Goal: Information Seeking & Learning: Learn about a topic

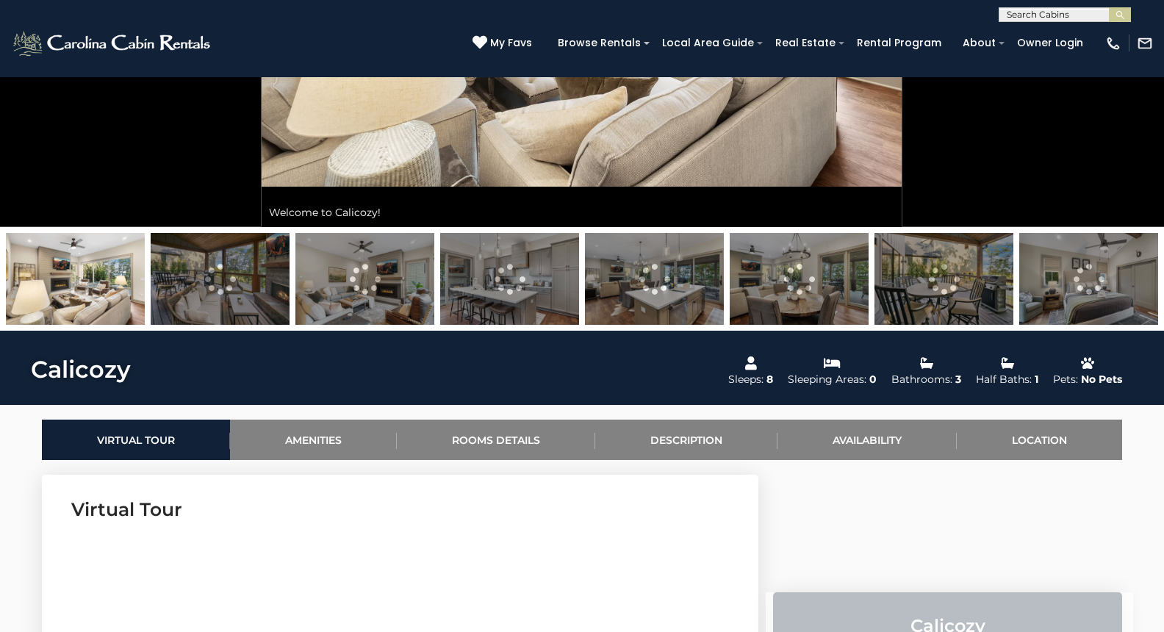
scroll to position [353, 0]
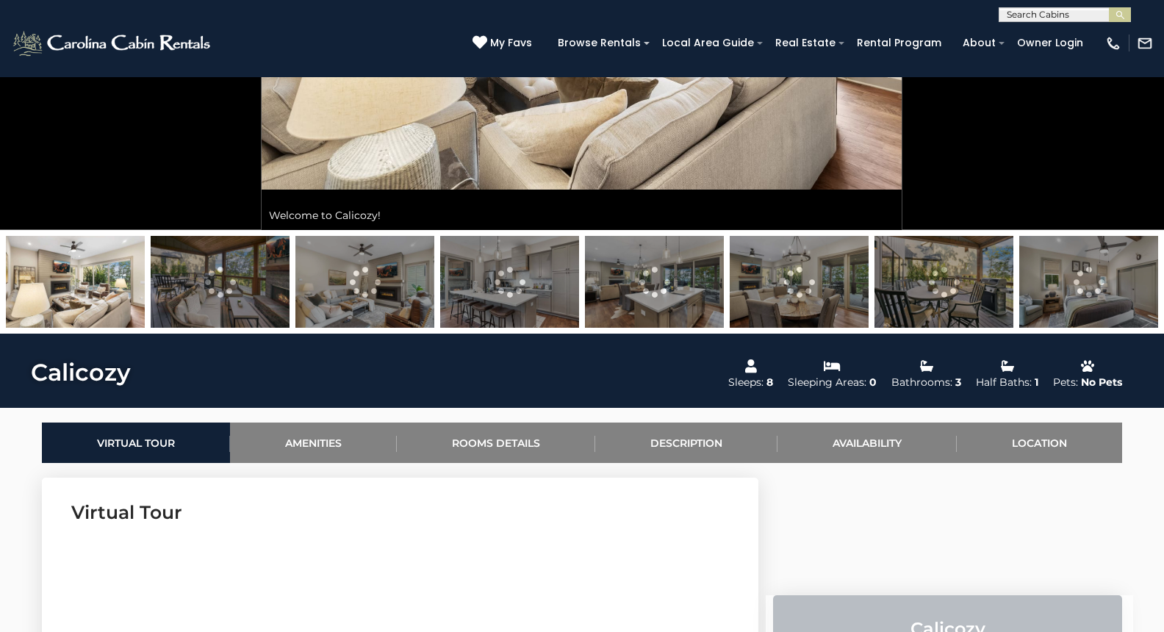
click at [179, 287] on img at bounding box center [220, 282] width 139 height 92
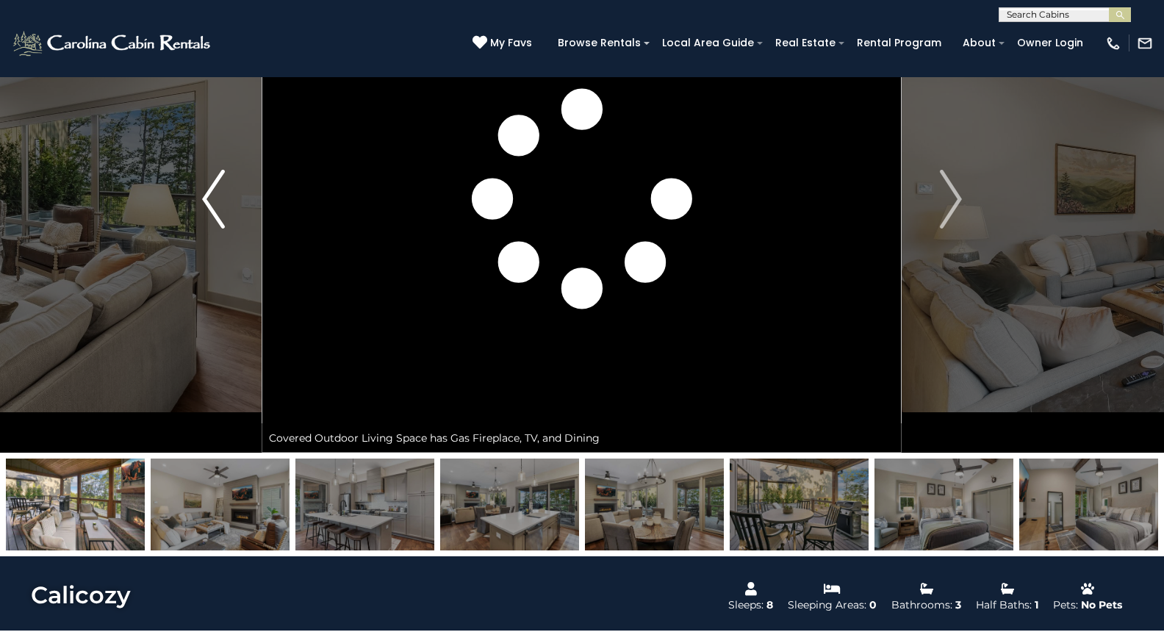
scroll to position [0, 0]
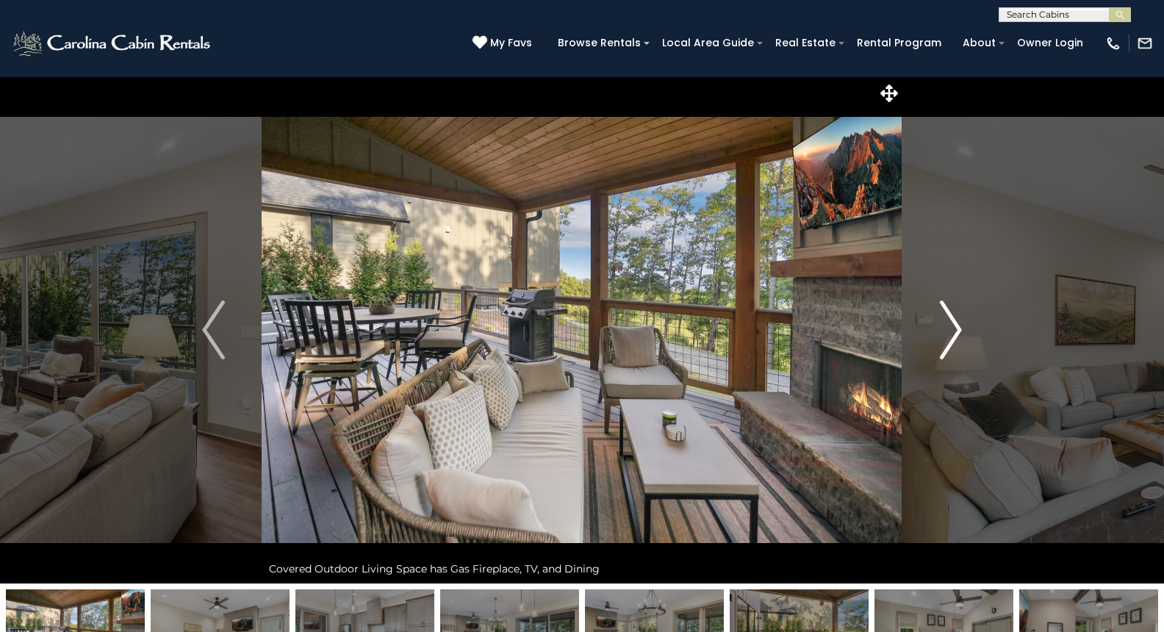
click at [946, 336] on img "Next" at bounding box center [950, 329] width 22 height 59
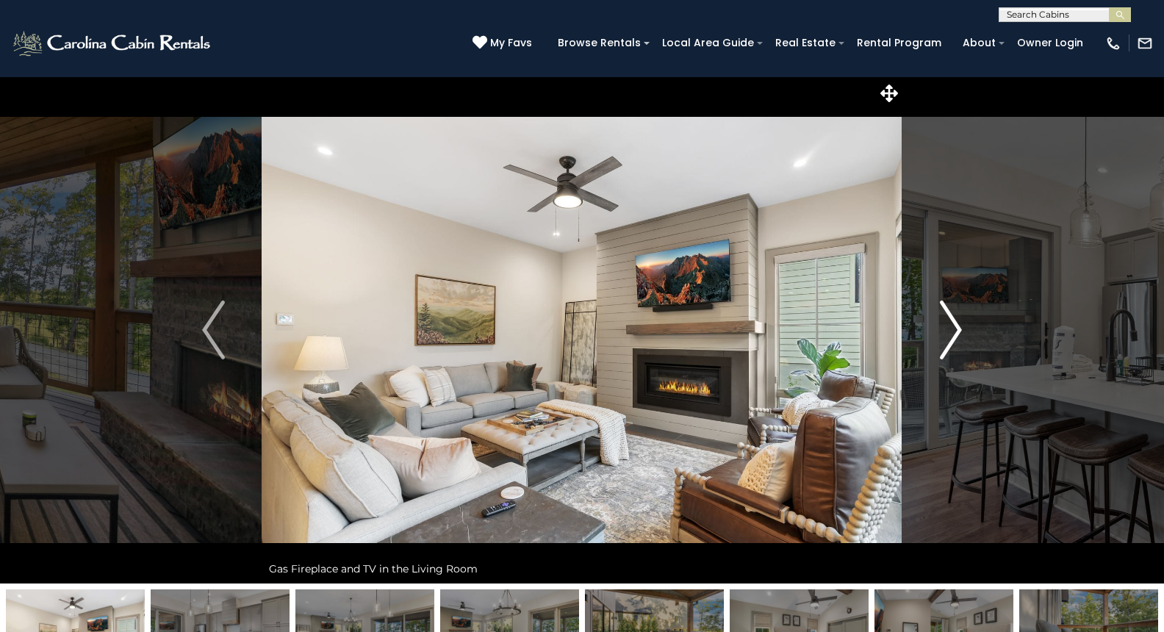
click at [949, 332] on img "Next" at bounding box center [950, 329] width 22 height 59
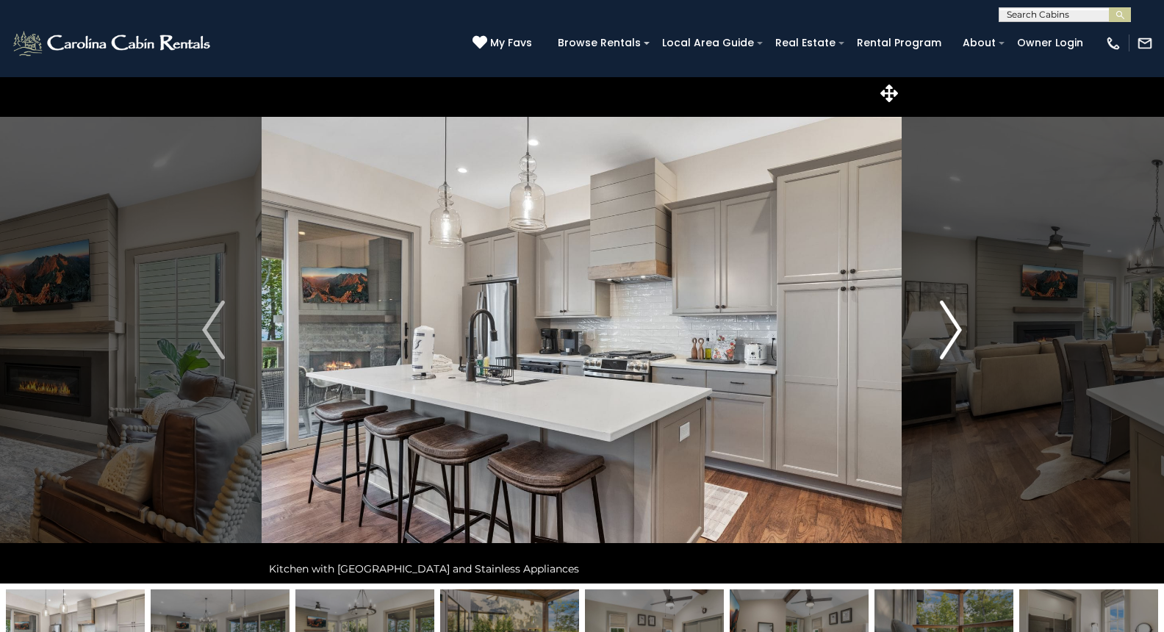
click at [948, 334] on img "Next" at bounding box center [950, 329] width 22 height 59
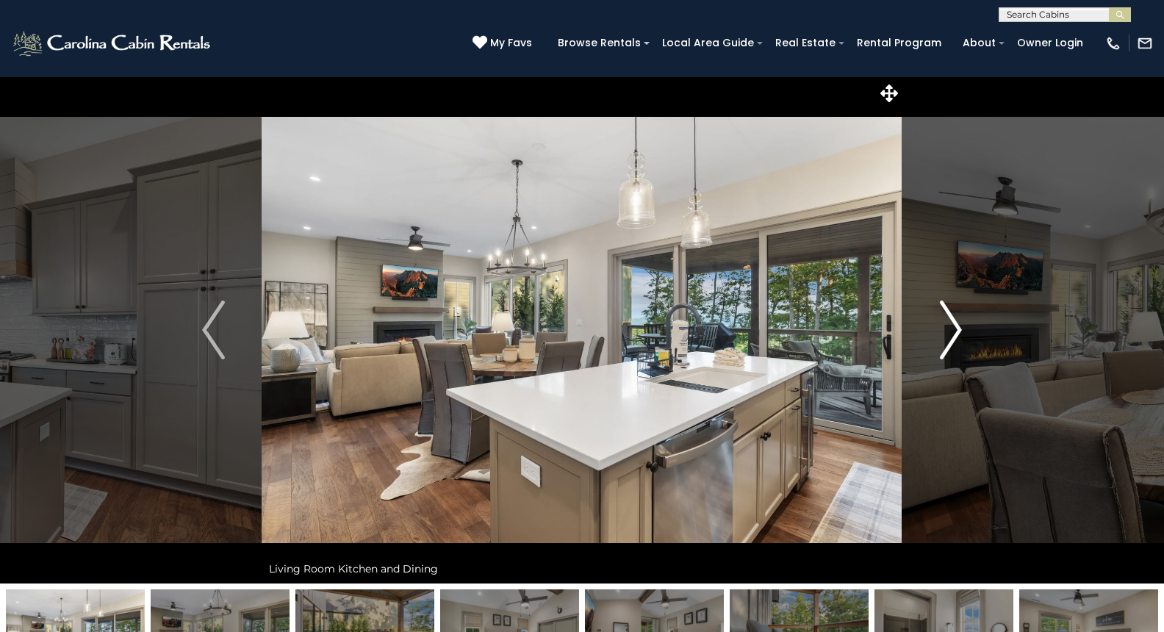
click at [947, 334] on img "Next" at bounding box center [950, 329] width 22 height 59
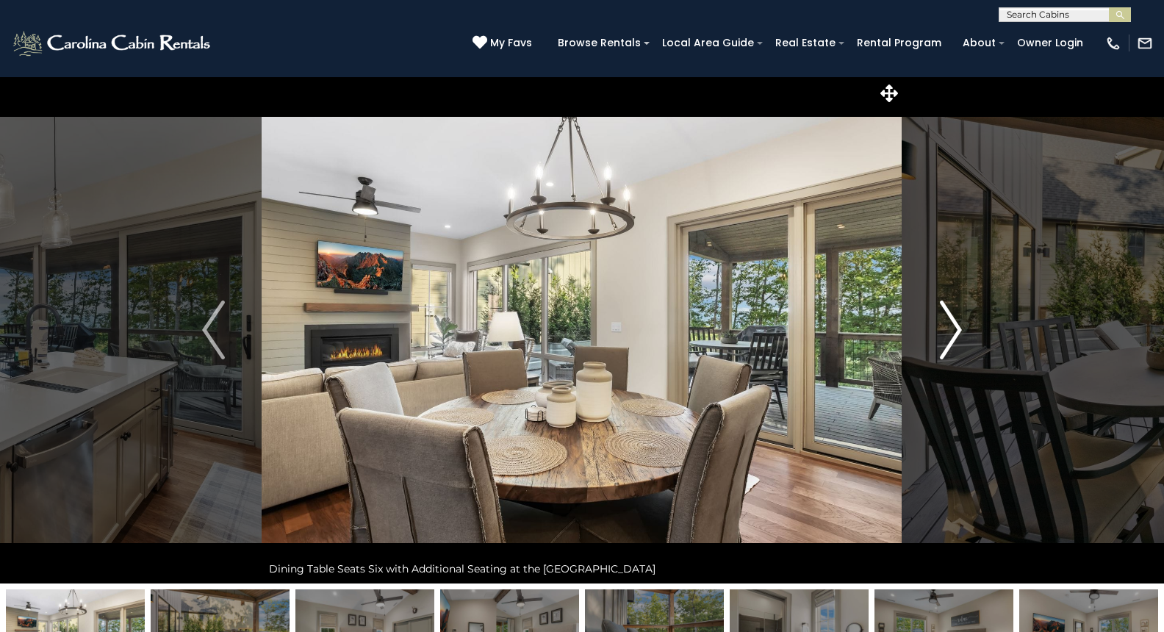
click at [947, 334] on img "Next" at bounding box center [950, 329] width 22 height 59
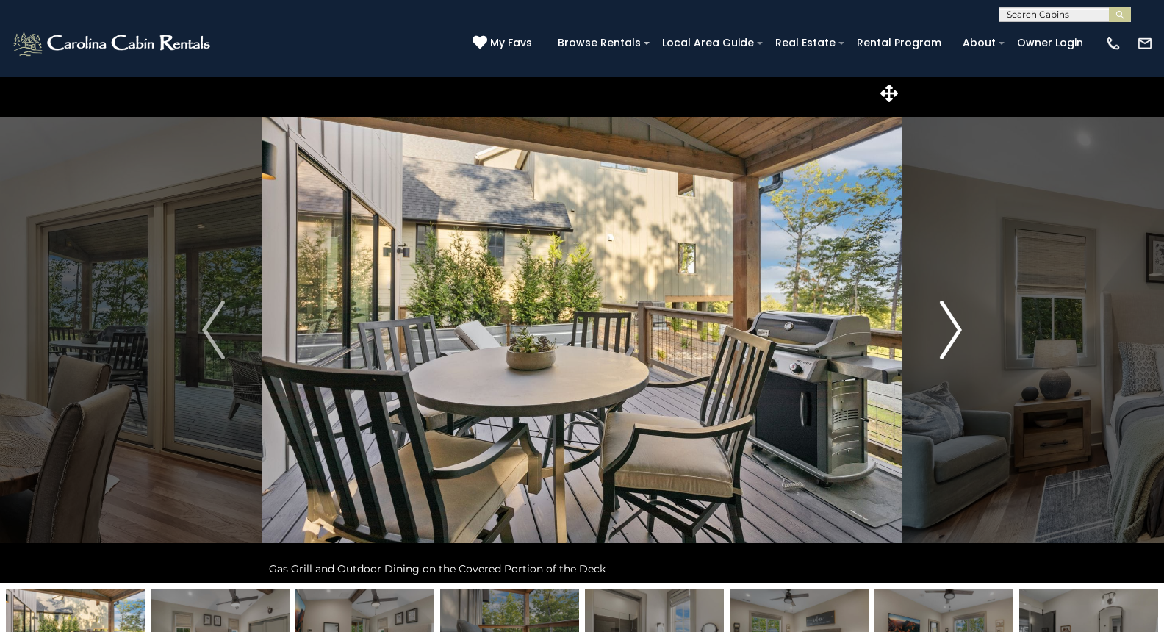
click at [946, 334] on img "Next" at bounding box center [950, 329] width 22 height 59
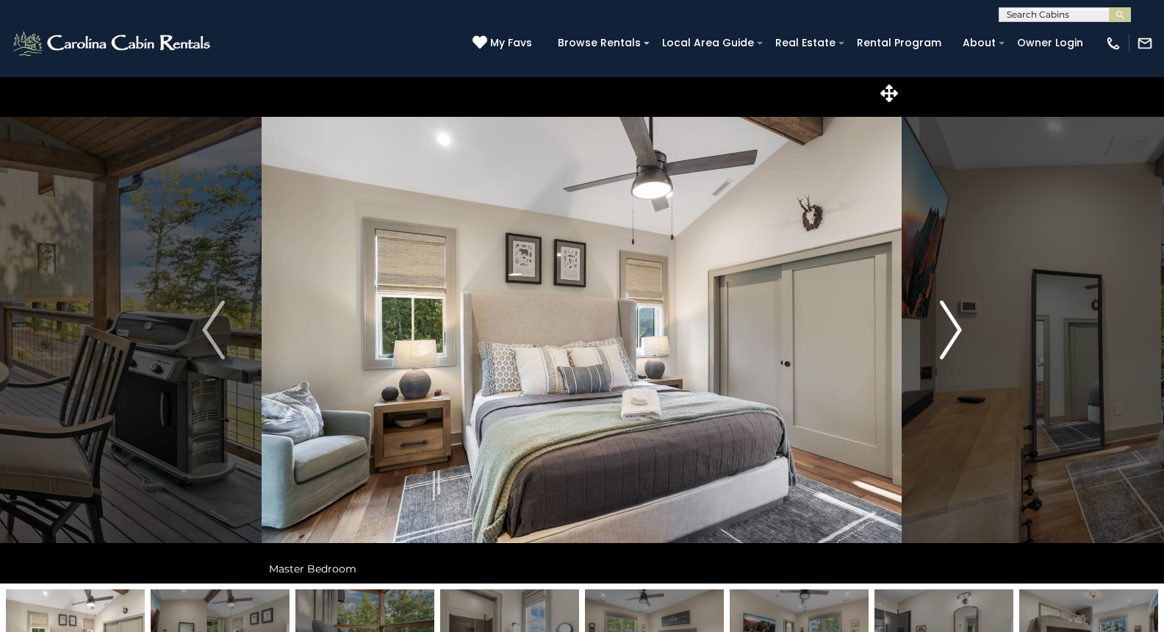
click at [946, 334] on img "Next" at bounding box center [950, 329] width 22 height 59
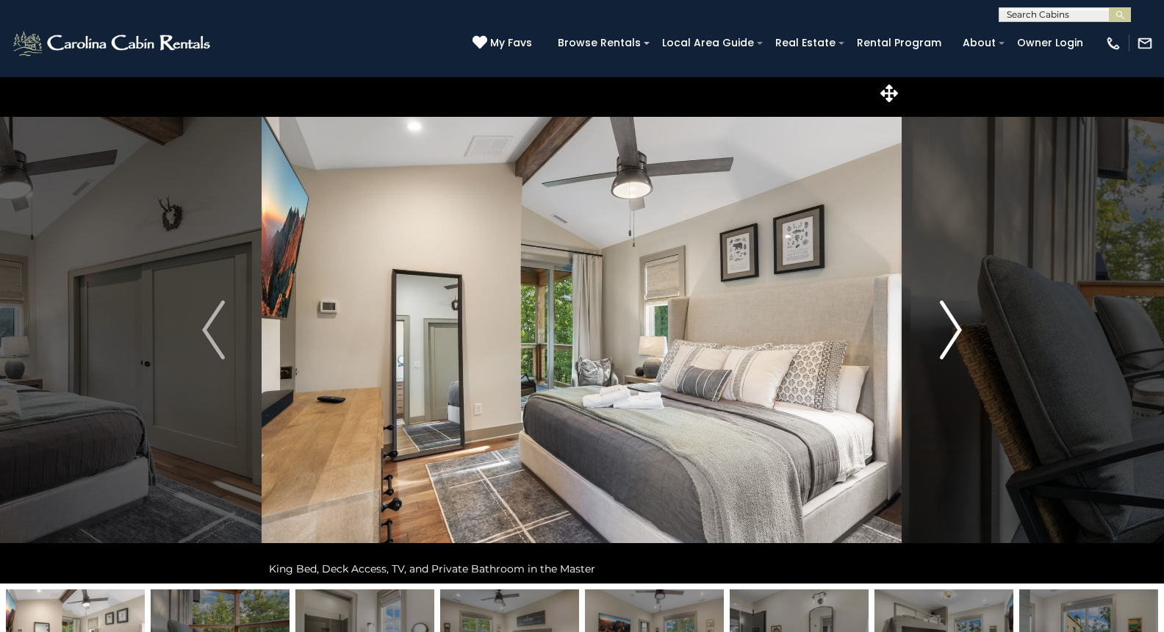
click at [945, 335] on img "Next" at bounding box center [950, 329] width 22 height 59
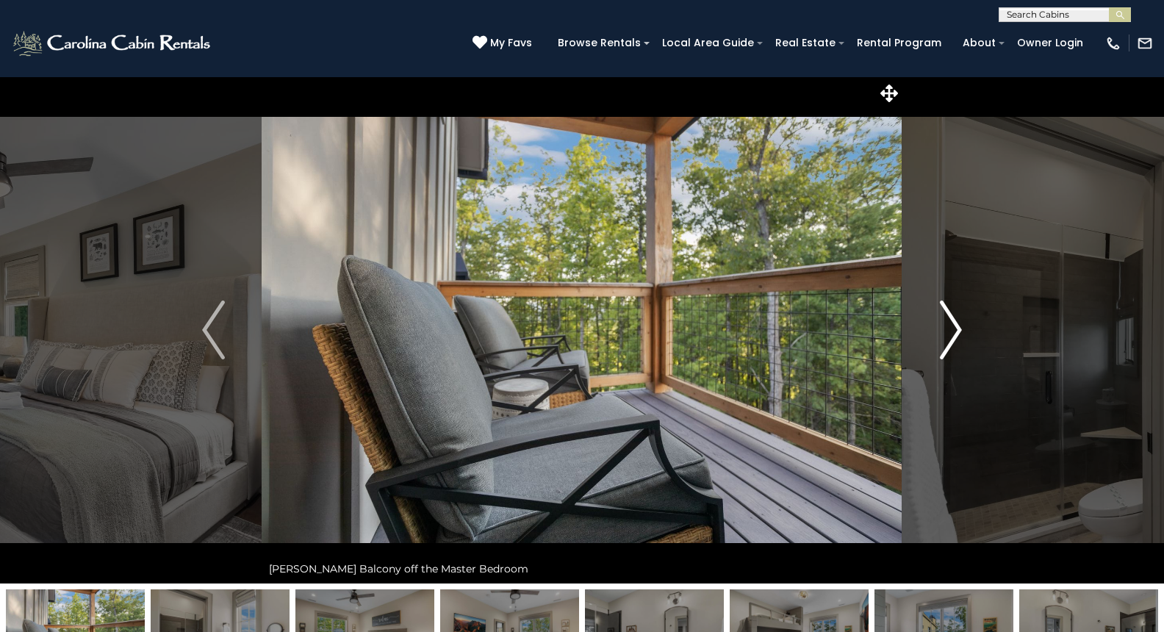
click at [945, 335] on img "Next" at bounding box center [950, 329] width 22 height 59
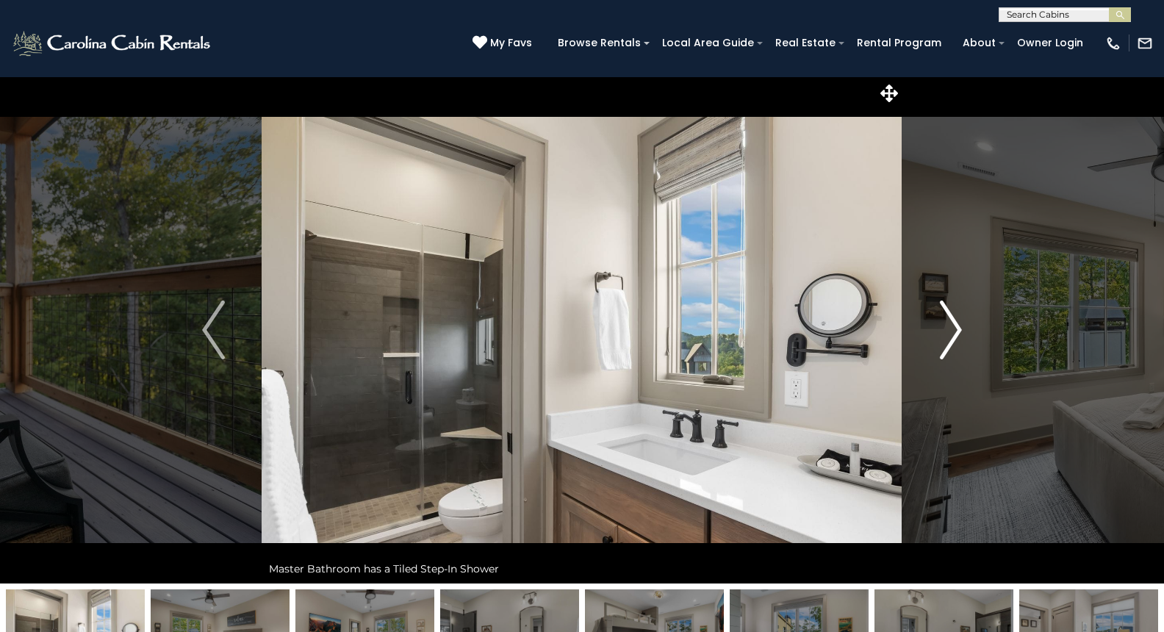
click at [944, 335] on img "Next" at bounding box center [950, 329] width 22 height 59
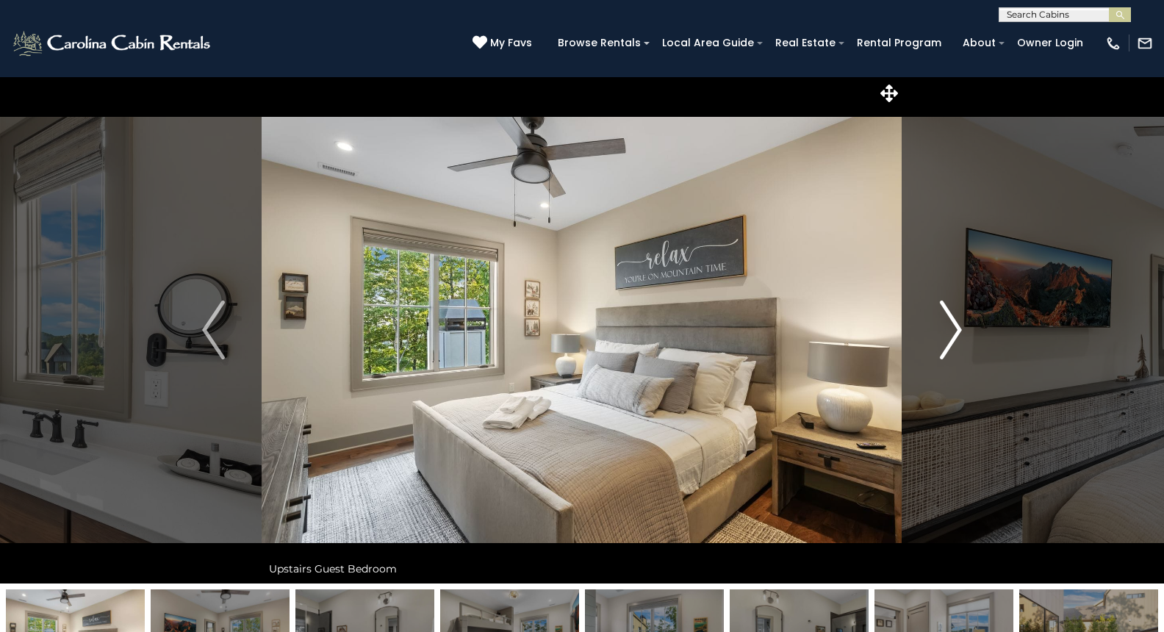
click at [943, 335] on img "Next" at bounding box center [950, 329] width 22 height 59
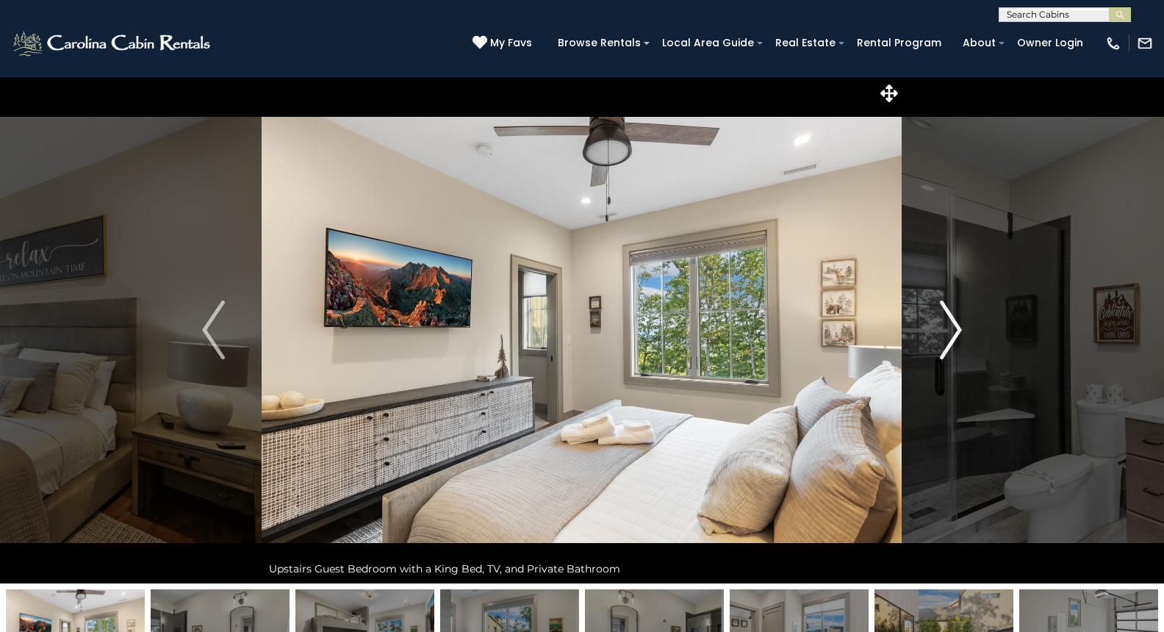
click at [943, 335] on img "Next" at bounding box center [950, 329] width 22 height 59
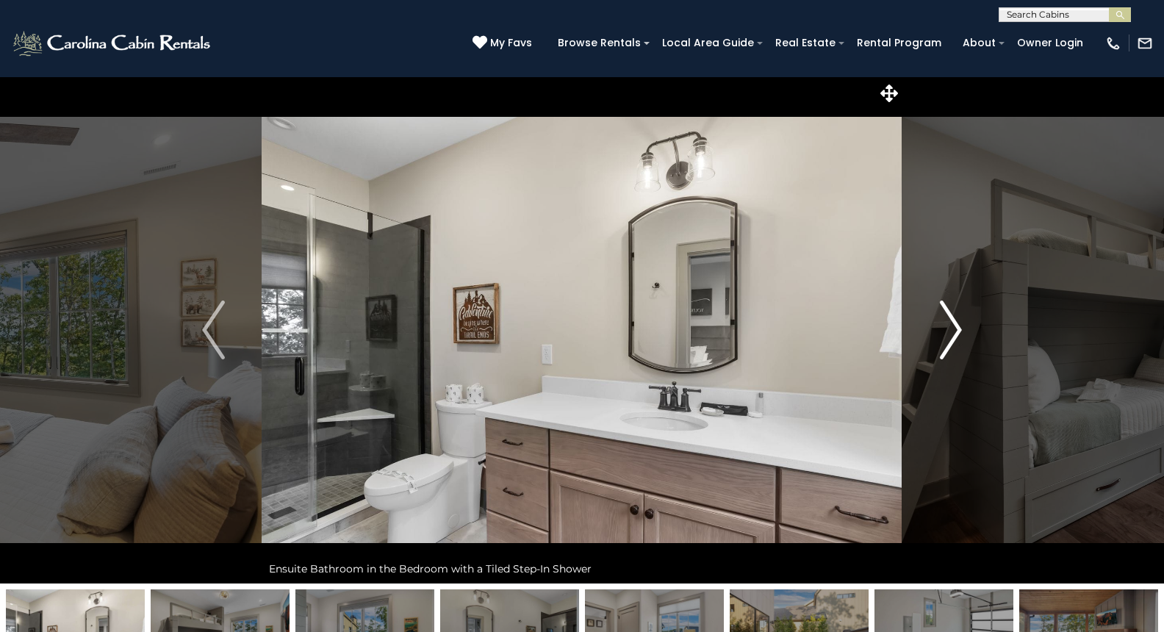
click at [941, 336] on img "Next" at bounding box center [950, 329] width 22 height 59
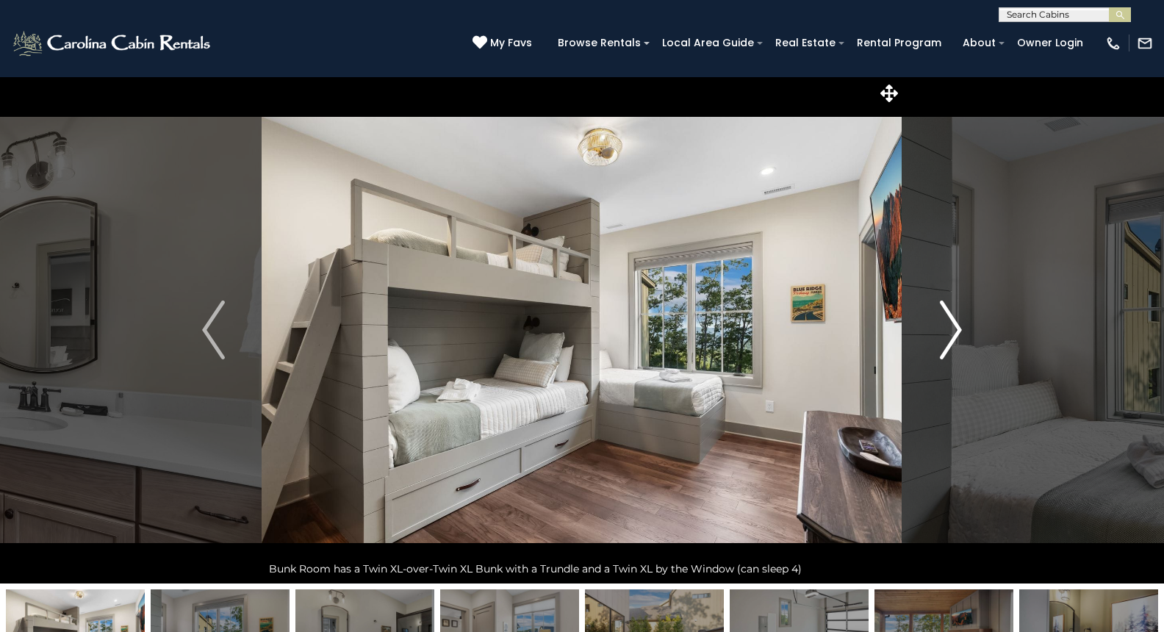
click at [940, 336] on img "Next" at bounding box center [950, 329] width 22 height 59
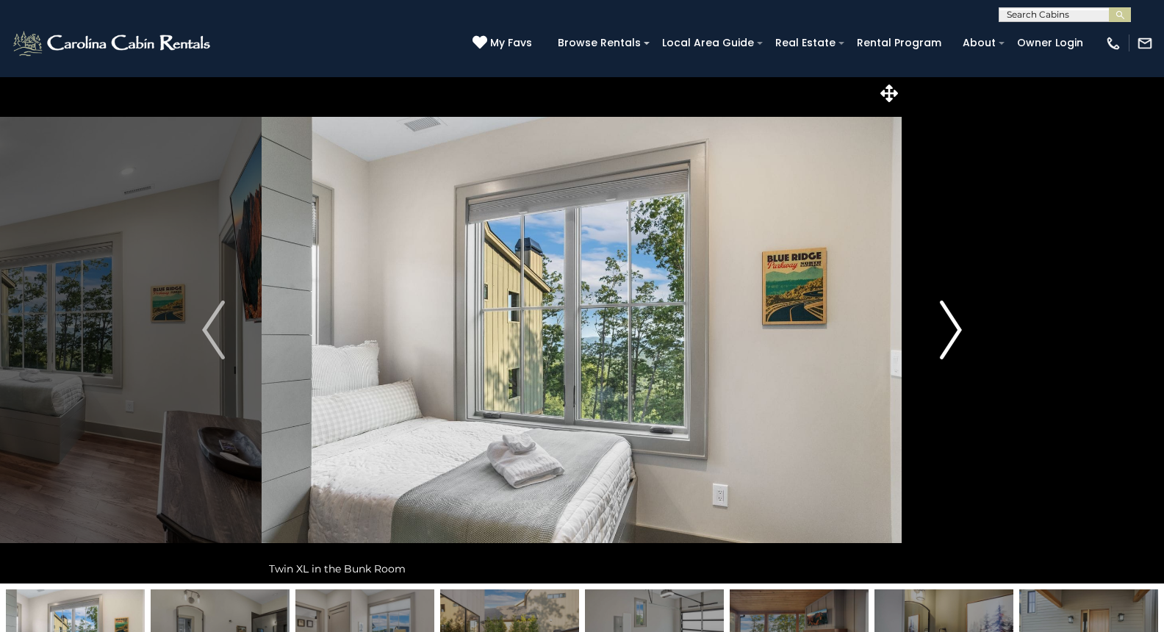
click at [939, 336] on img "Next" at bounding box center [950, 329] width 22 height 59
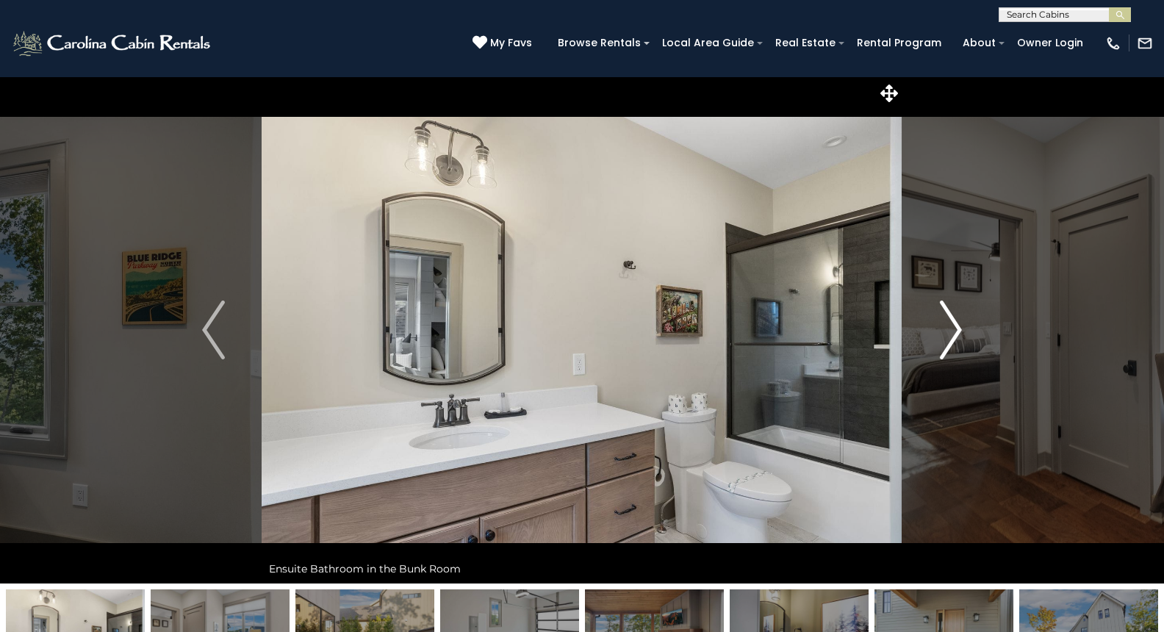
click at [937, 336] on button "Next" at bounding box center [950, 329] width 97 height 507
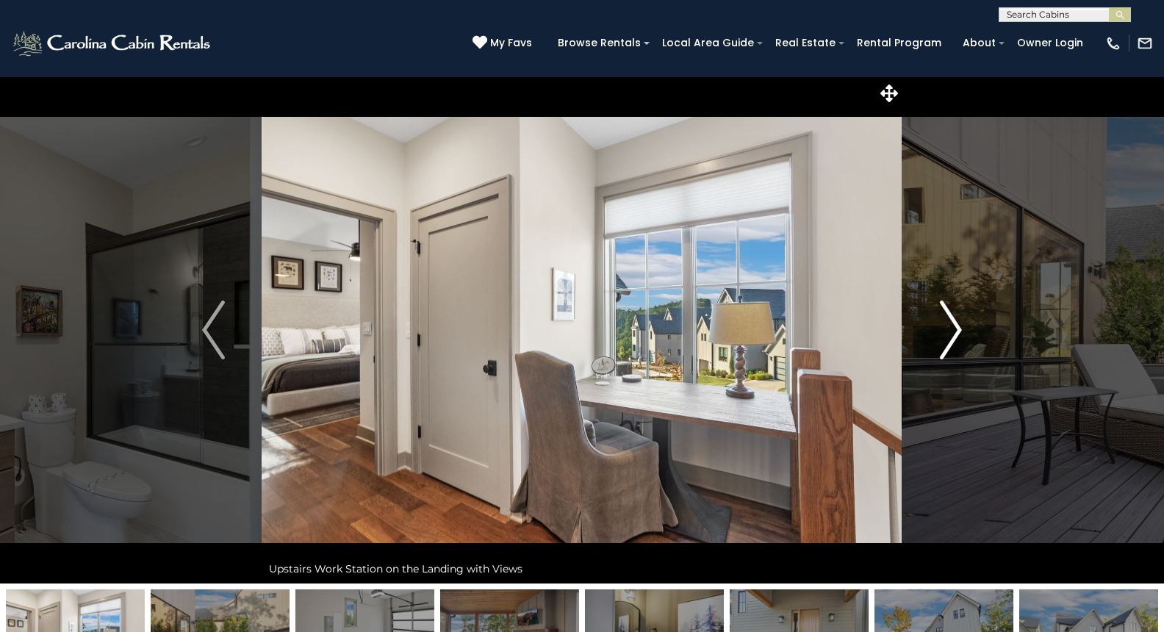
click at [937, 336] on button "Next" at bounding box center [950, 329] width 97 height 507
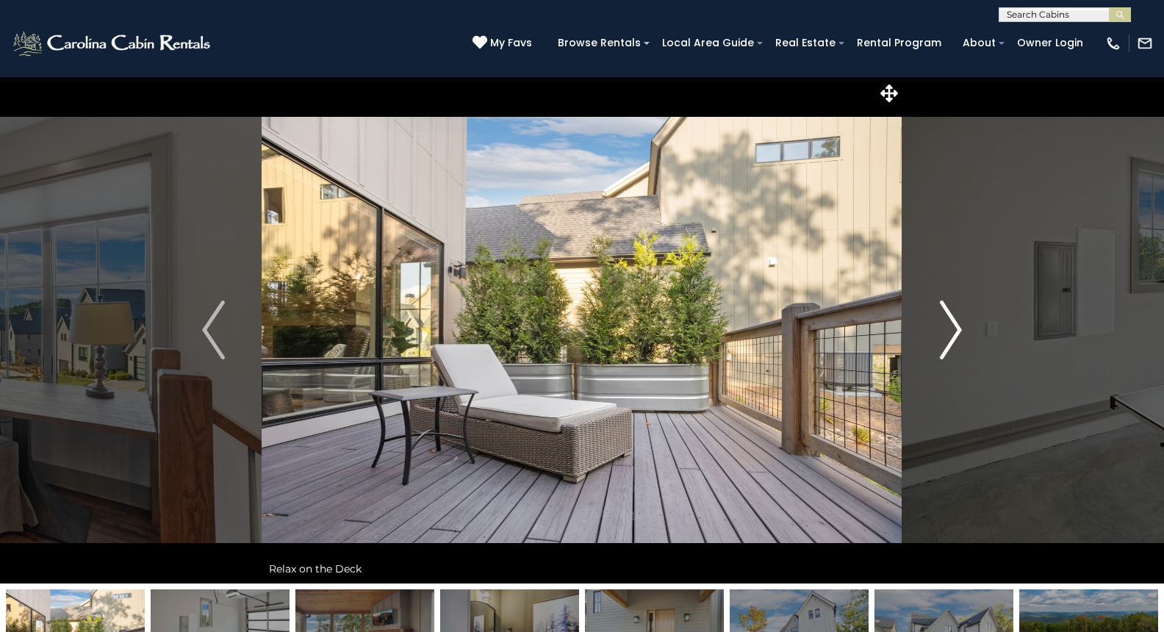
click at [937, 336] on button "Next" at bounding box center [950, 329] width 97 height 507
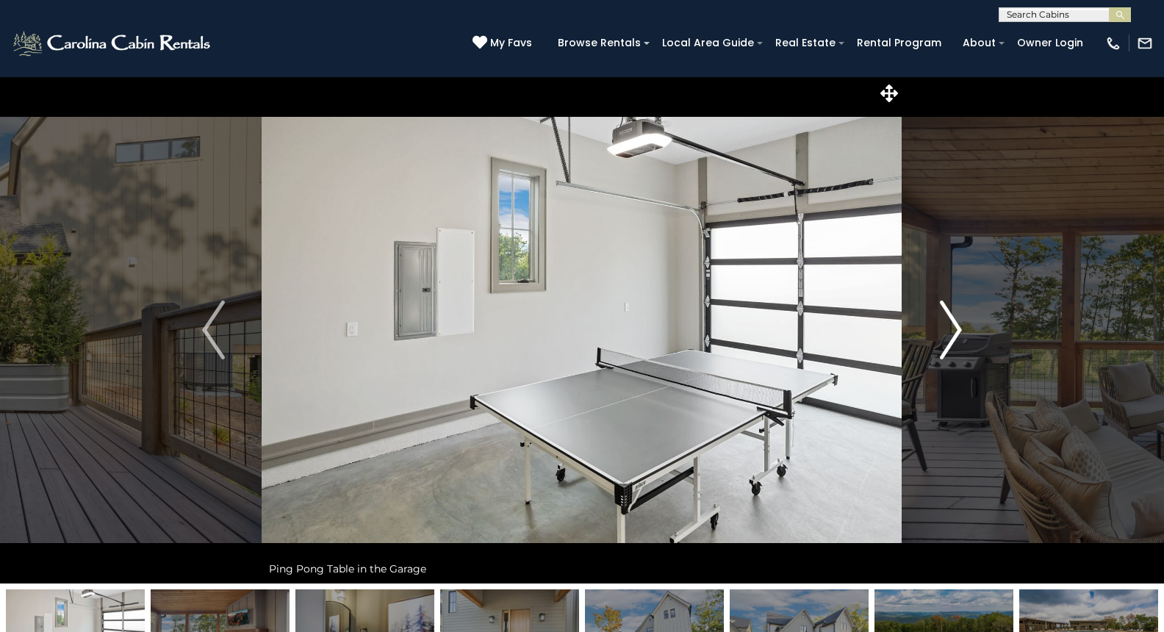
click at [937, 336] on button "Next" at bounding box center [950, 329] width 97 height 507
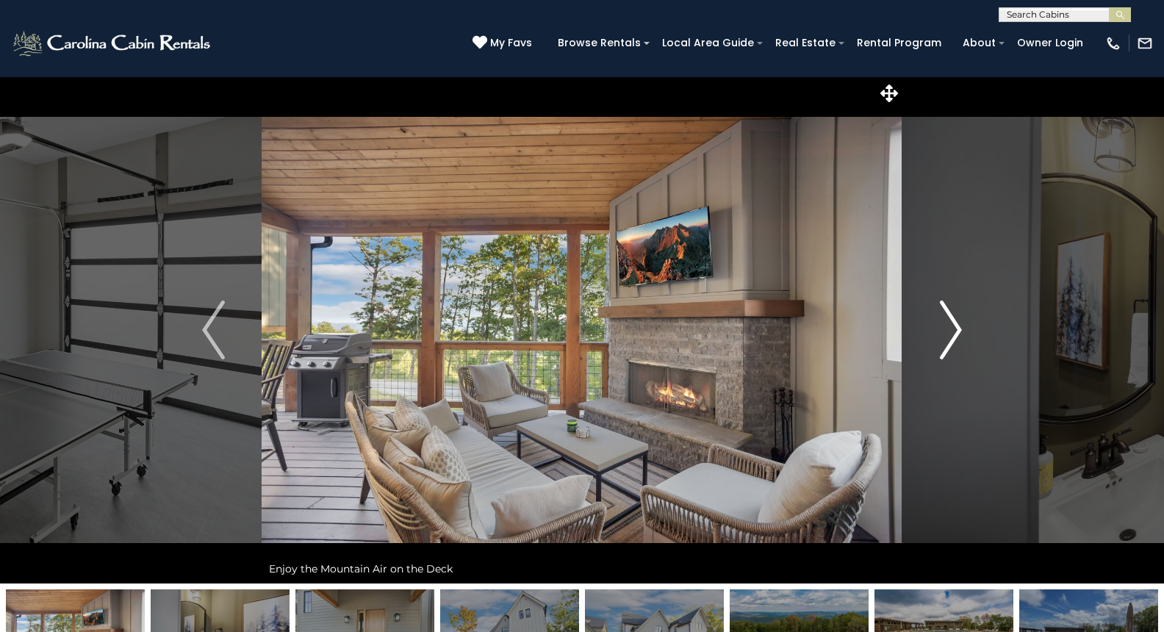
click at [937, 336] on button "Next" at bounding box center [950, 329] width 97 height 507
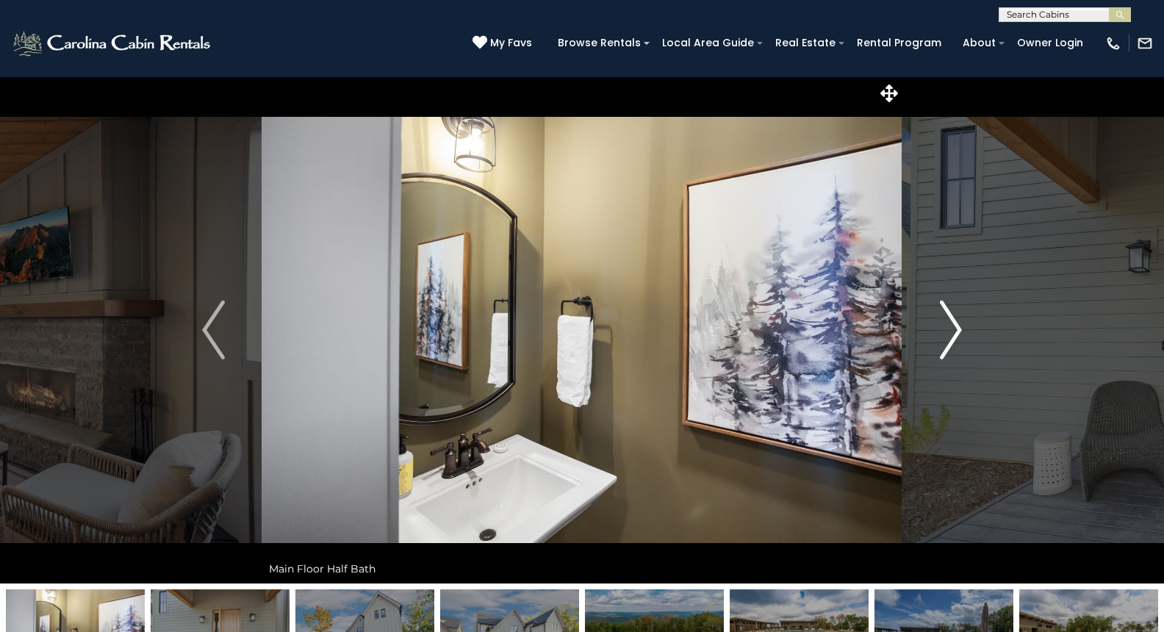
click at [935, 336] on button "Next" at bounding box center [950, 329] width 97 height 507
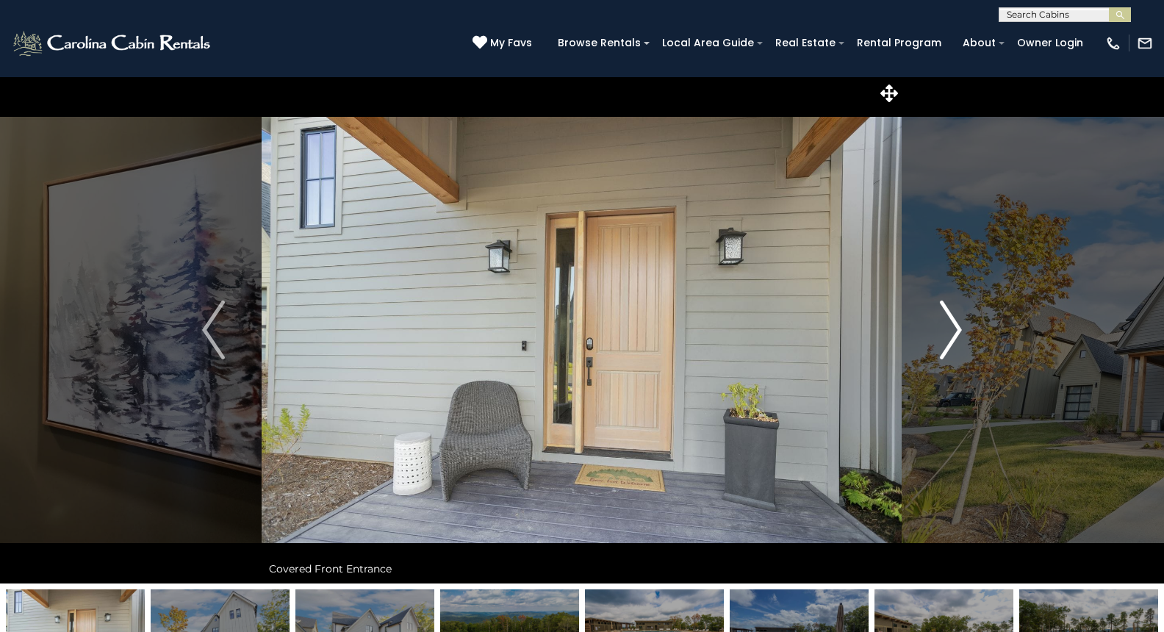
click at [934, 337] on button "Next" at bounding box center [950, 329] width 97 height 507
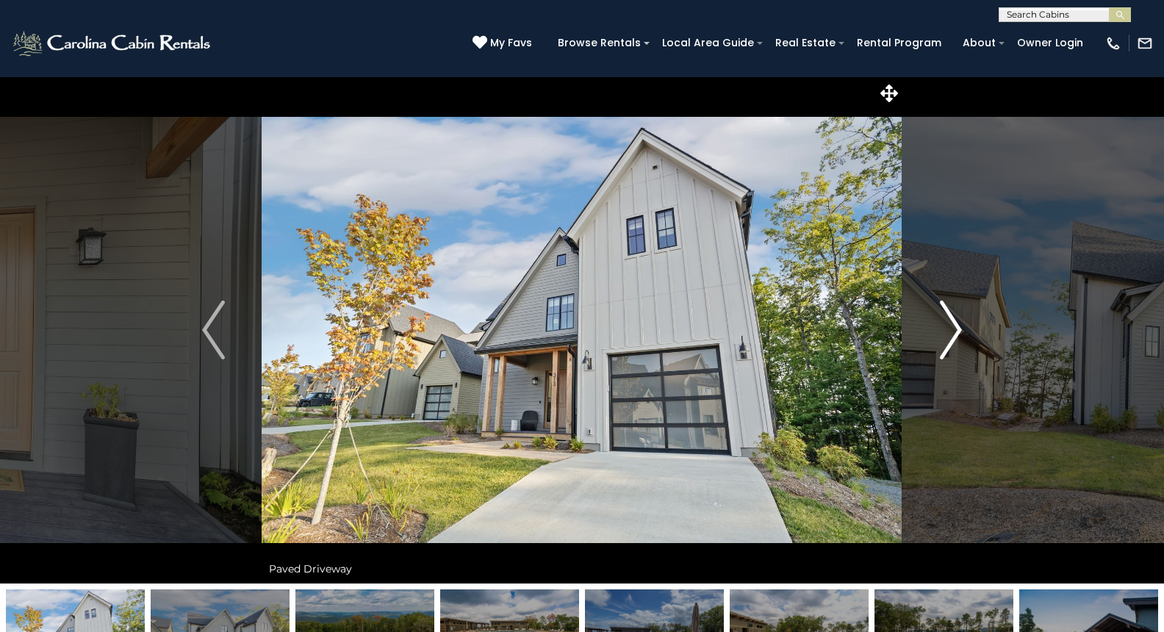
click at [931, 336] on button "Next" at bounding box center [950, 329] width 97 height 507
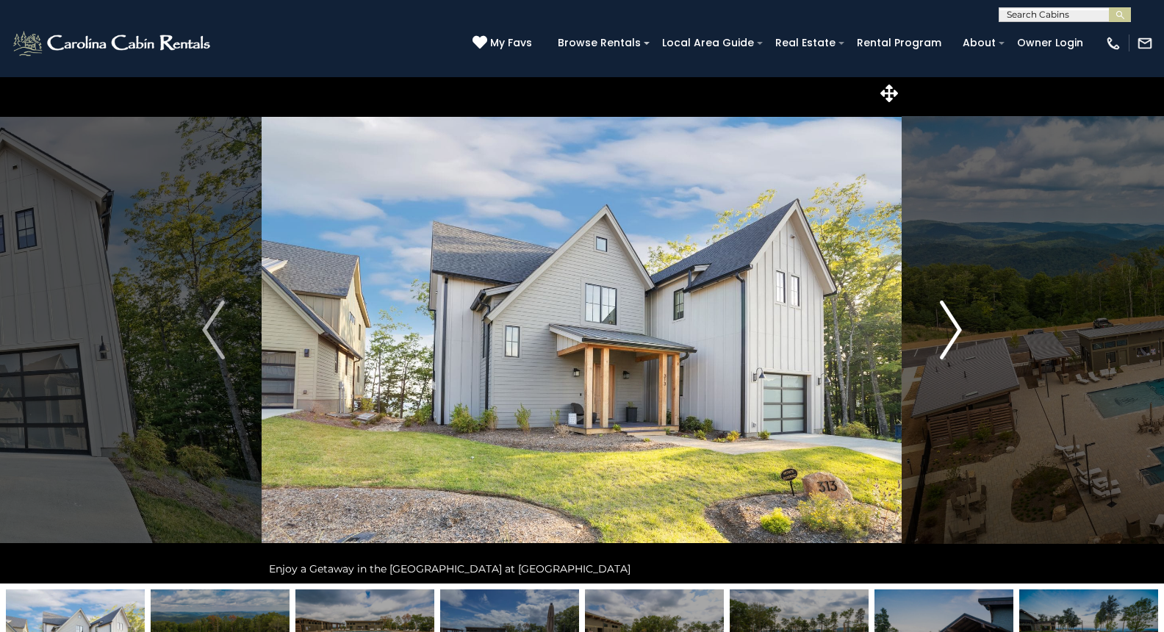
click at [928, 336] on button "Next" at bounding box center [950, 329] width 97 height 507
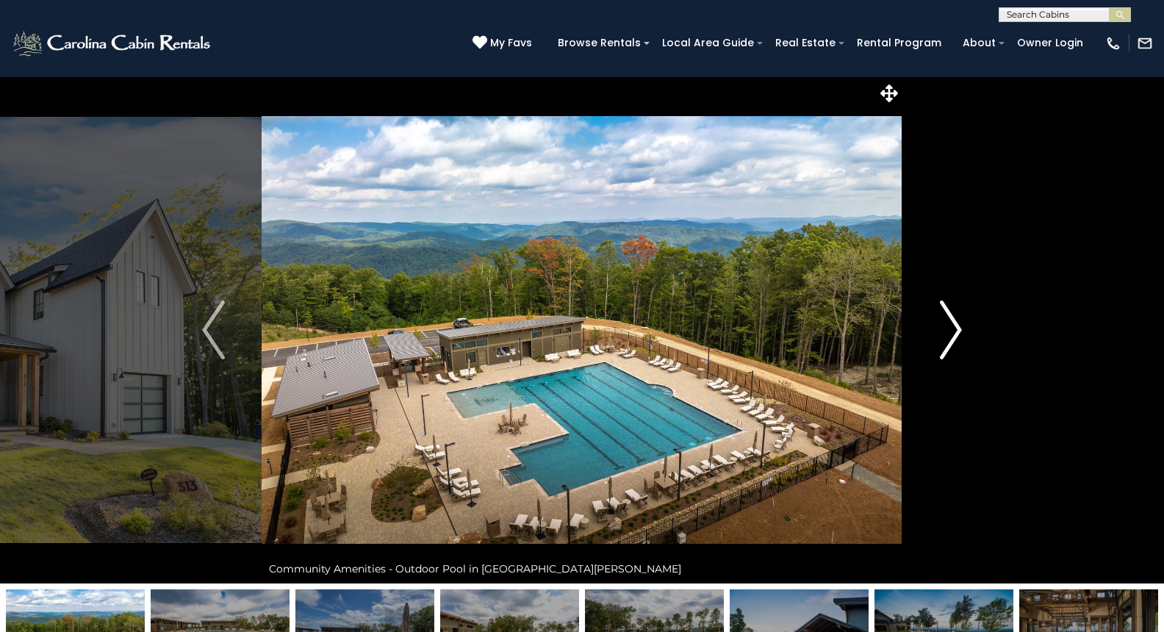
click at [919, 336] on button "Next" at bounding box center [950, 329] width 97 height 507
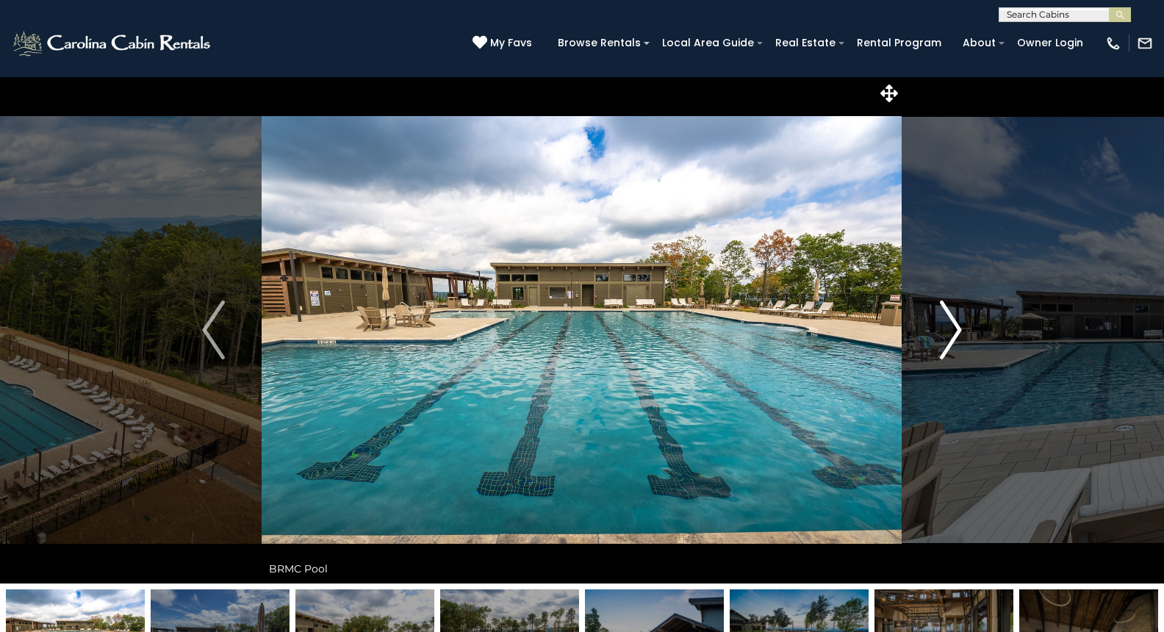
click at [925, 335] on button "Next" at bounding box center [950, 329] width 97 height 507
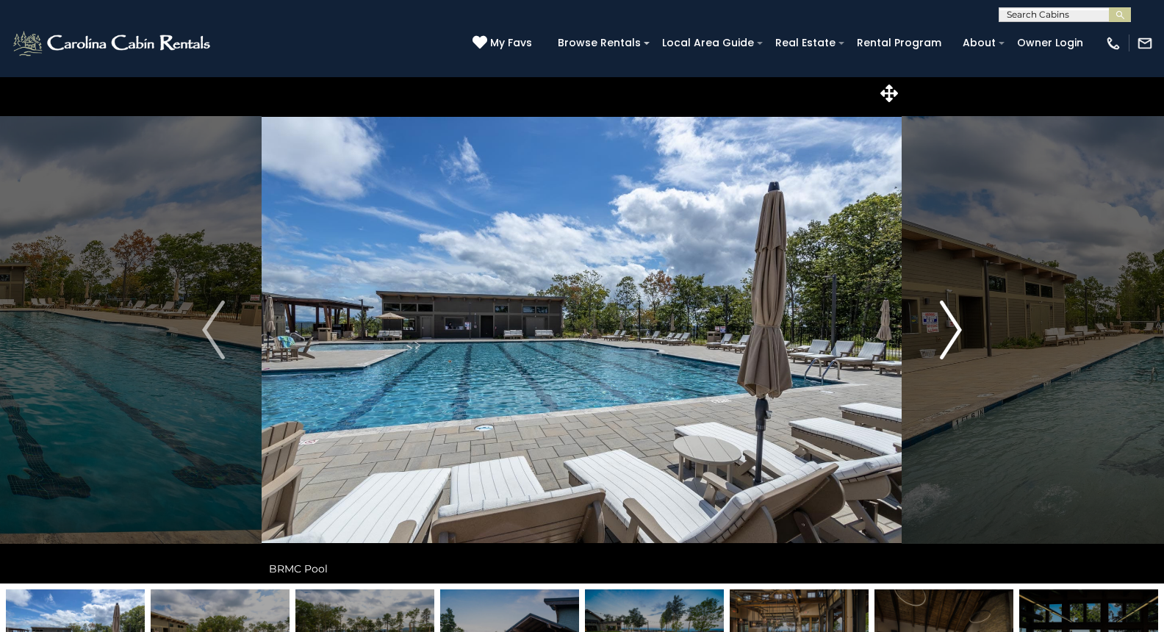
click at [929, 335] on button "Next" at bounding box center [950, 329] width 97 height 507
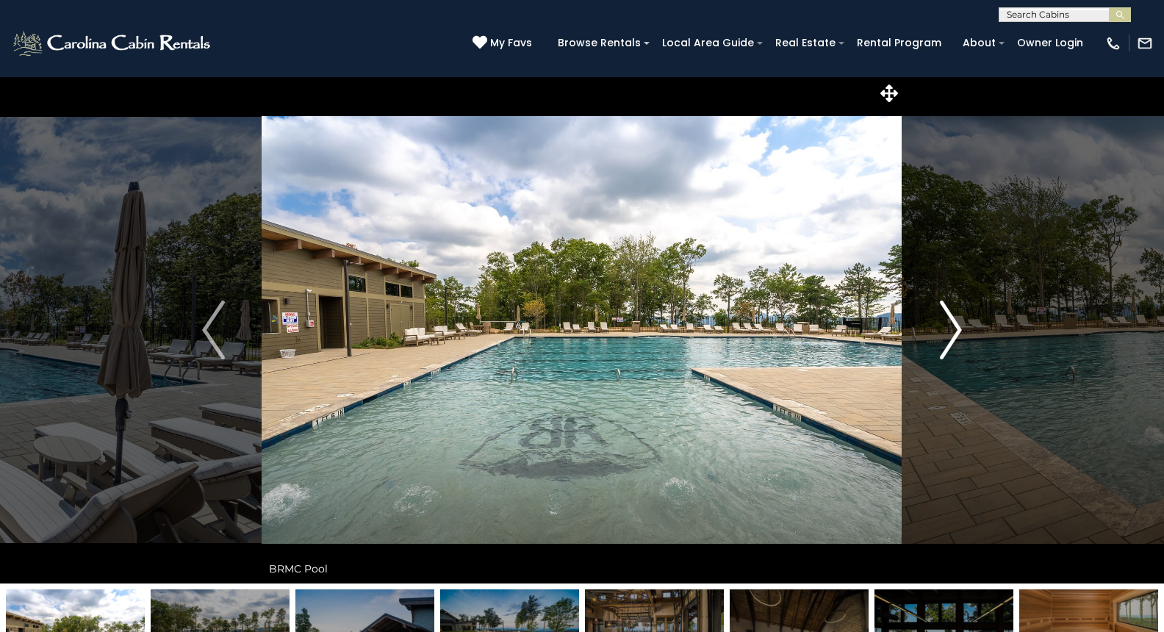
click at [928, 335] on button "Next" at bounding box center [950, 329] width 97 height 507
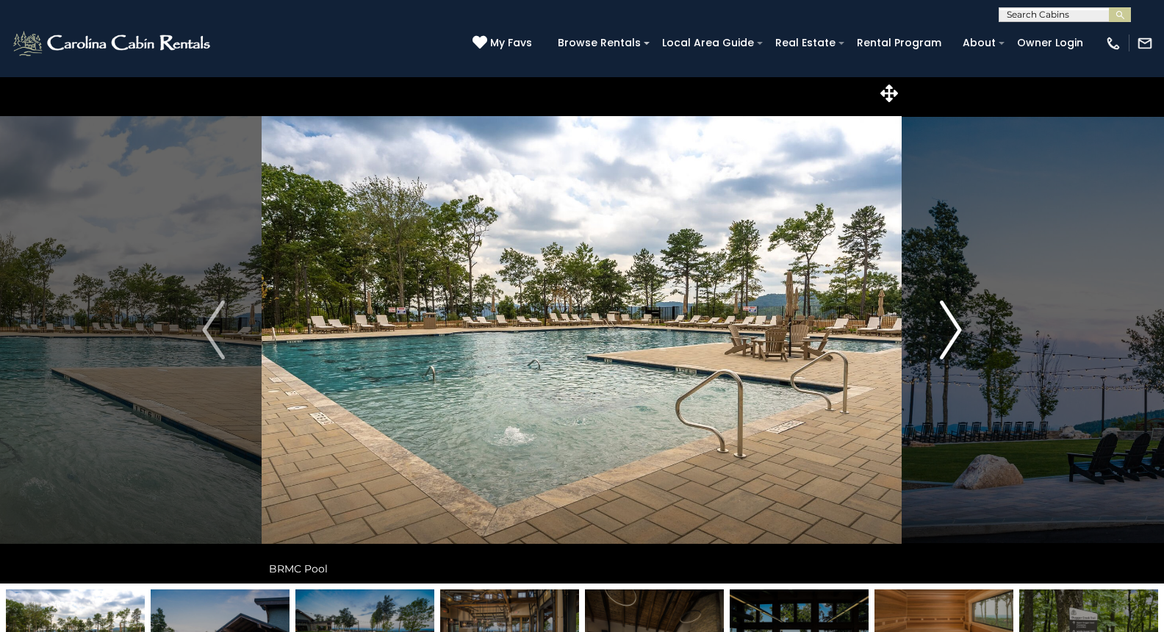
click at [928, 335] on button "Next" at bounding box center [950, 329] width 97 height 507
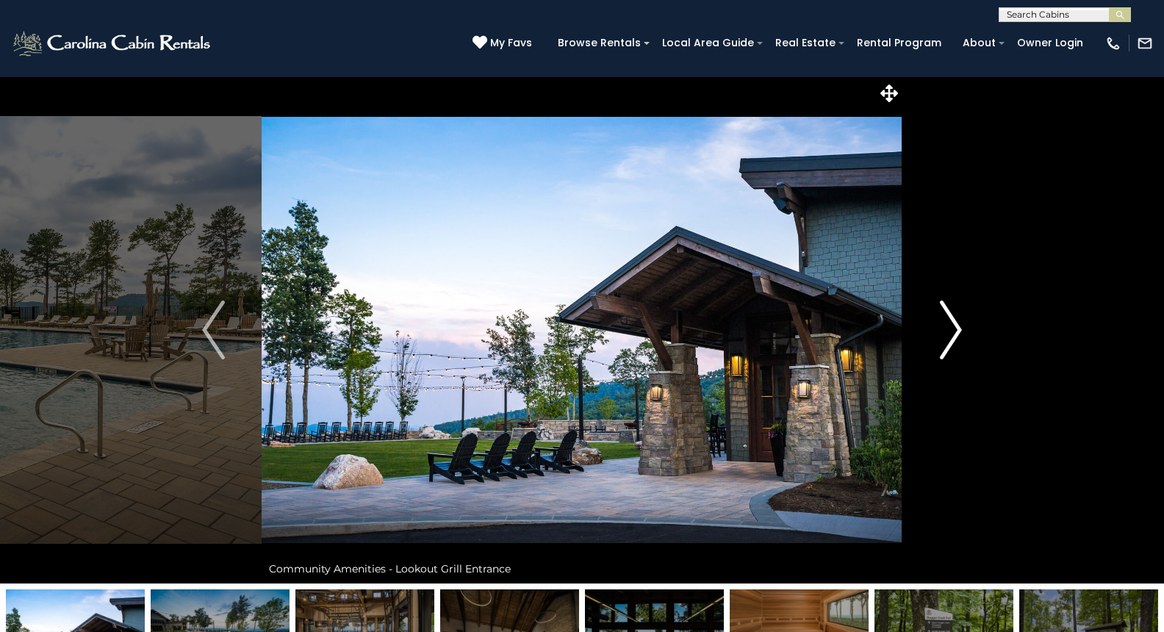
click at [928, 335] on button "Next" at bounding box center [950, 329] width 97 height 507
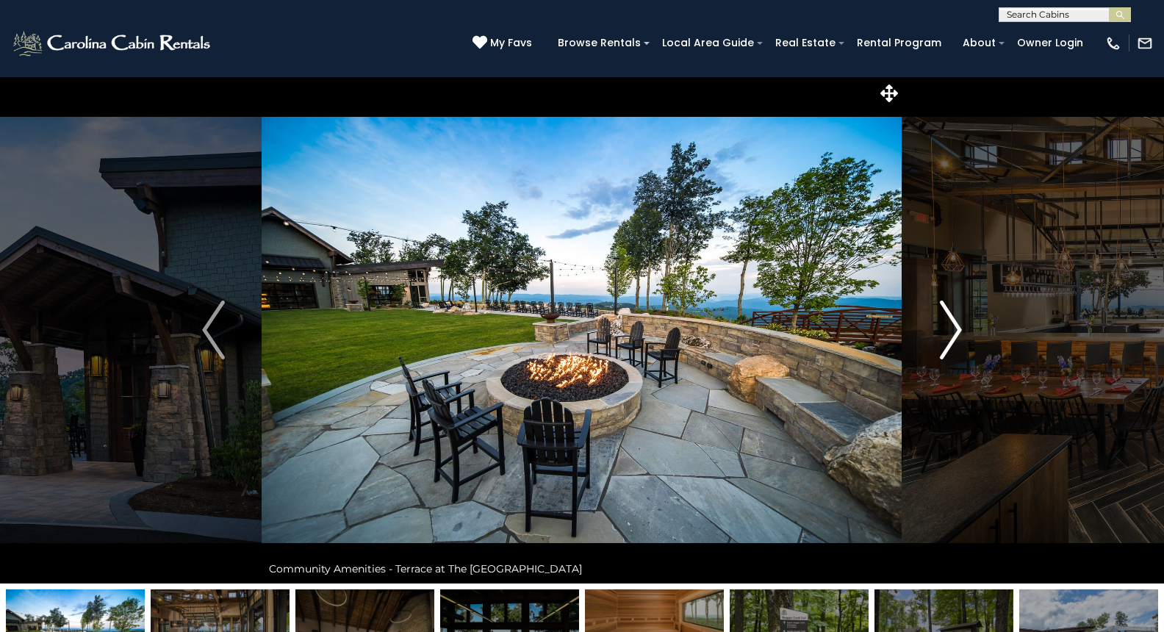
click at [926, 336] on button "Next" at bounding box center [950, 329] width 97 height 507
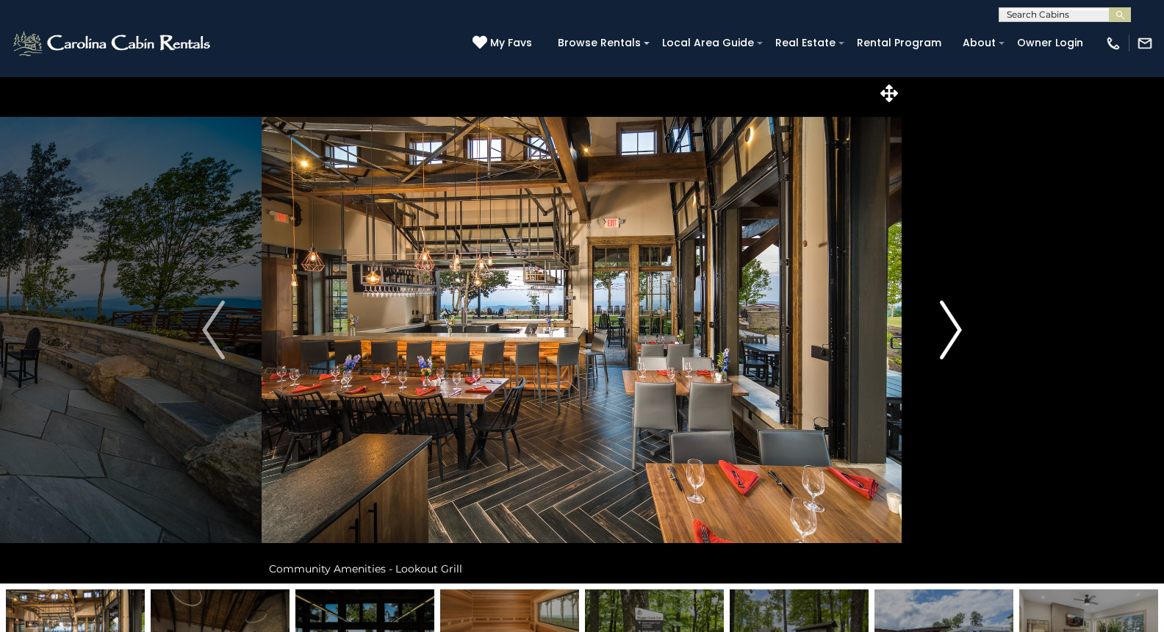
click at [926, 336] on button "Next" at bounding box center [950, 329] width 97 height 507
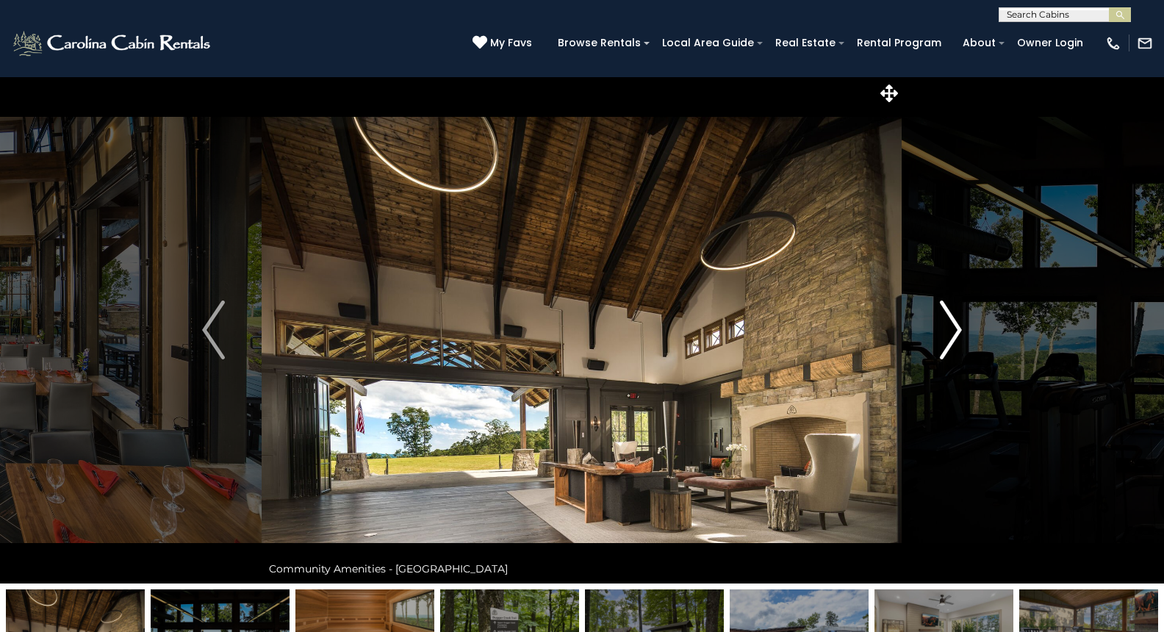
click at [926, 336] on button "Next" at bounding box center [950, 329] width 97 height 507
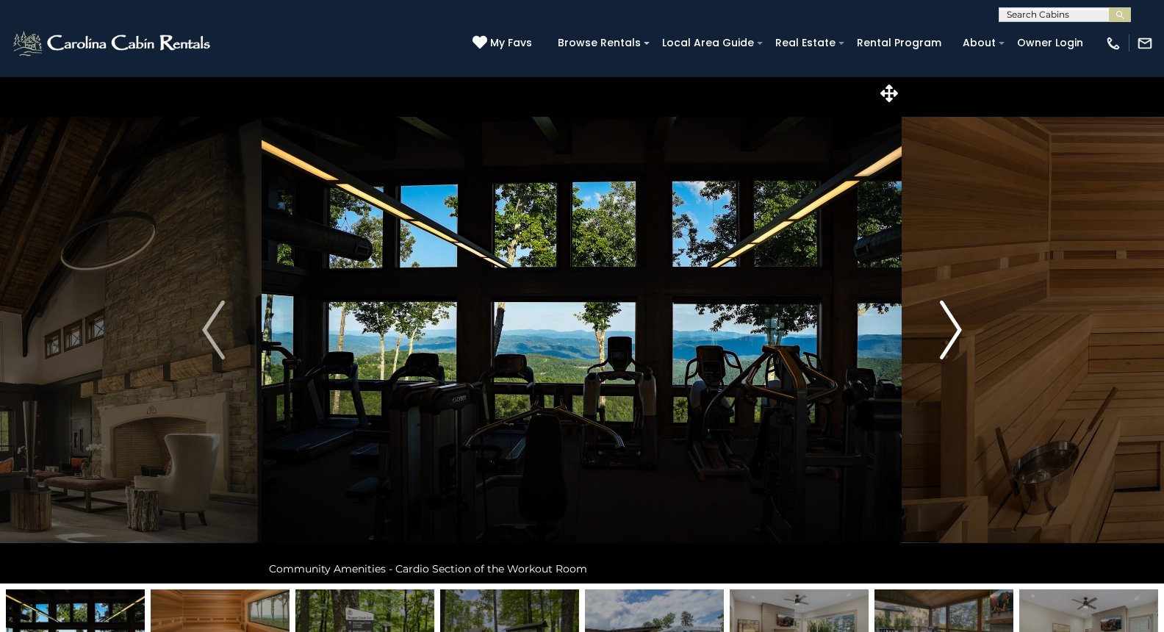
click at [926, 336] on button "Next" at bounding box center [950, 329] width 97 height 507
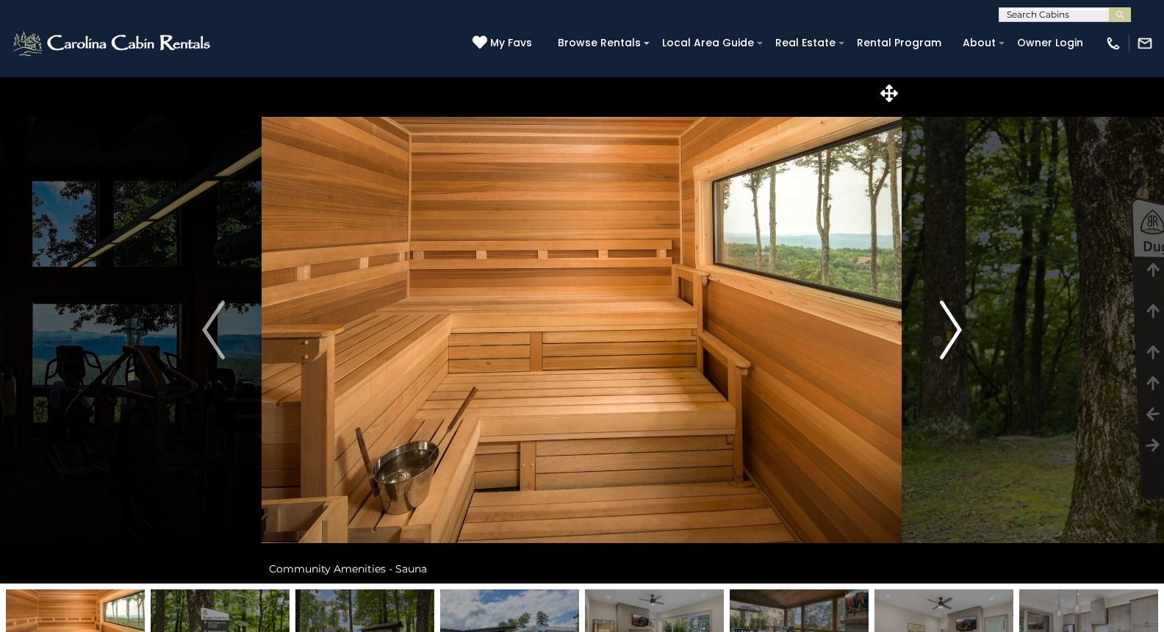
click at [929, 337] on button "Next" at bounding box center [950, 329] width 97 height 507
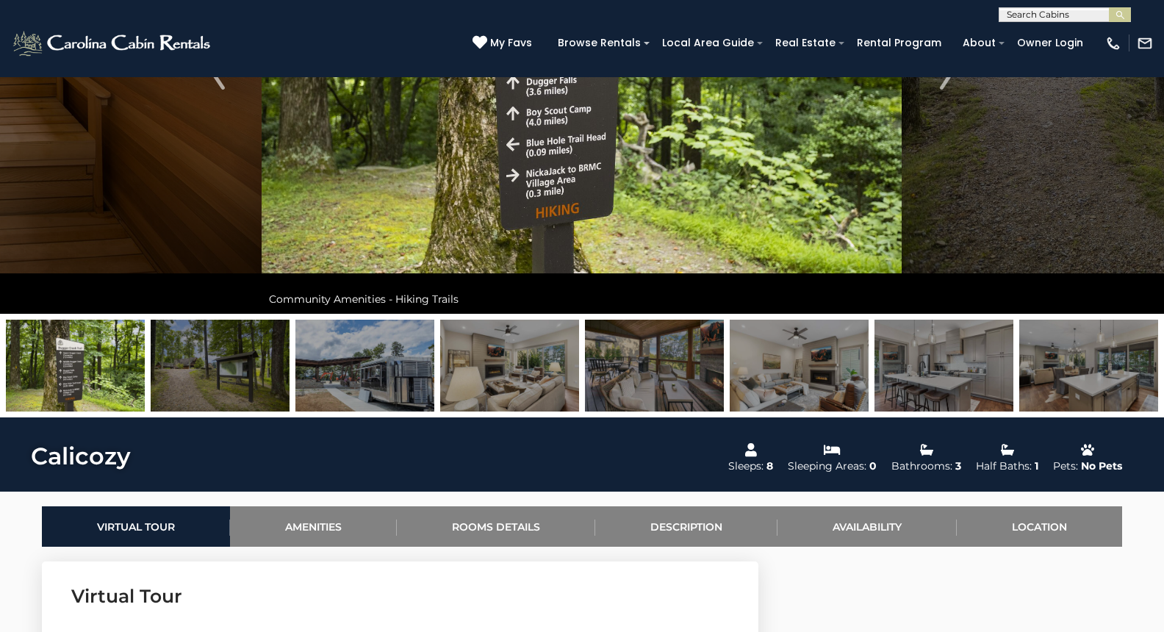
scroll to position [273, 0]
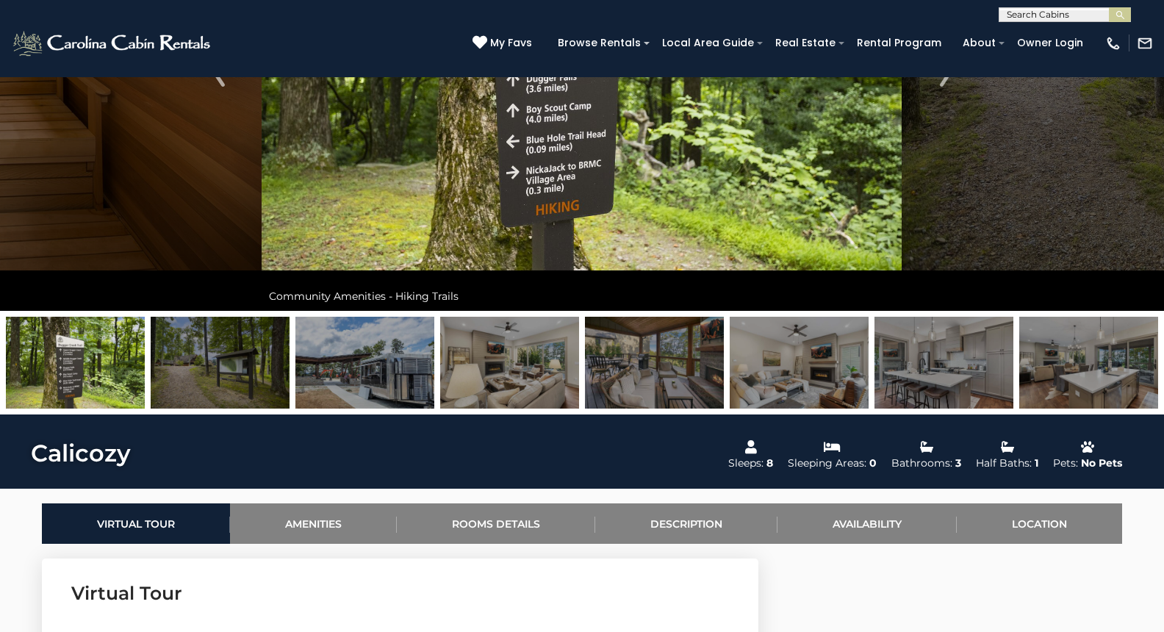
click at [385, 334] on img at bounding box center [364, 363] width 139 height 92
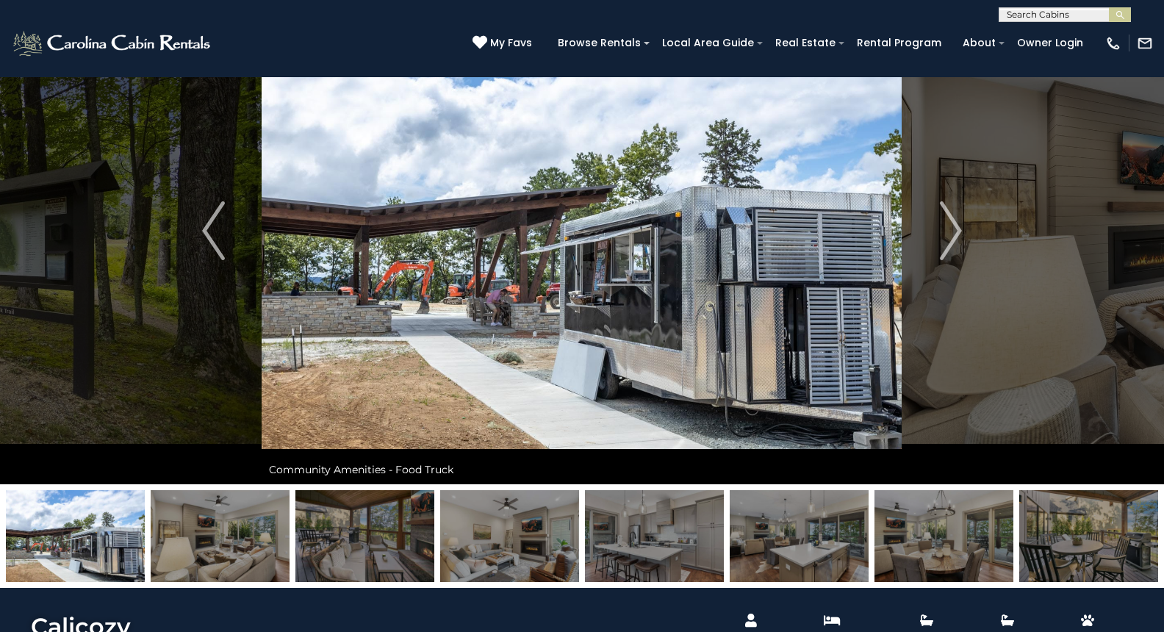
scroll to position [105, 0]
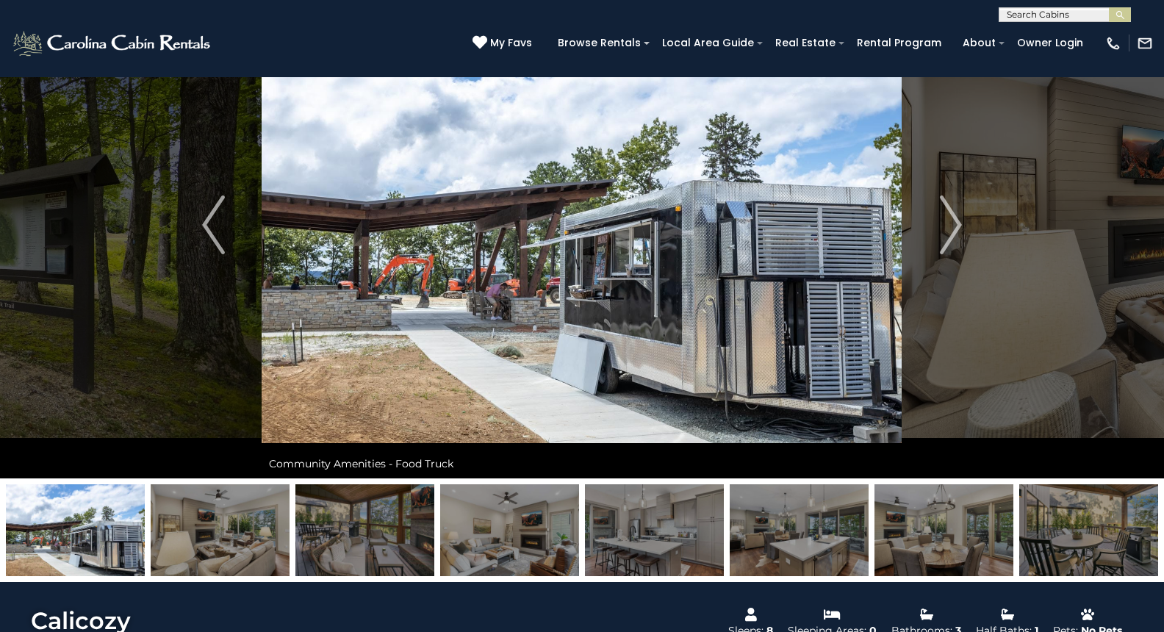
click at [244, 506] on img at bounding box center [220, 530] width 139 height 92
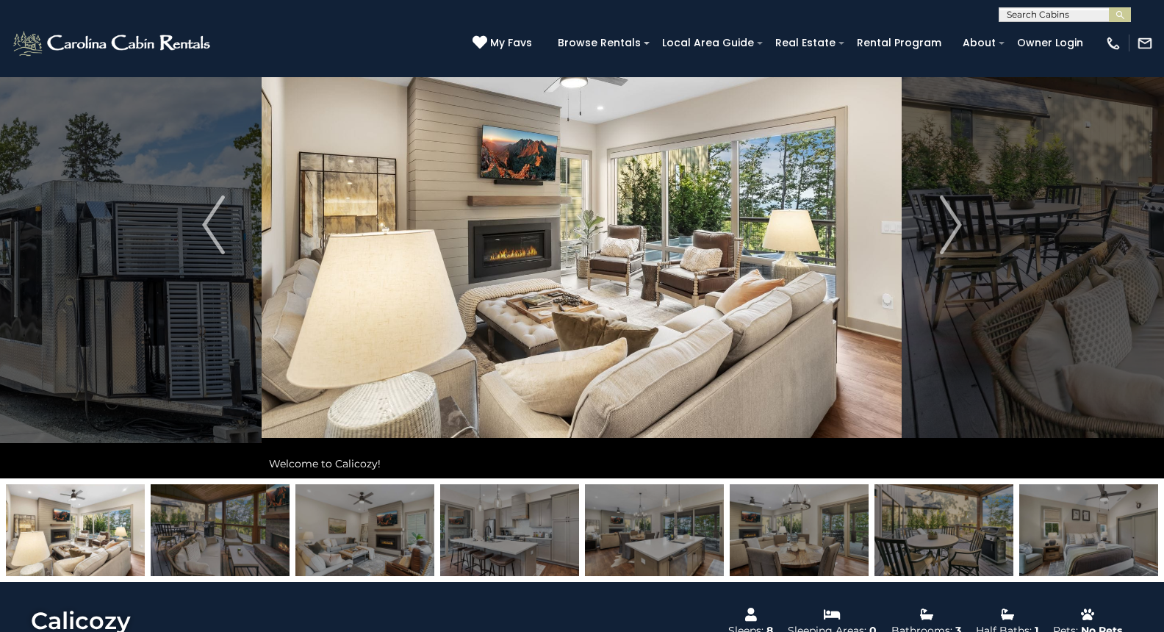
click at [357, 507] on img at bounding box center [364, 530] width 139 height 92
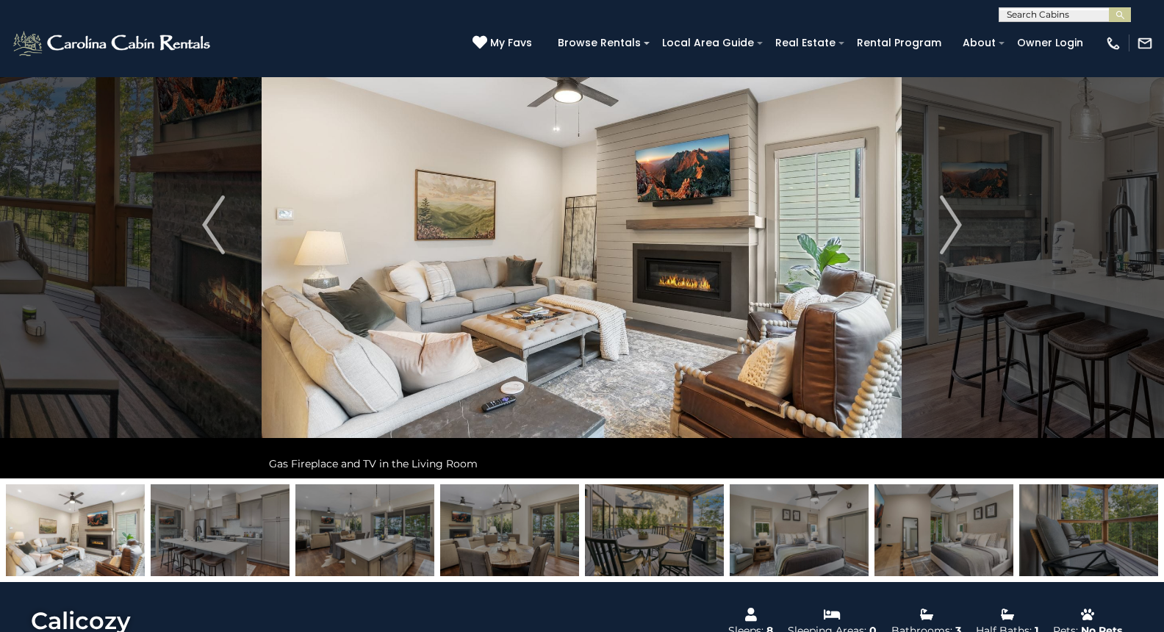
click at [383, 509] on img at bounding box center [364, 530] width 139 height 92
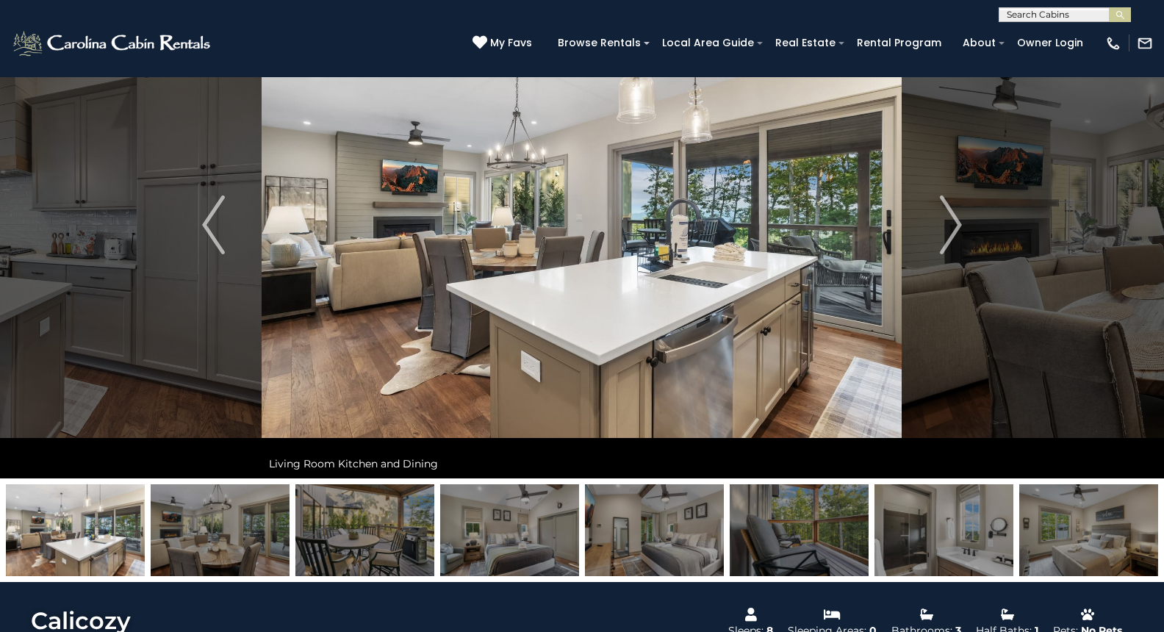
click at [389, 509] on img at bounding box center [364, 530] width 139 height 92
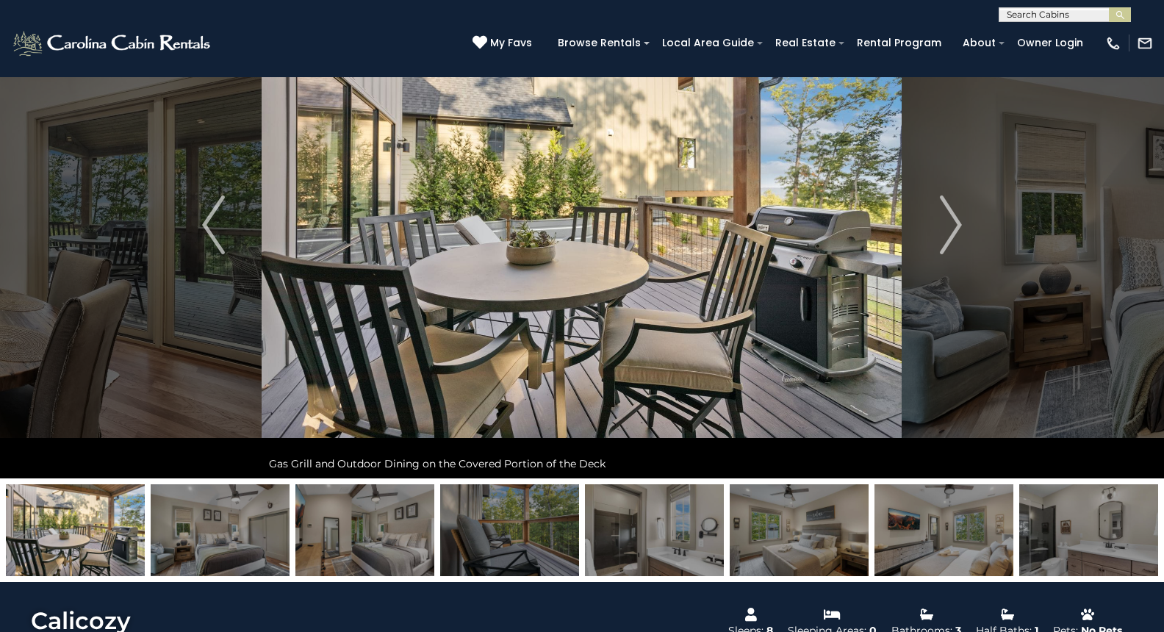
click at [389, 509] on img at bounding box center [364, 530] width 139 height 92
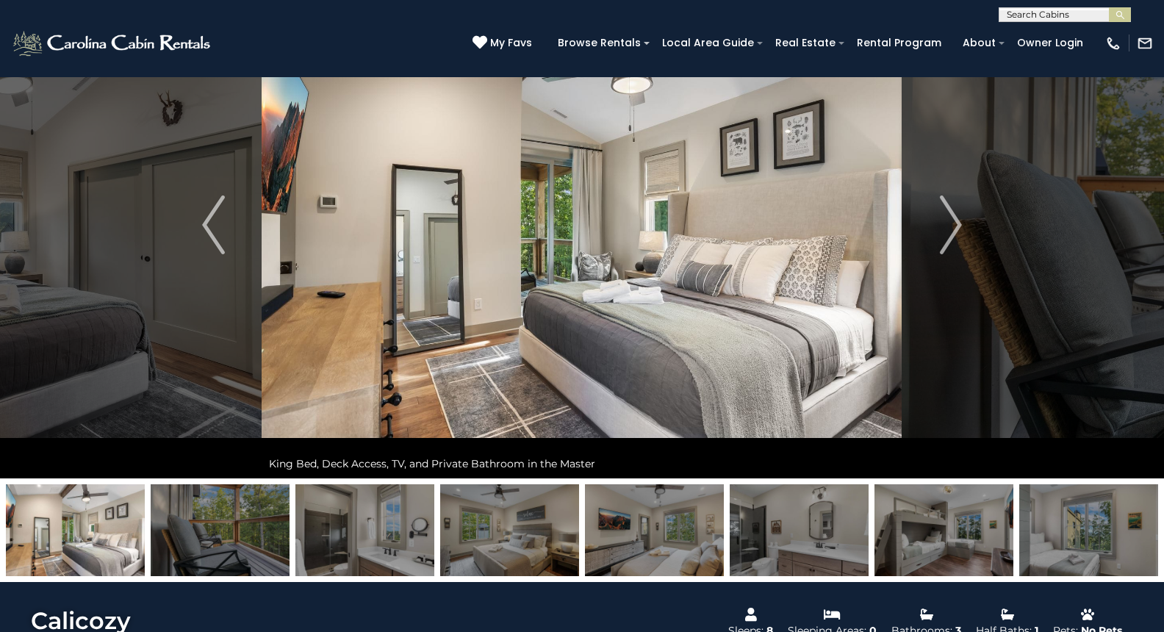
click at [389, 509] on img at bounding box center [364, 530] width 139 height 92
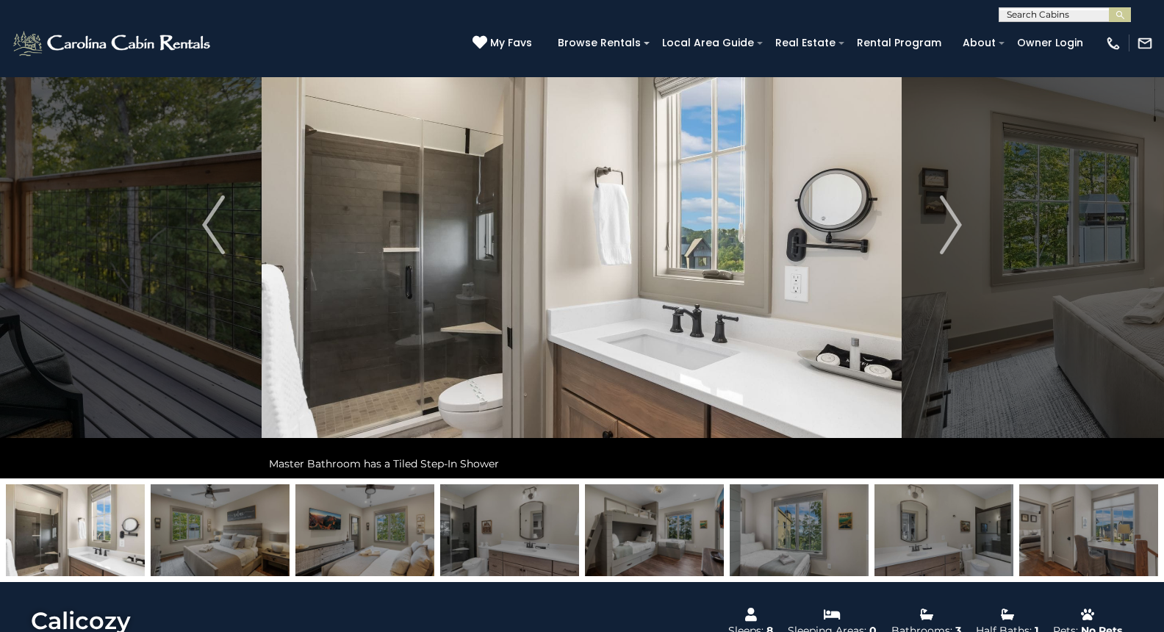
click at [386, 511] on img at bounding box center [364, 530] width 139 height 92
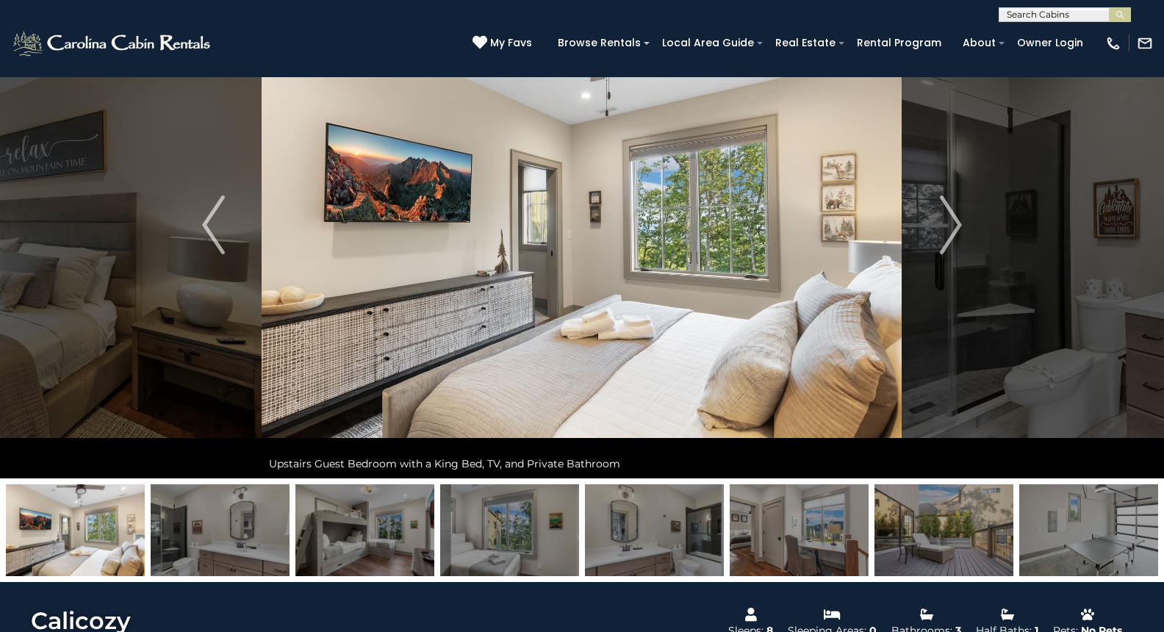
click at [386, 511] on img at bounding box center [364, 530] width 139 height 92
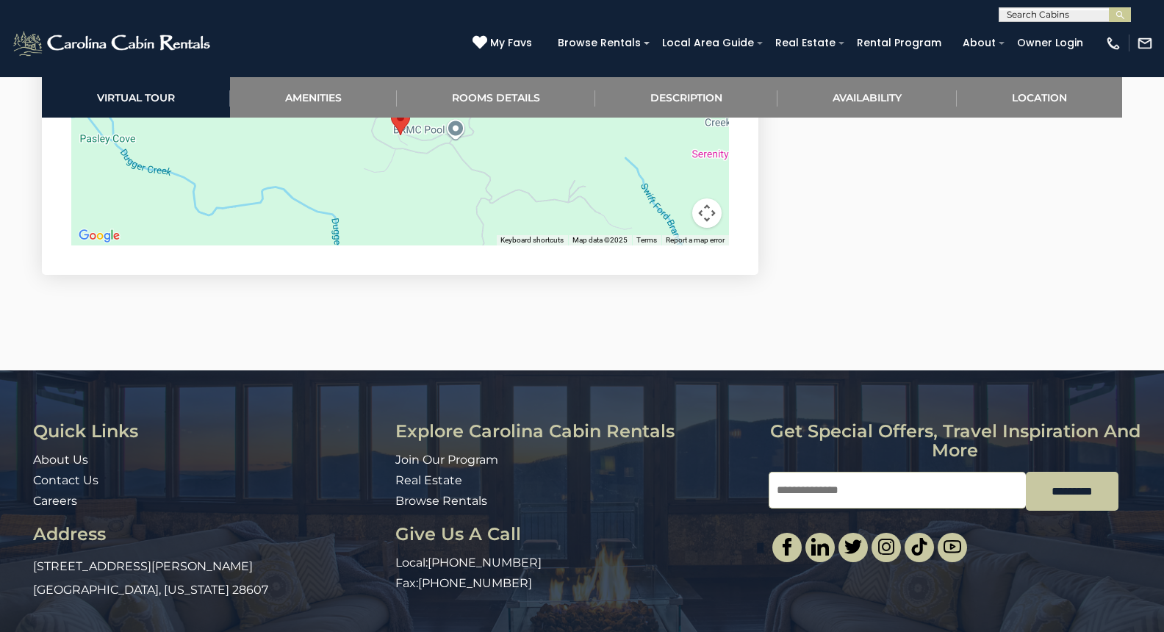
scroll to position [3789, 0]
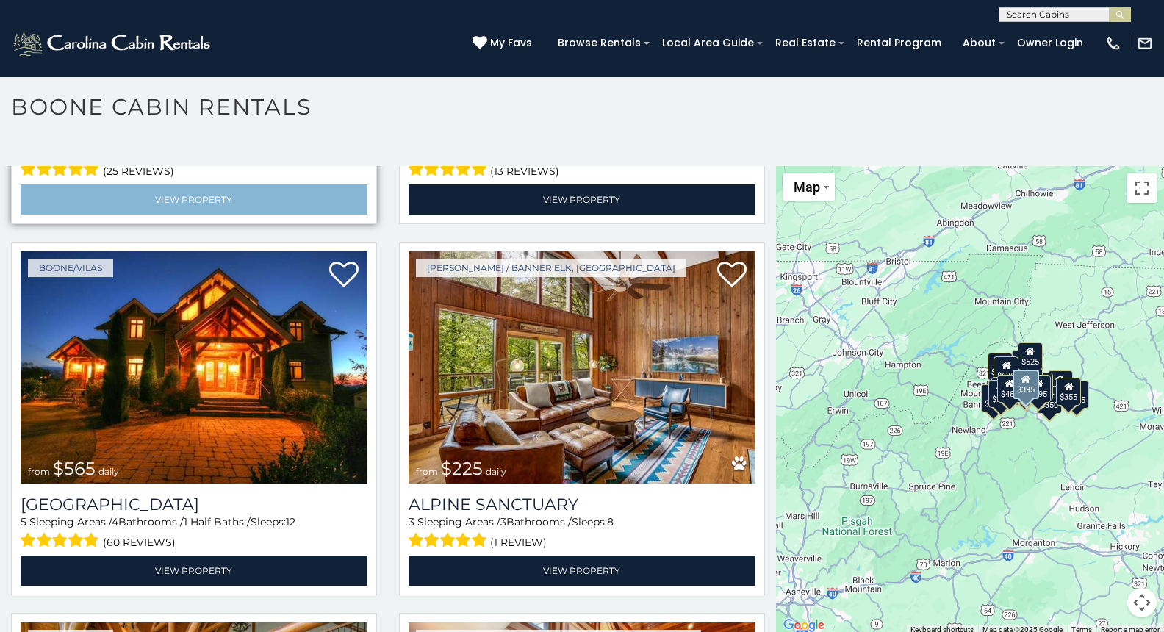
scroll to position [2966, 0]
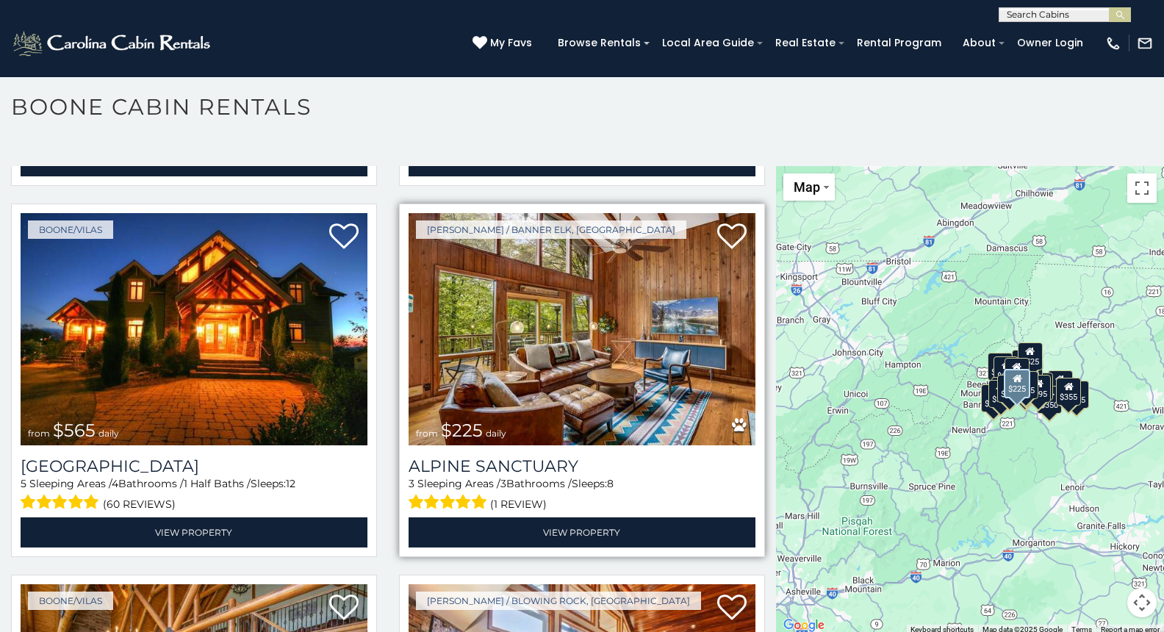
click at [531, 358] on img at bounding box center [581, 329] width 347 height 232
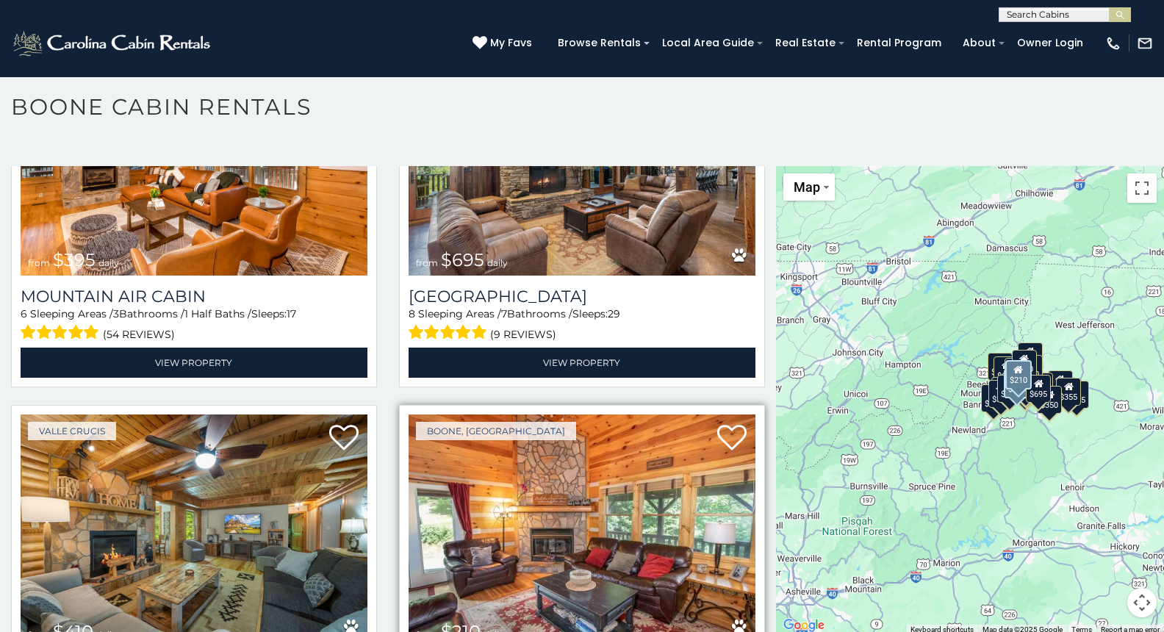
scroll to position [4608, 0]
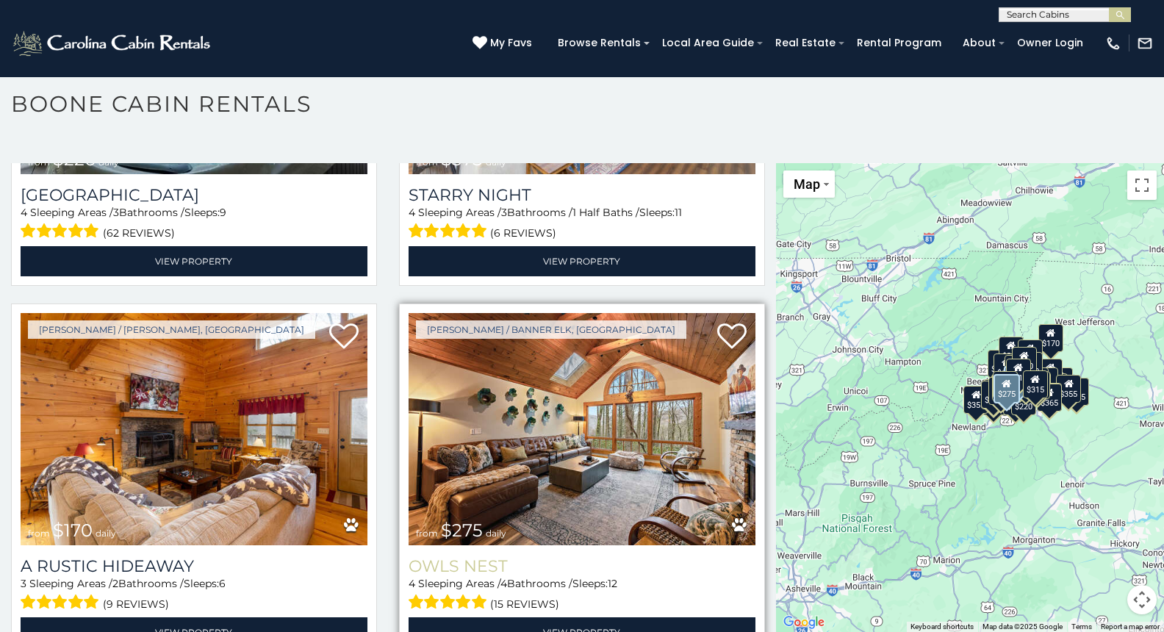
scroll to position [7320, 0]
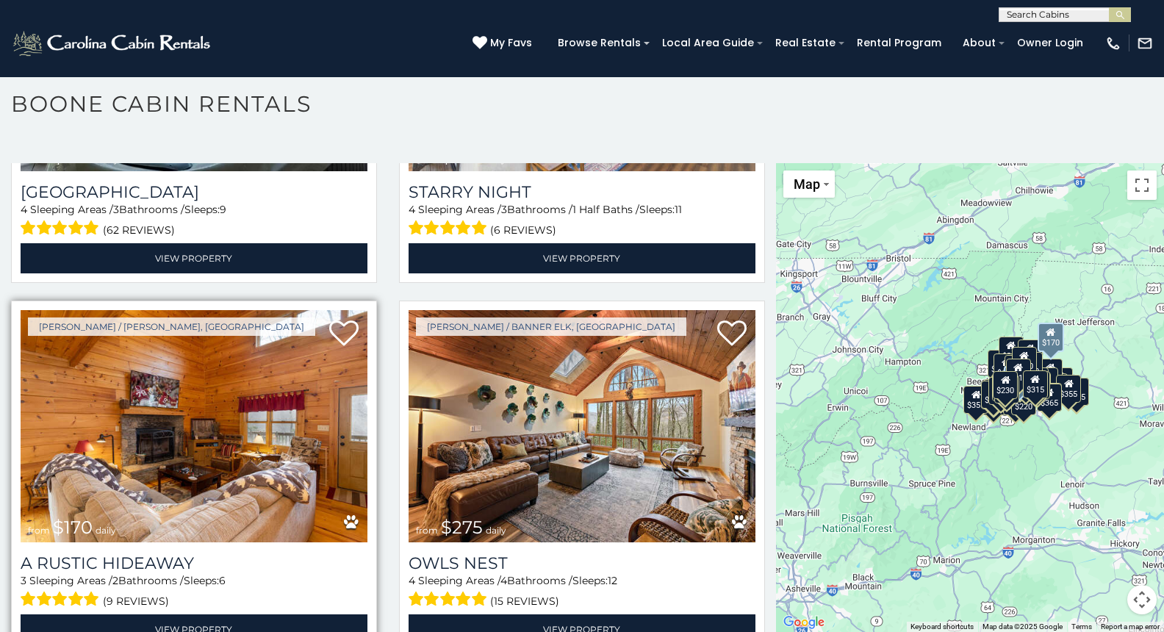
click at [227, 431] on img at bounding box center [194, 426] width 347 height 232
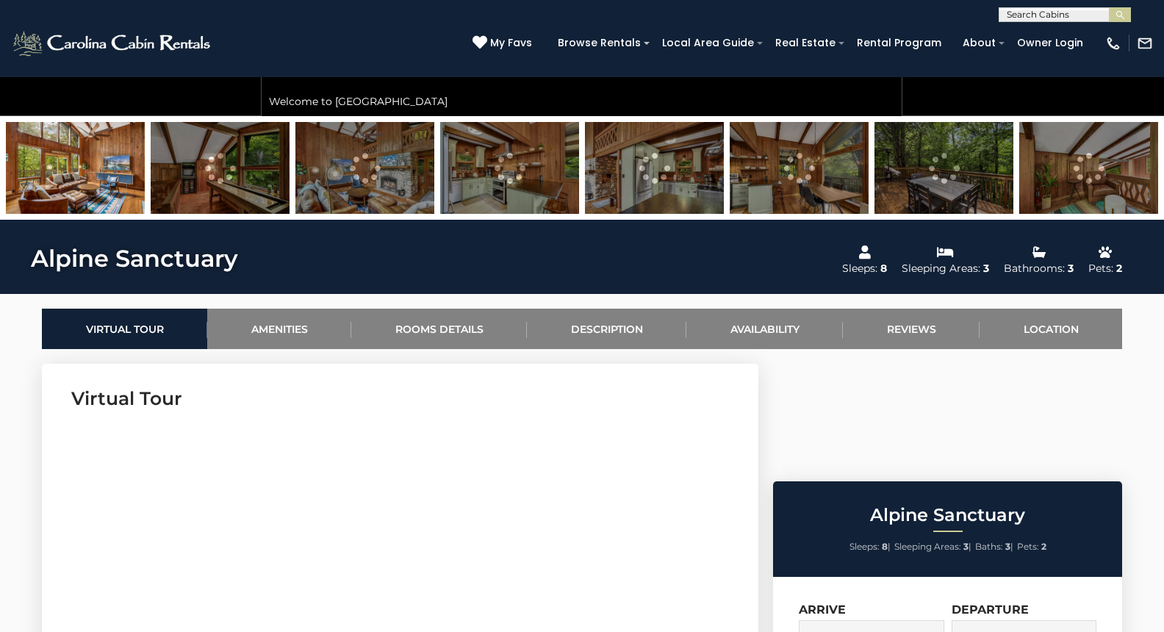
scroll to position [386, 0]
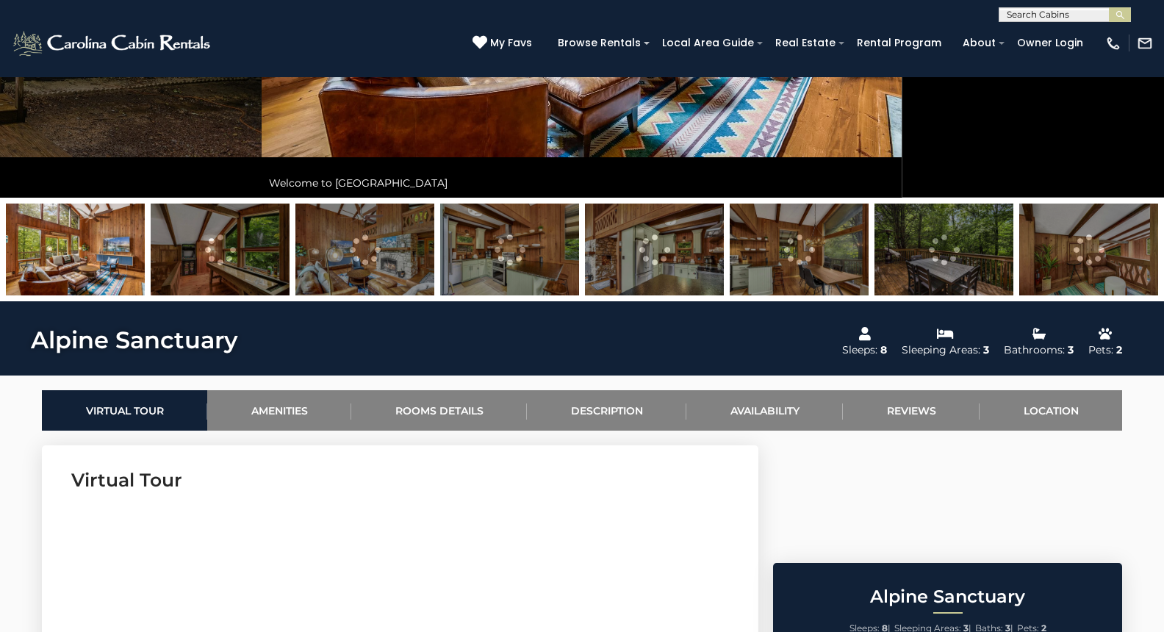
click at [262, 269] on img at bounding box center [220, 249] width 139 height 92
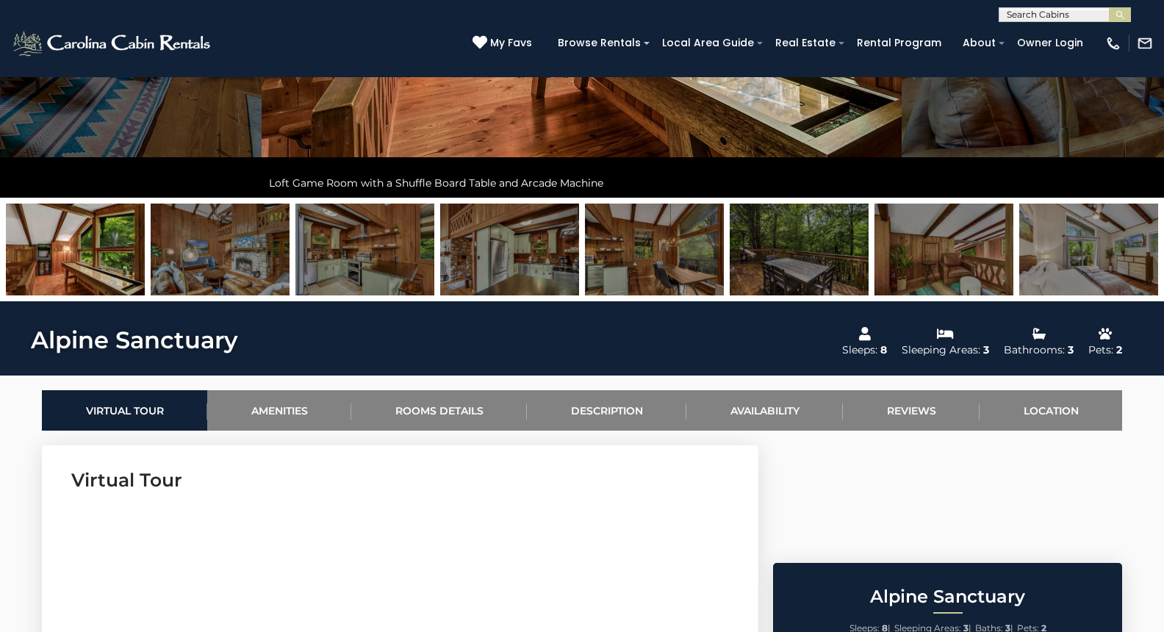
click at [262, 269] on img at bounding box center [220, 249] width 139 height 92
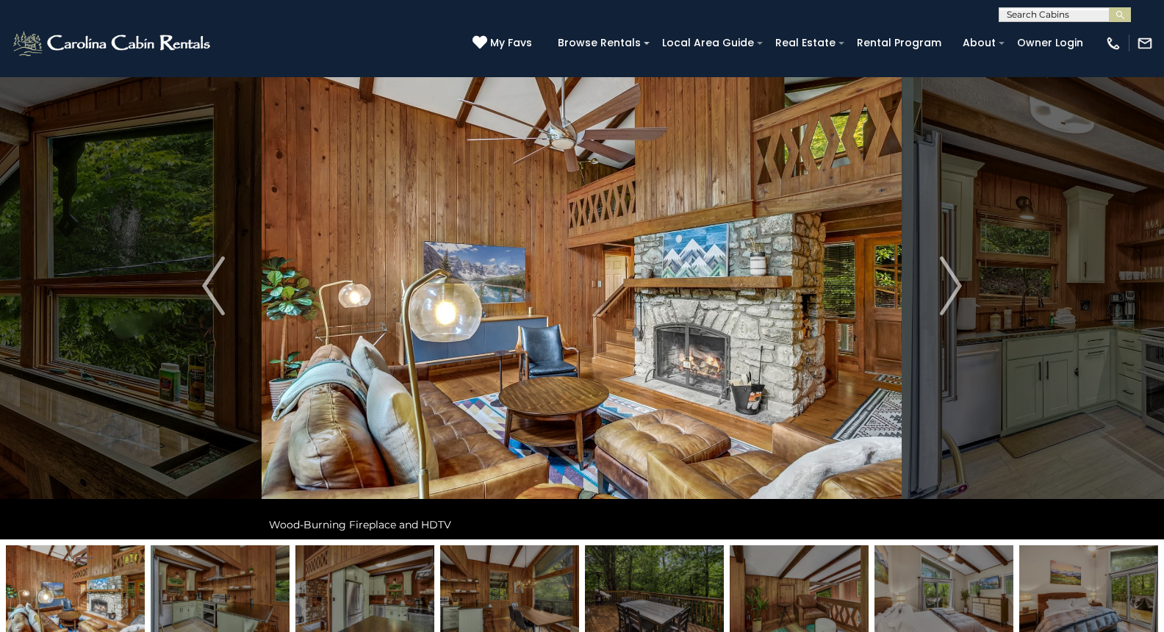
scroll to position [47, 0]
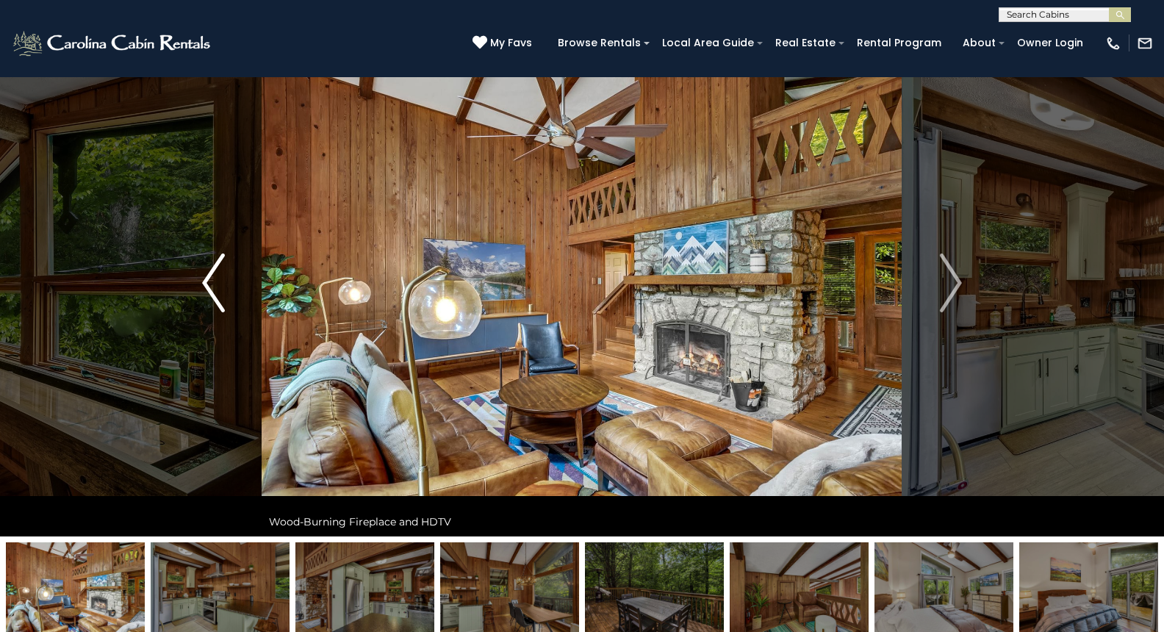
click at [223, 263] on img "Previous" at bounding box center [213, 282] width 22 height 59
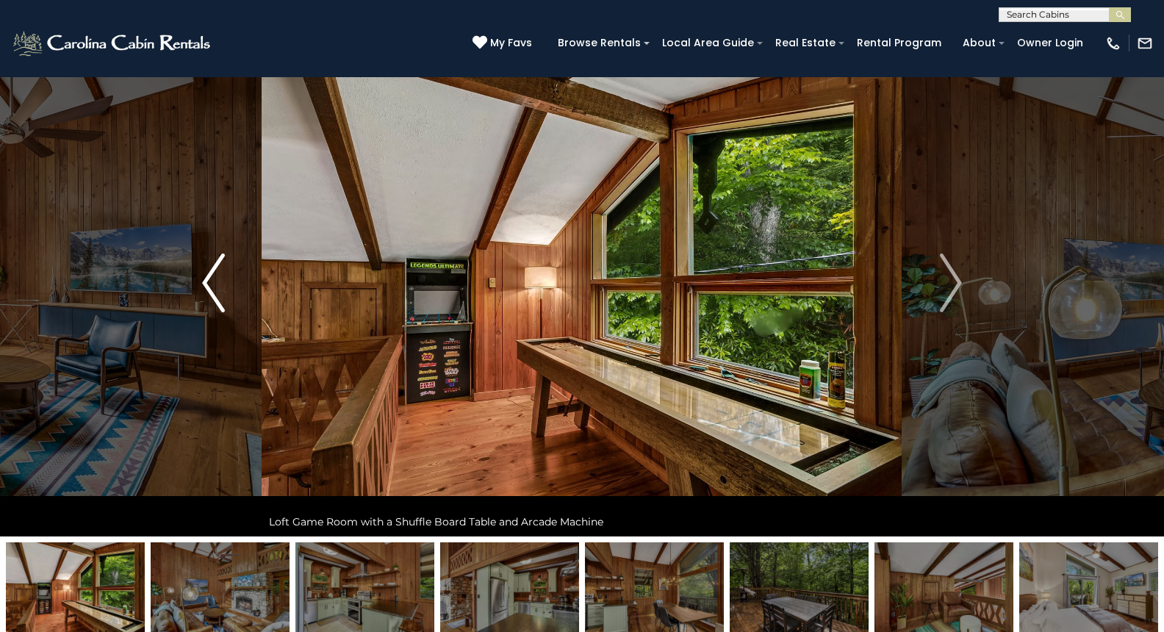
click at [227, 266] on button "Previous" at bounding box center [213, 282] width 97 height 507
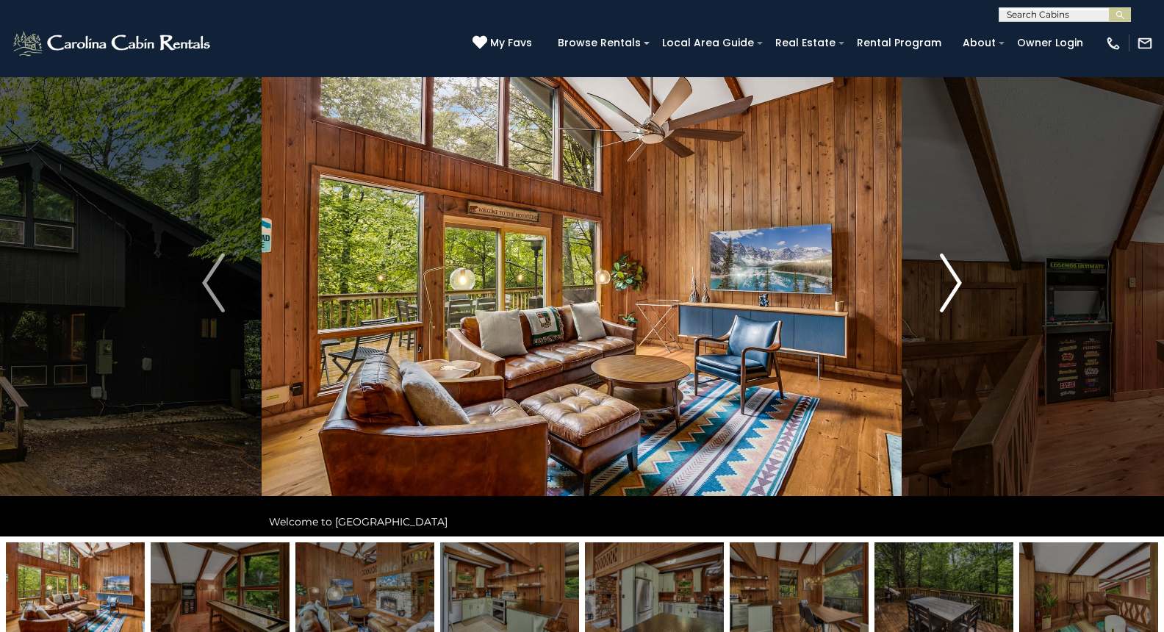
click at [945, 291] on img "Next" at bounding box center [950, 282] width 22 height 59
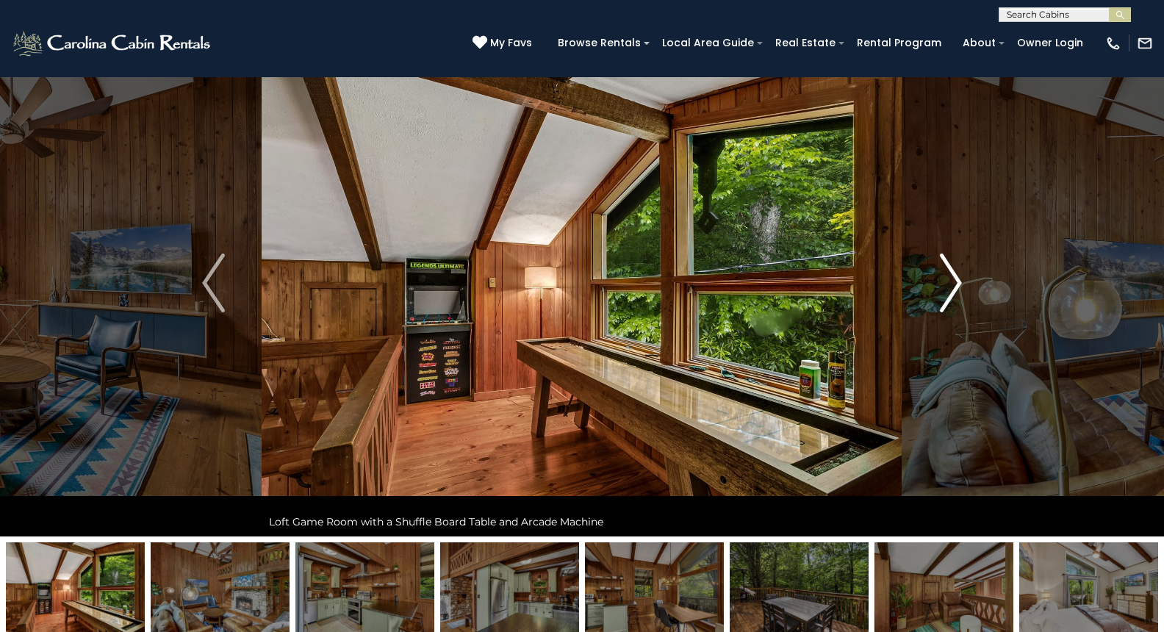
click at [940, 294] on img "Next" at bounding box center [950, 282] width 22 height 59
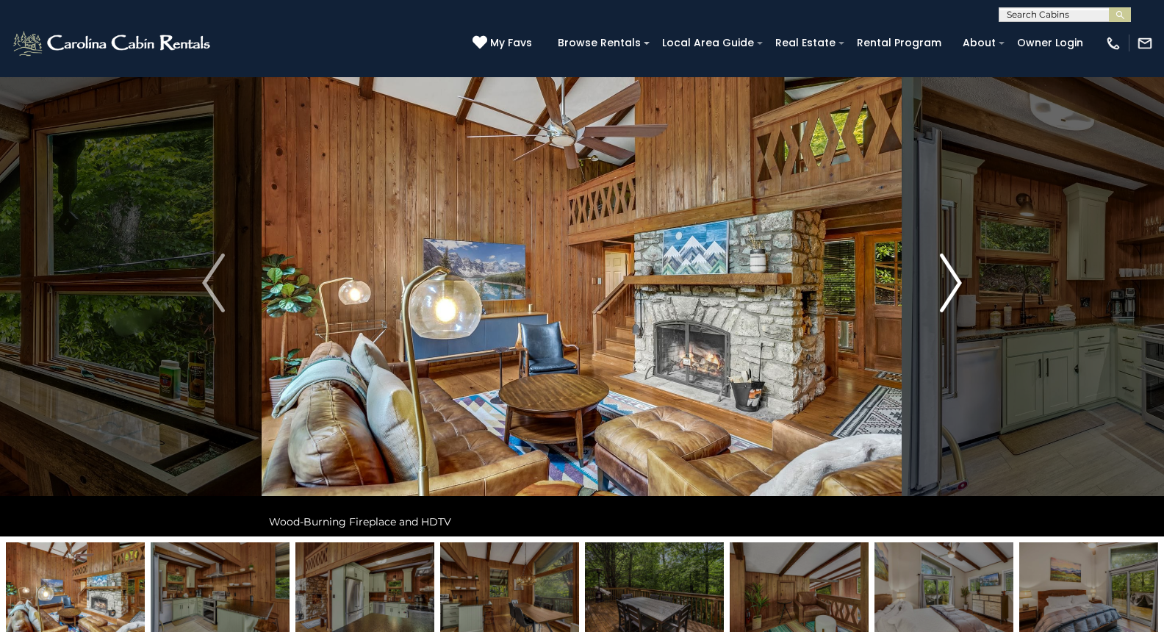
click at [940, 294] on img "Next" at bounding box center [950, 282] width 22 height 59
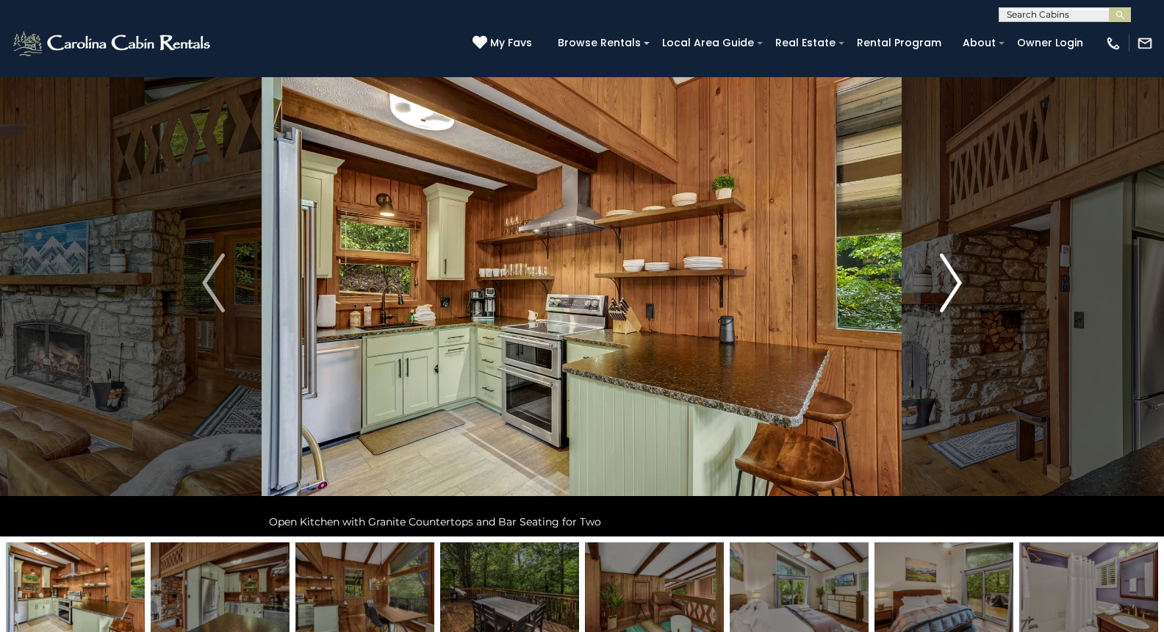
click at [936, 293] on button "Next" at bounding box center [950, 282] width 97 height 507
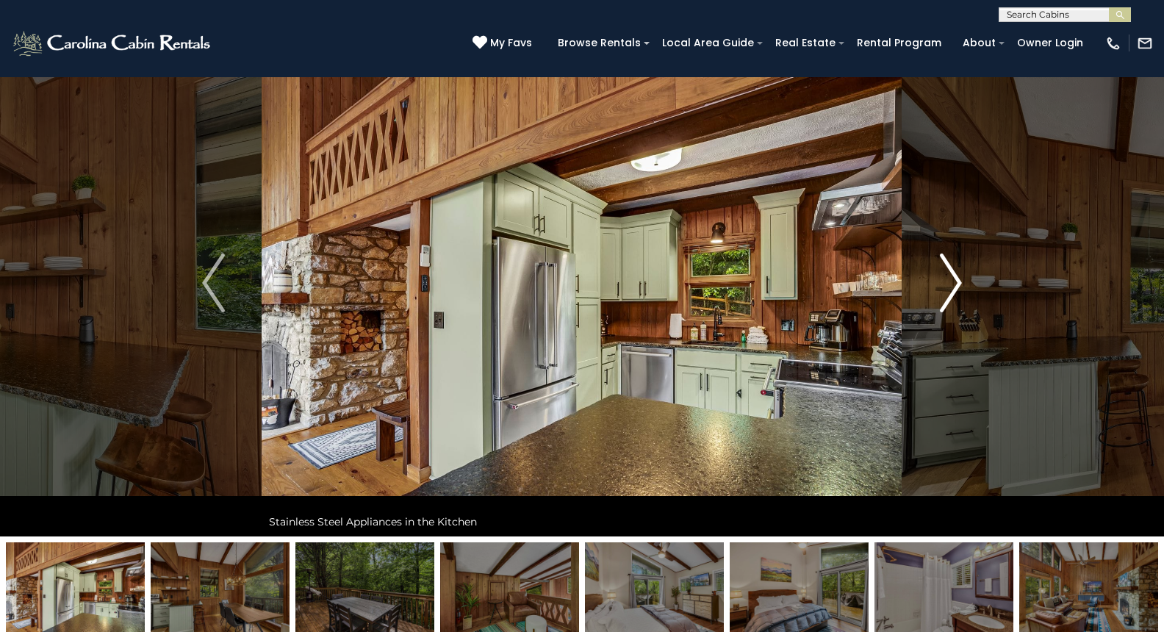
click at [934, 293] on button "Next" at bounding box center [950, 282] width 97 height 507
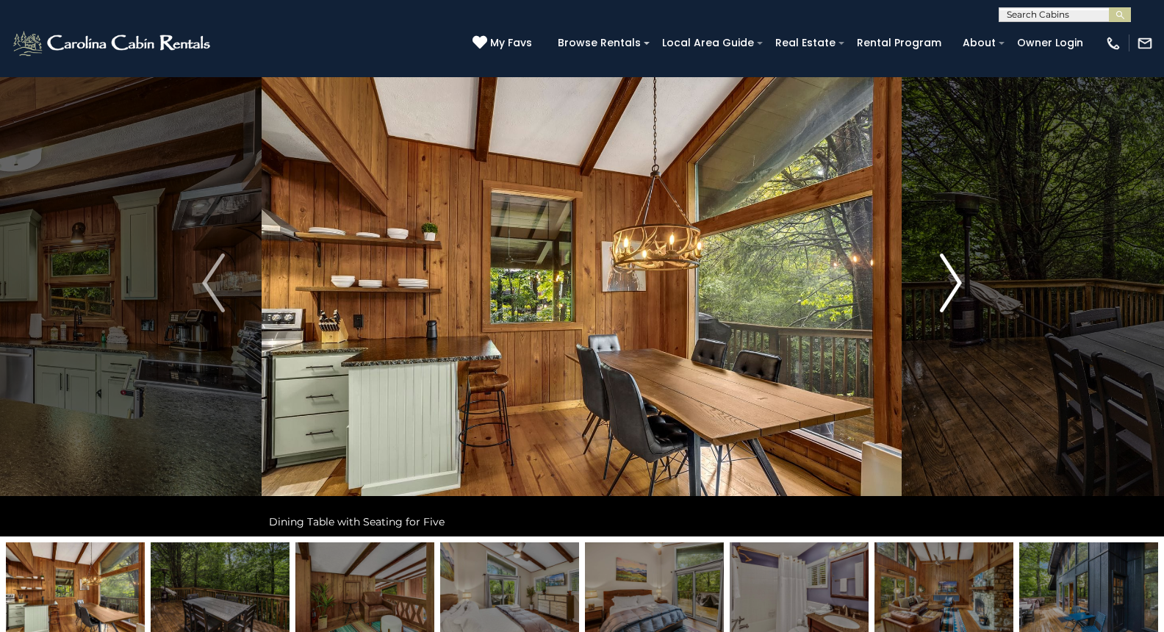
click at [932, 294] on button "Next" at bounding box center [950, 282] width 97 height 507
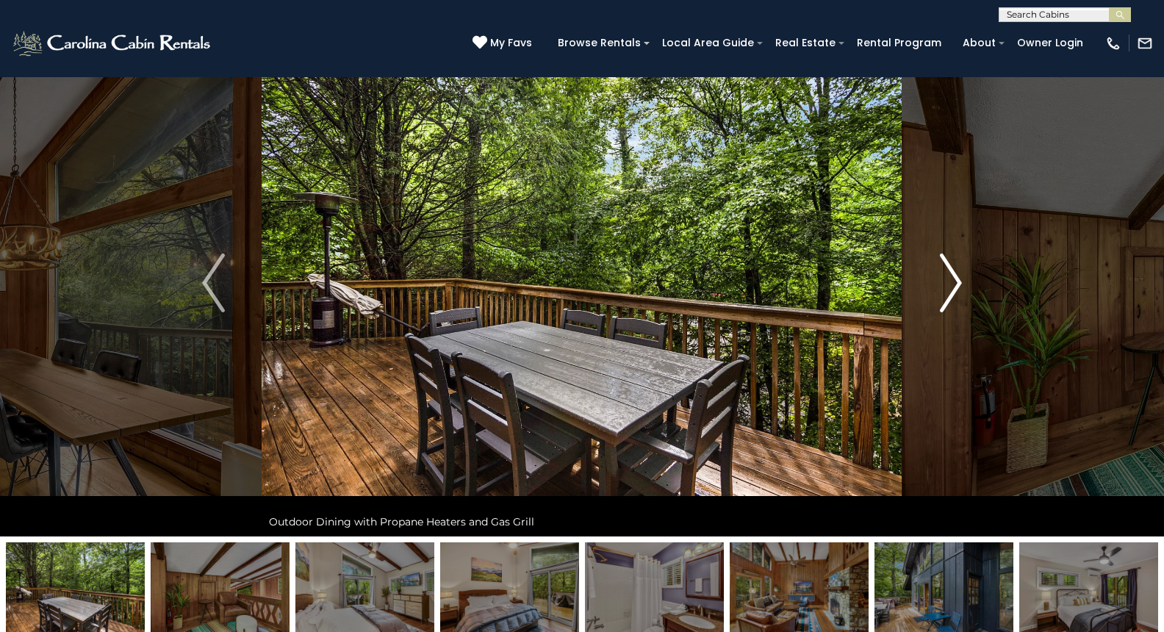
click at [931, 294] on button "Next" at bounding box center [950, 282] width 97 height 507
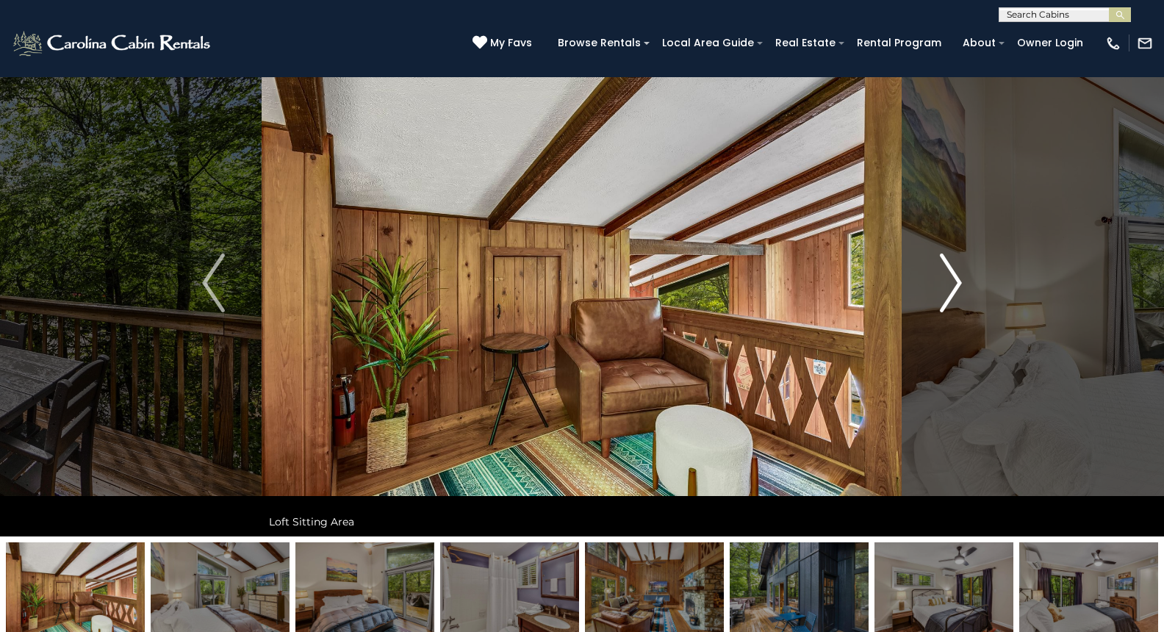
click at [927, 294] on button "Next" at bounding box center [950, 282] width 97 height 507
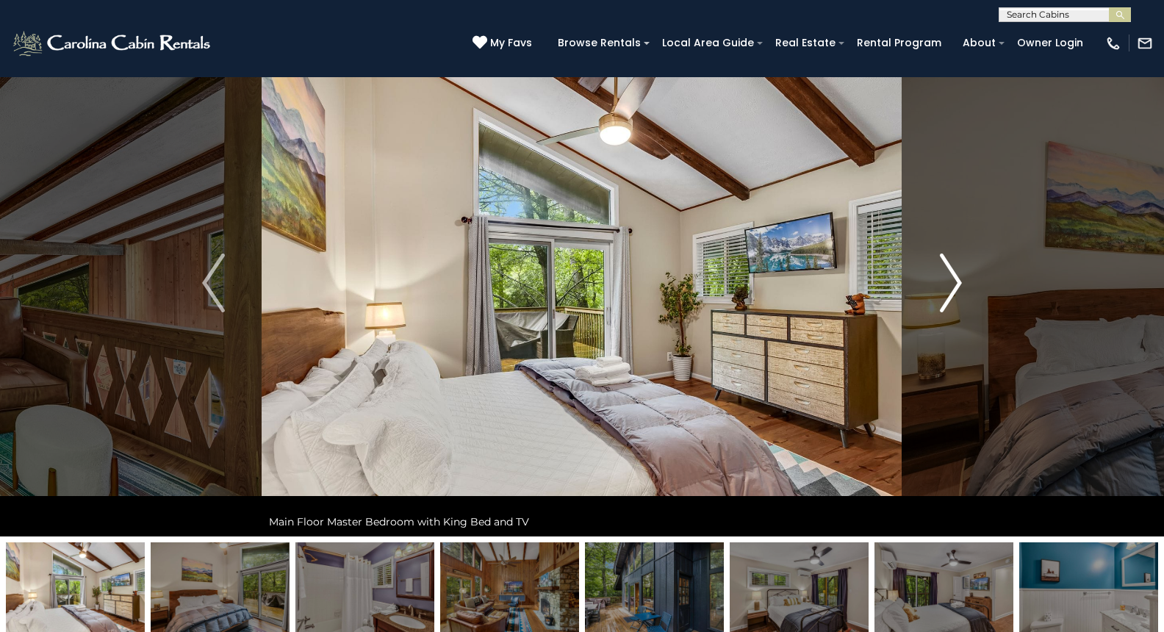
click at [926, 295] on button "Next" at bounding box center [950, 282] width 97 height 507
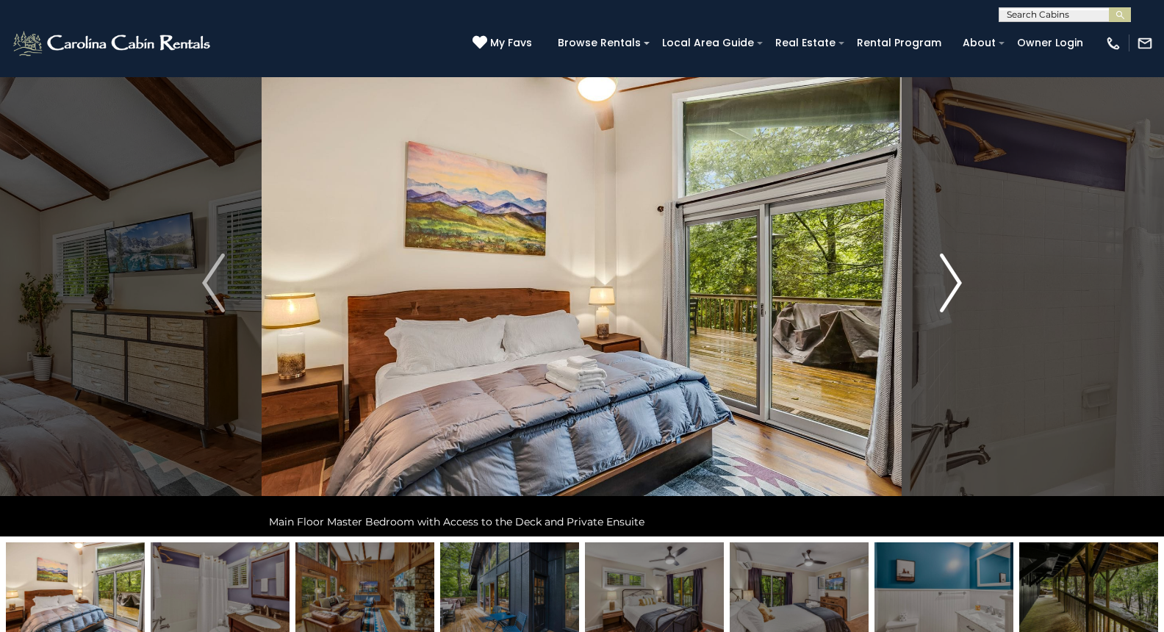
click at [923, 295] on button "Next" at bounding box center [950, 282] width 97 height 507
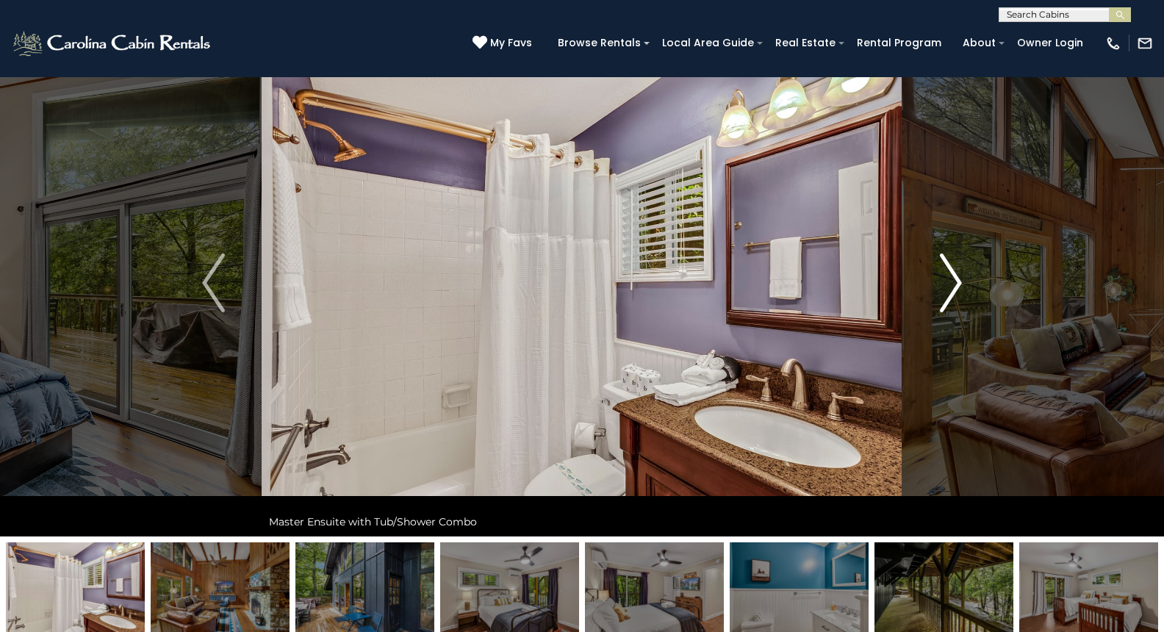
click at [920, 295] on button "Next" at bounding box center [950, 282] width 97 height 507
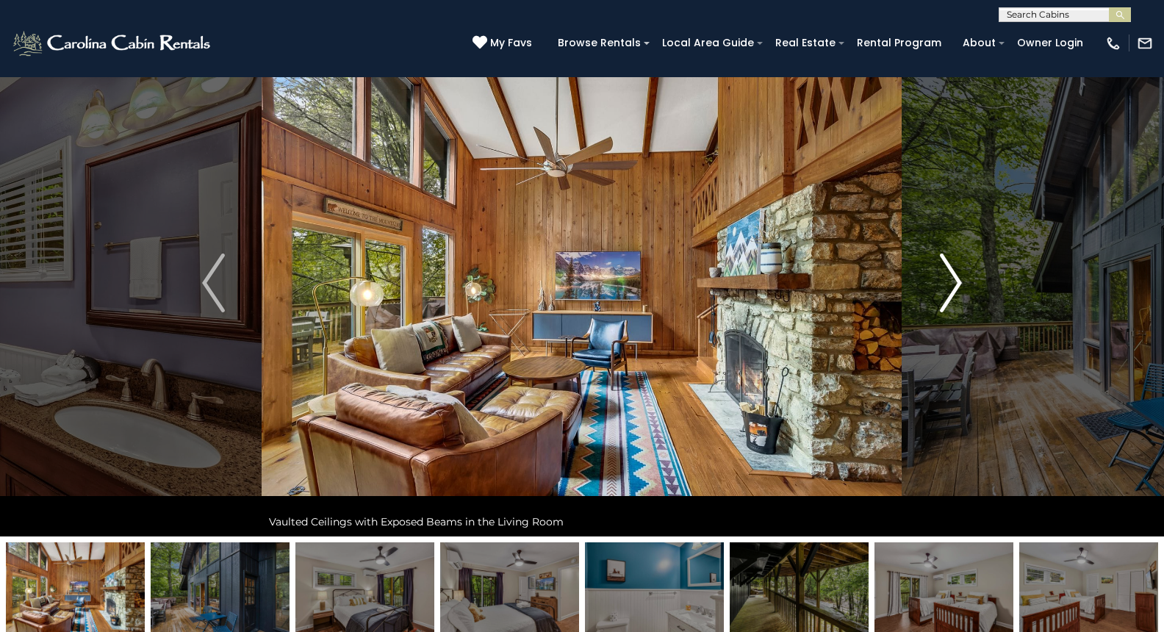
click at [917, 295] on button "Next" at bounding box center [950, 282] width 97 height 507
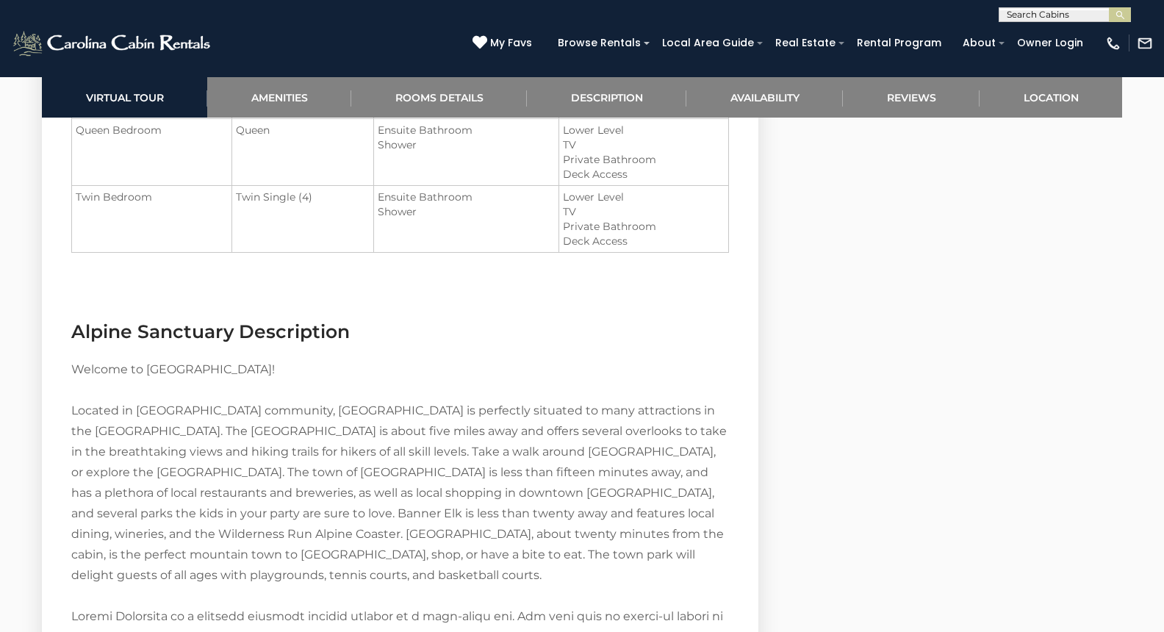
scroll to position [1938, 0]
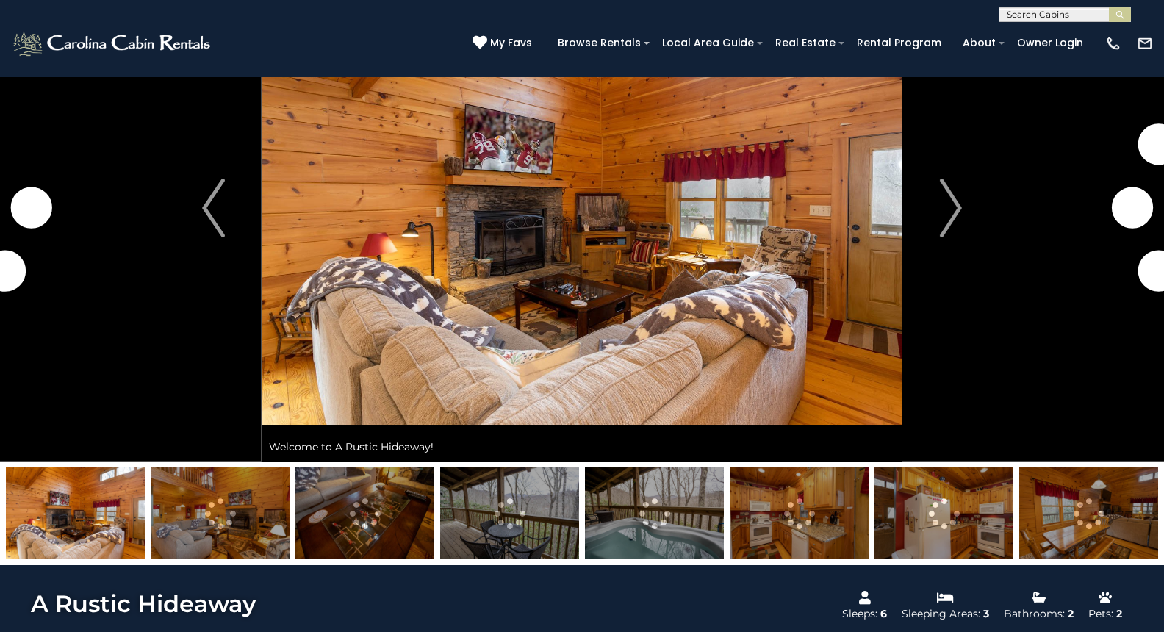
scroll to position [125, 0]
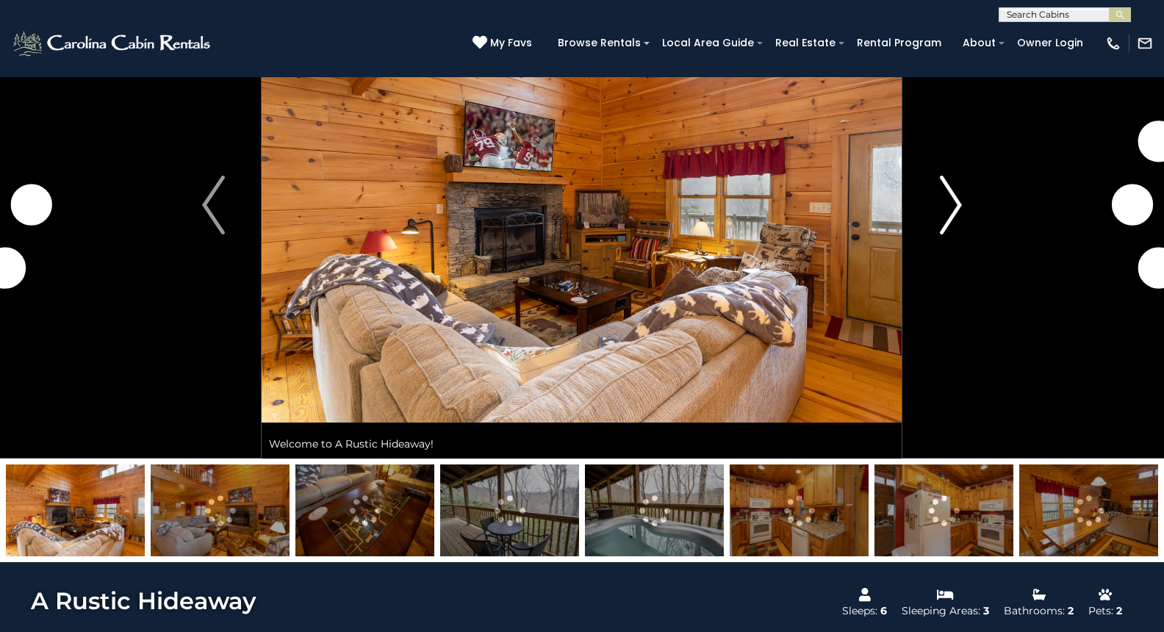
click at [951, 201] on img "Next" at bounding box center [950, 205] width 22 height 59
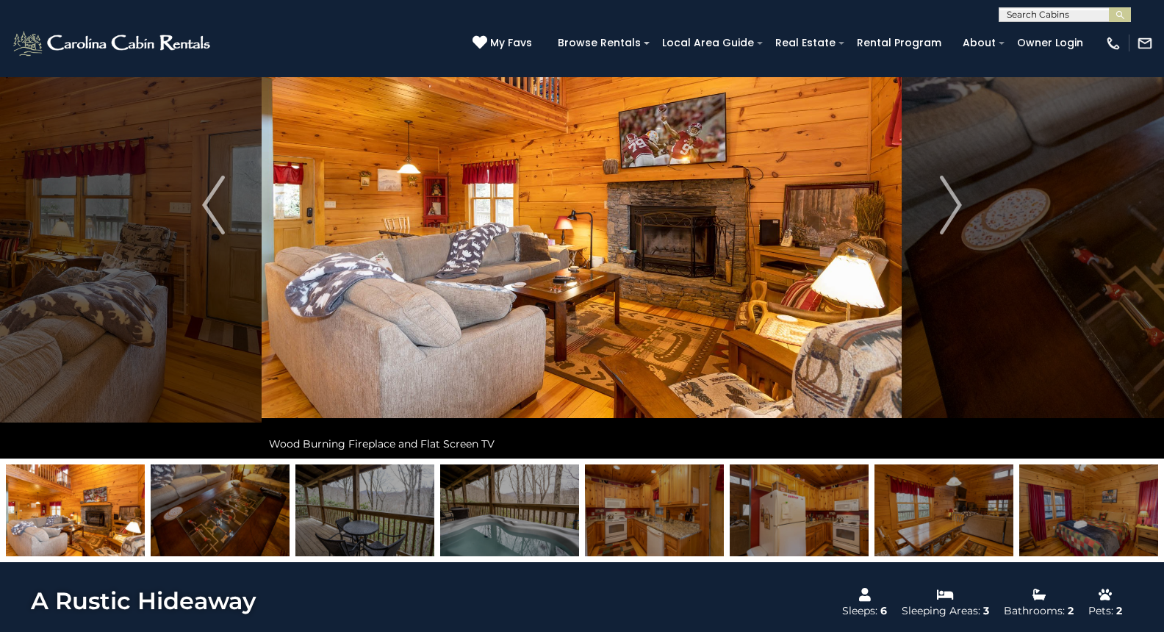
click at [258, 515] on img at bounding box center [220, 510] width 139 height 92
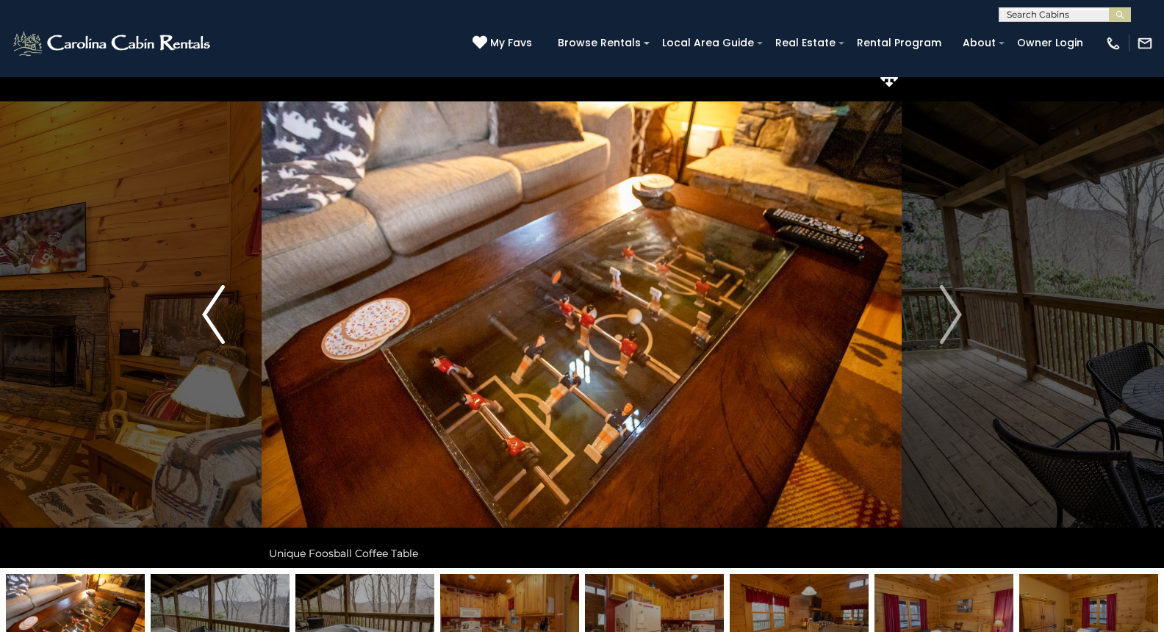
scroll to position [49, 0]
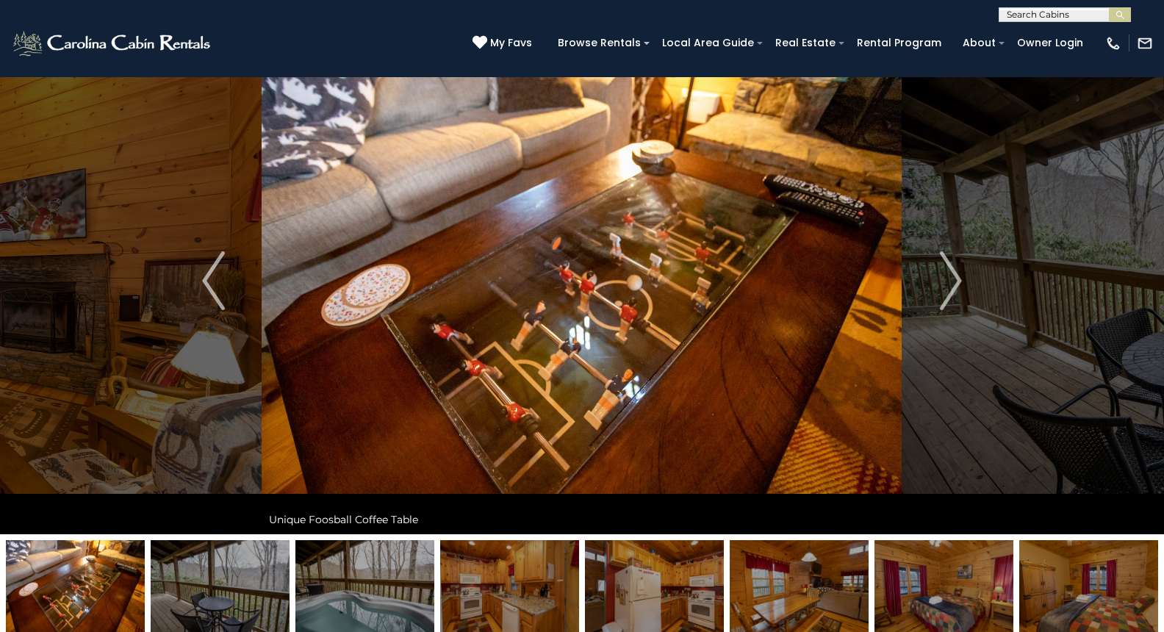
click at [241, 569] on img at bounding box center [220, 586] width 139 height 92
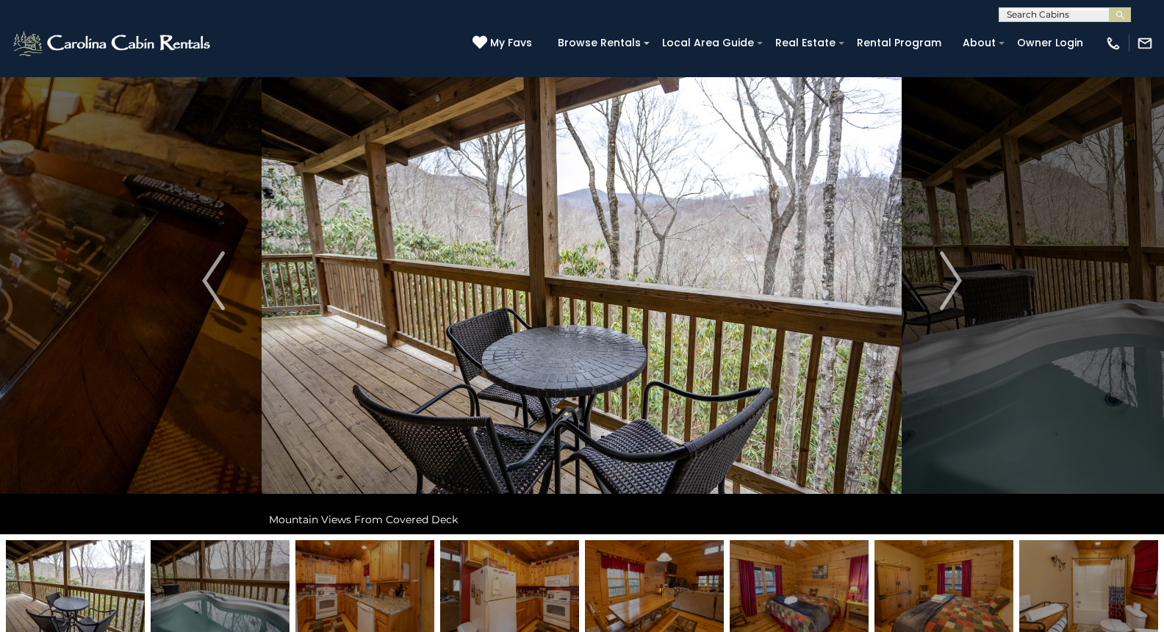
click at [237, 570] on img at bounding box center [220, 586] width 139 height 92
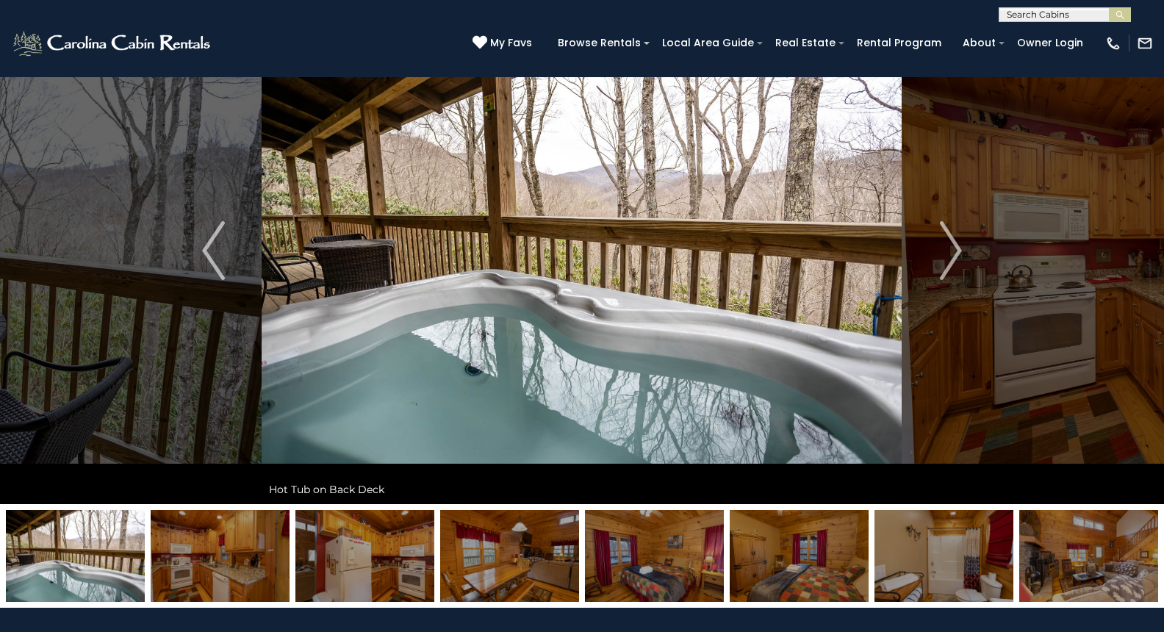
scroll to position [82, 0]
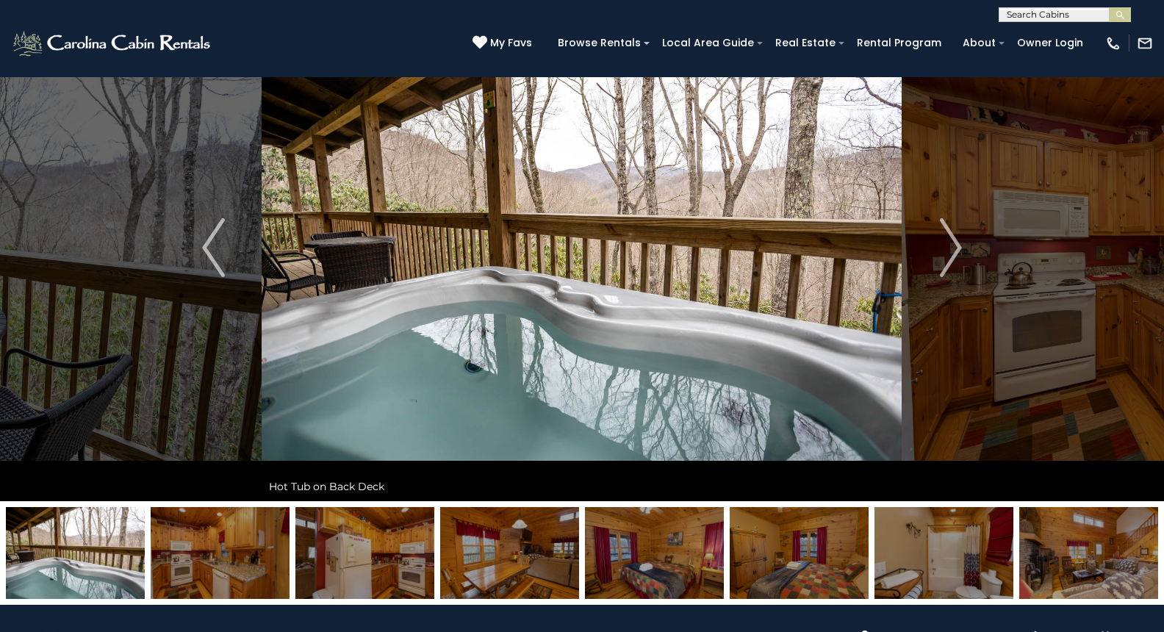
click at [236, 569] on img at bounding box center [220, 553] width 139 height 92
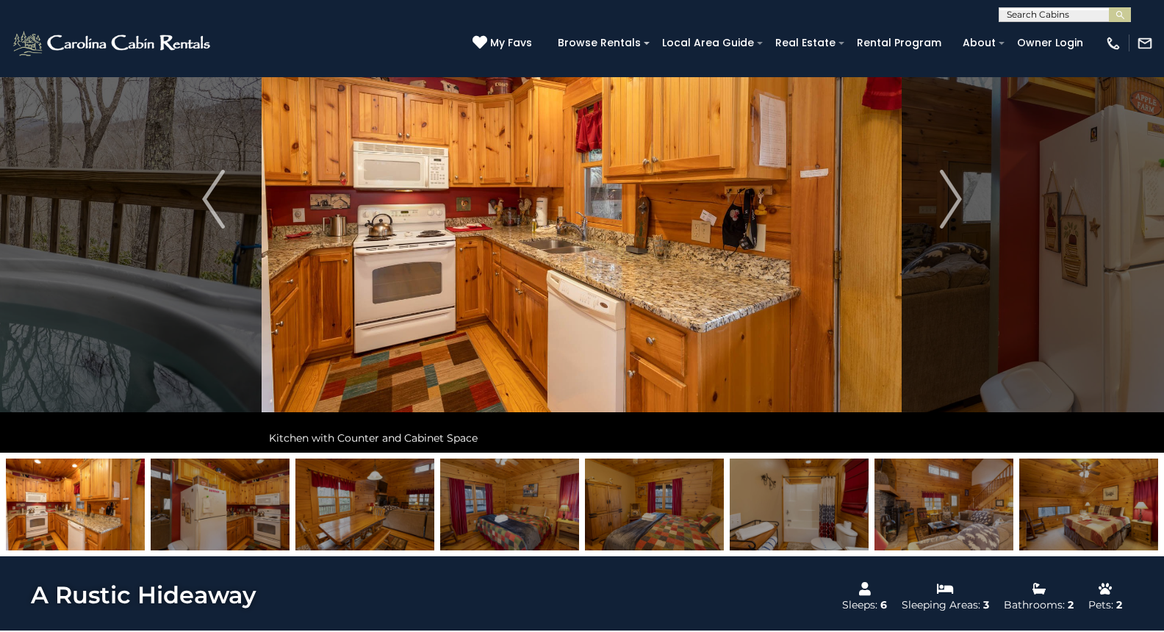
scroll to position [156, 0]
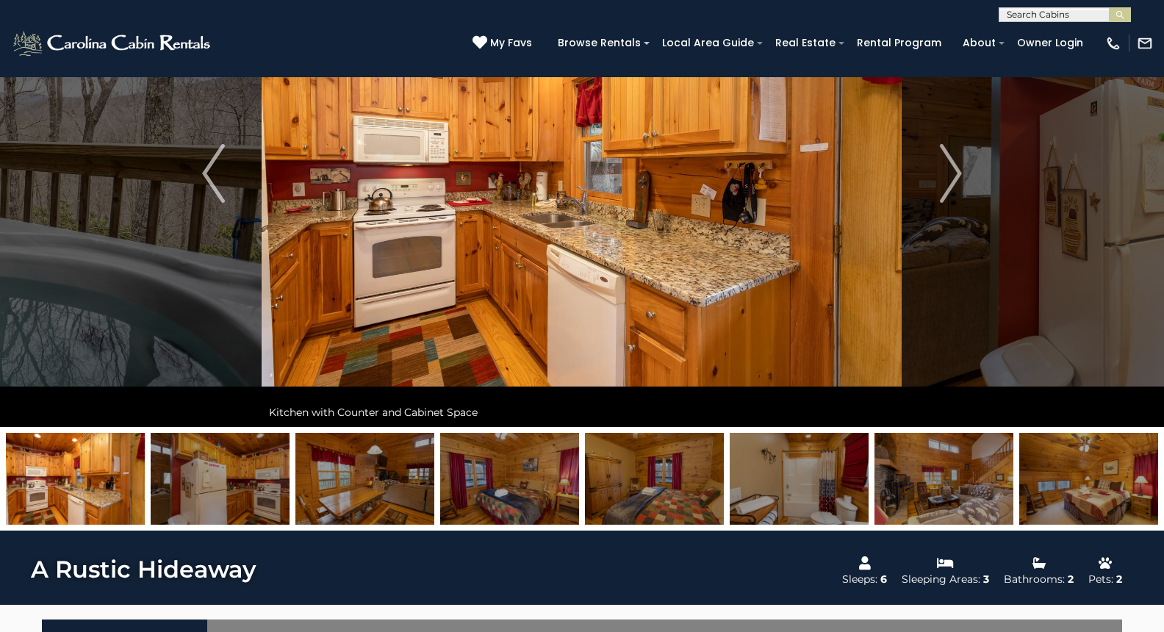
click at [237, 497] on img at bounding box center [220, 479] width 139 height 92
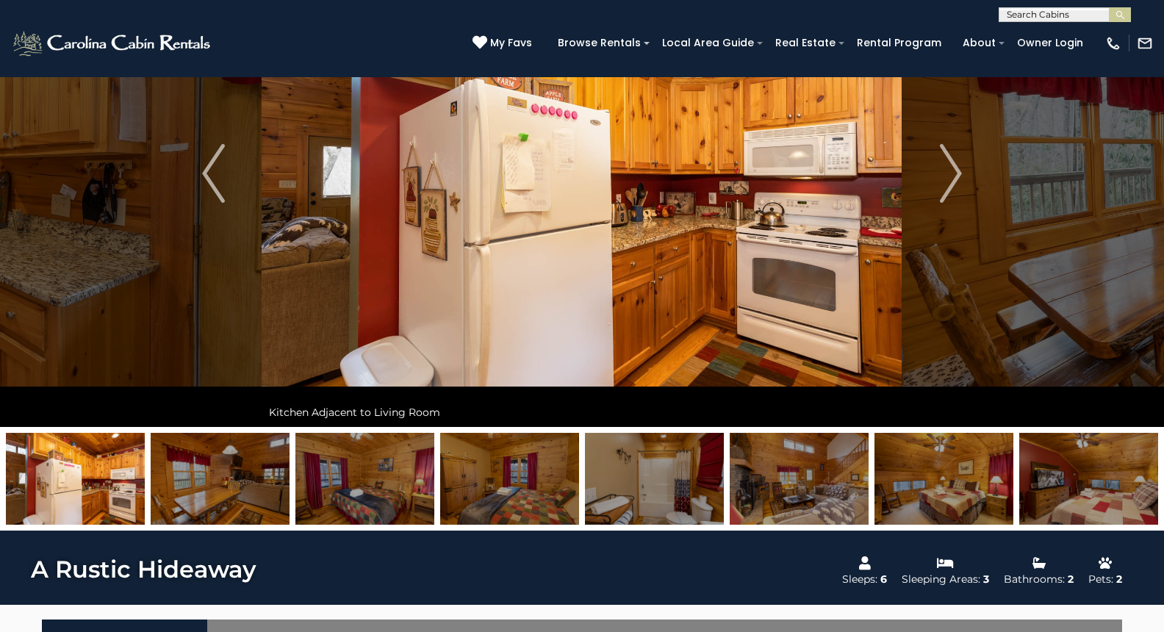
click at [237, 497] on img at bounding box center [220, 479] width 139 height 92
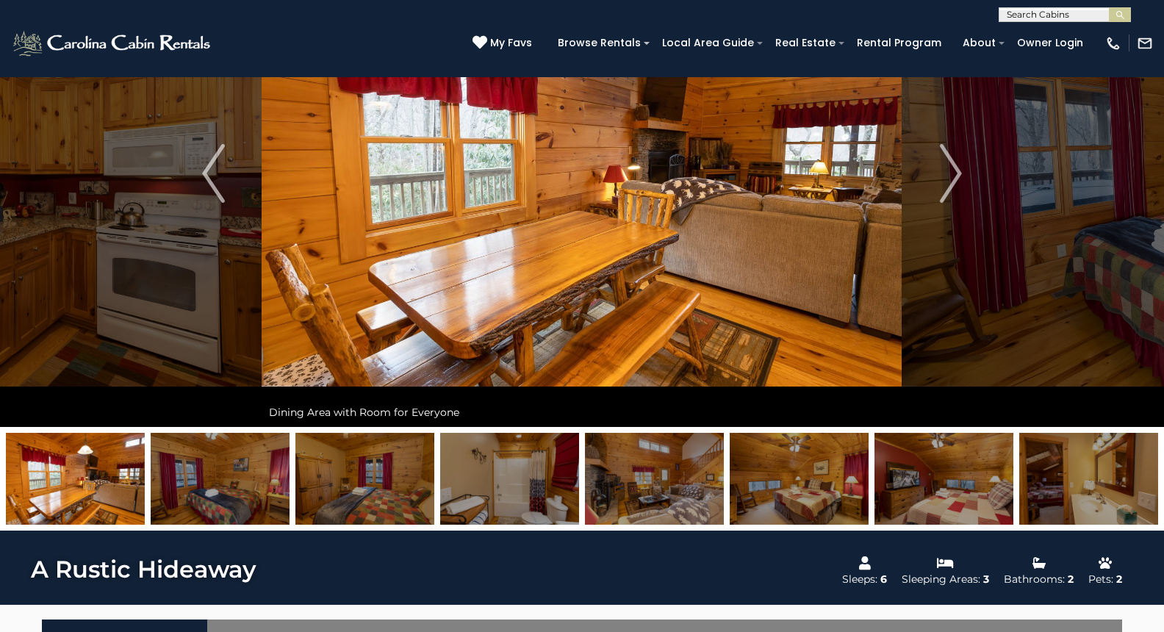
click at [237, 497] on img at bounding box center [220, 479] width 139 height 92
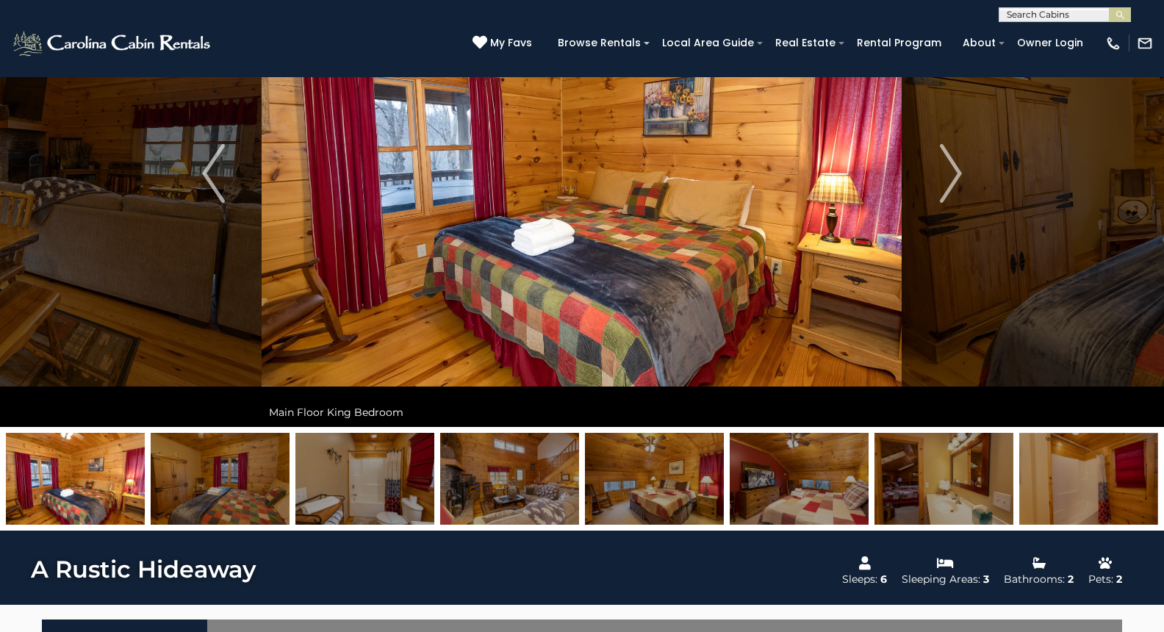
click at [237, 497] on img at bounding box center [220, 479] width 139 height 92
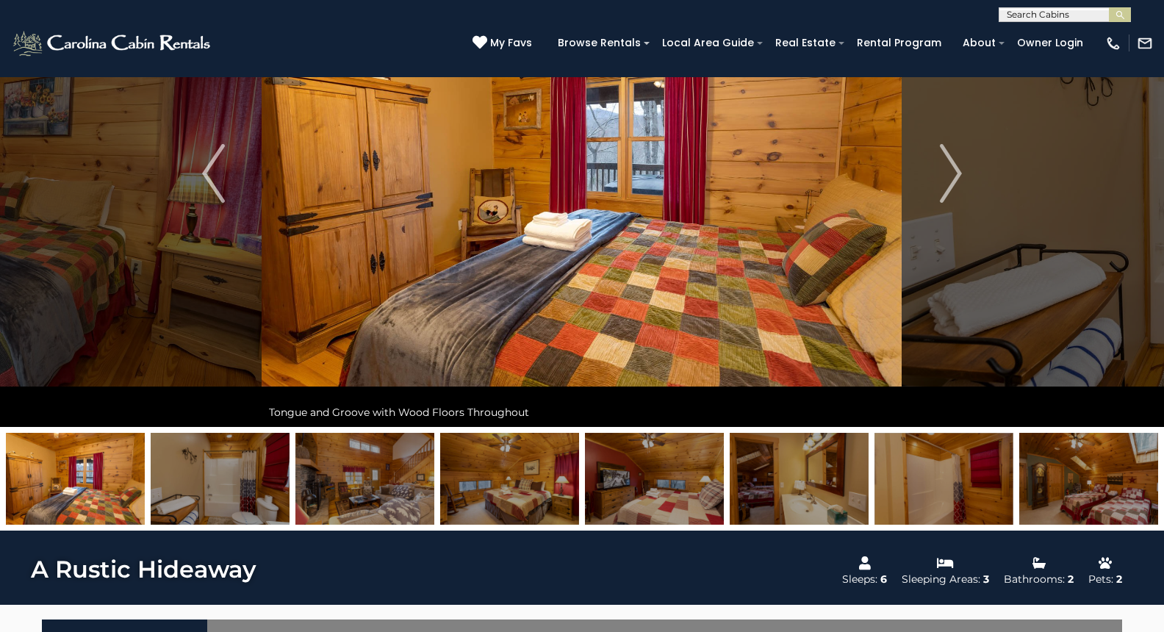
click at [237, 498] on img at bounding box center [220, 479] width 139 height 92
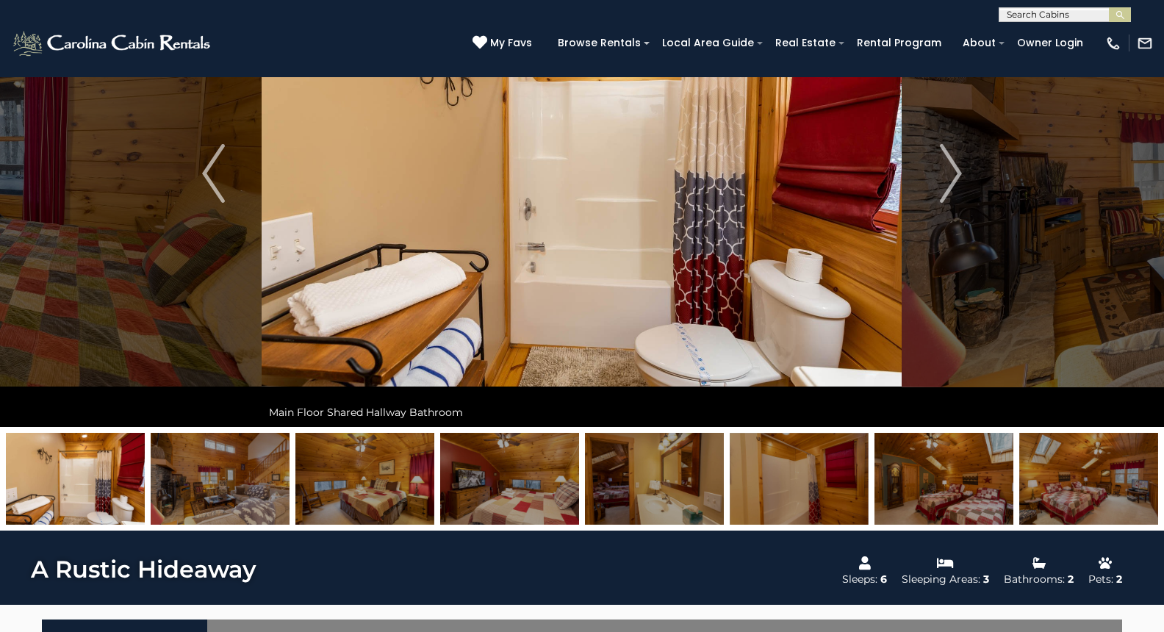
click at [237, 500] on img at bounding box center [220, 479] width 139 height 92
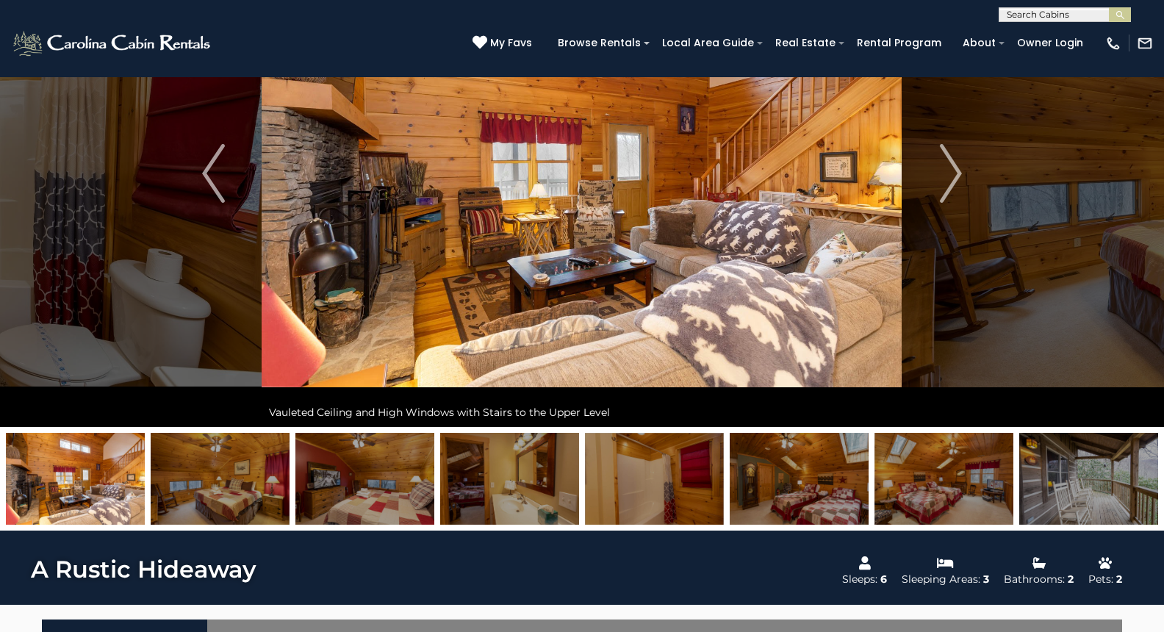
click at [237, 501] on img at bounding box center [220, 479] width 139 height 92
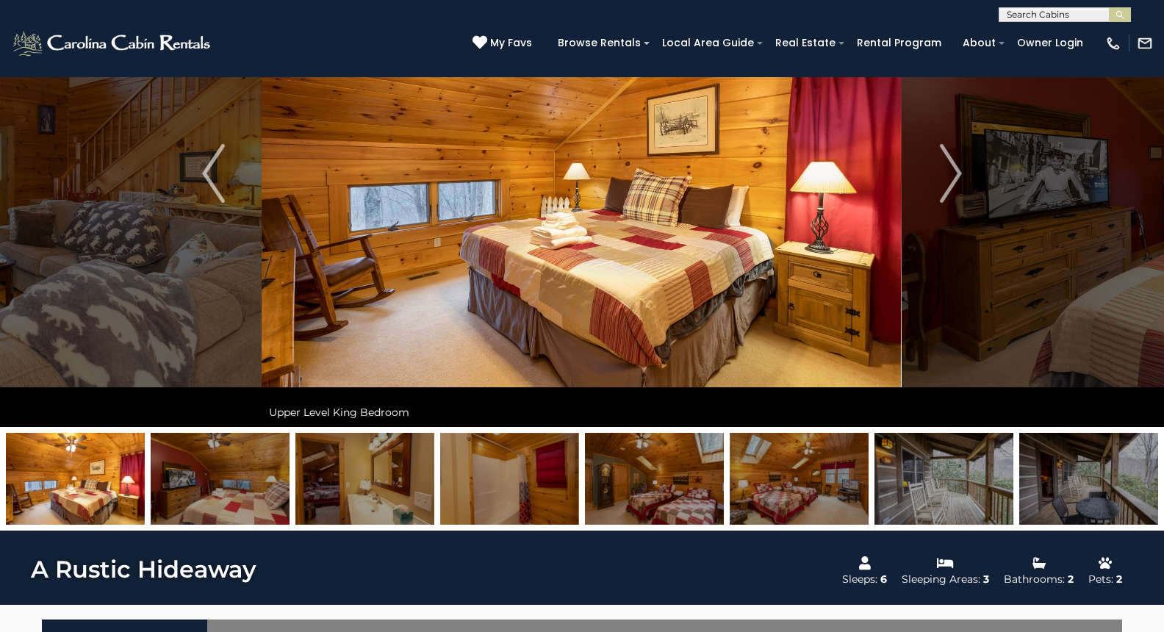
click at [237, 501] on img at bounding box center [220, 479] width 139 height 92
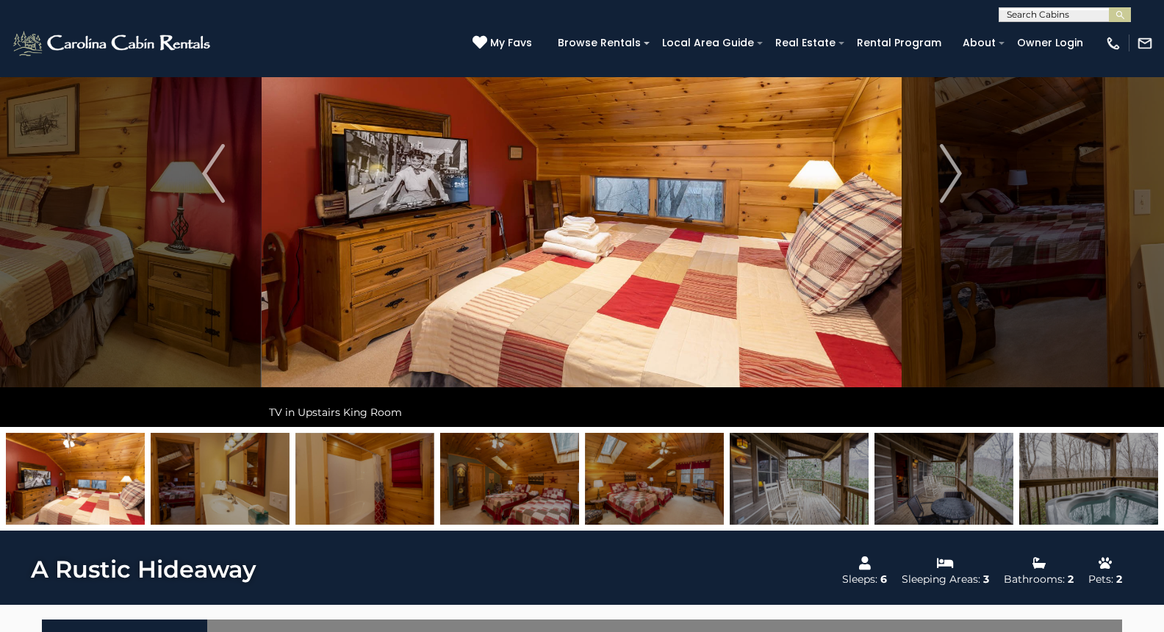
click at [237, 501] on img at bounding box center [220, 479] width 139 height 92
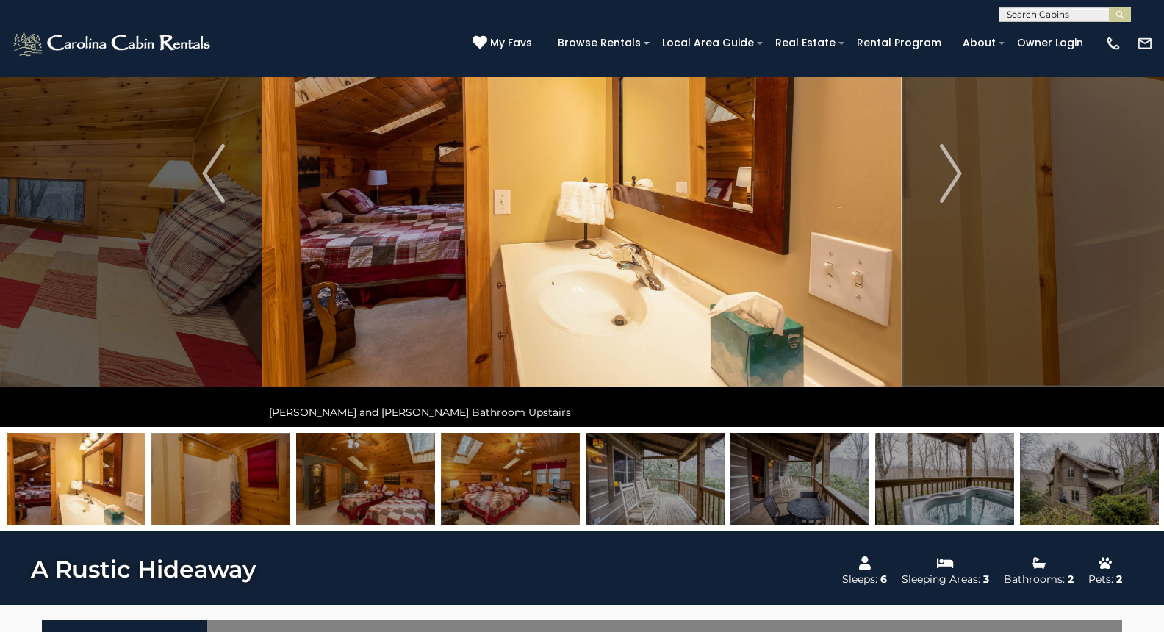
click at [237, 502] on img at bounding box center [220, 479] width 139 height 92
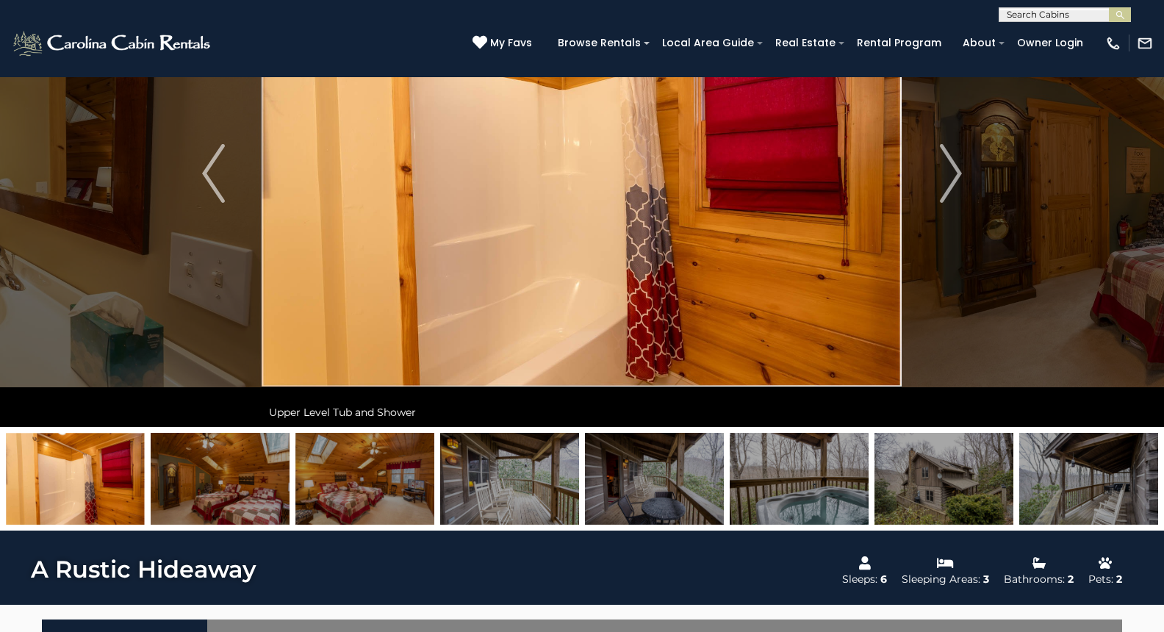
click at [237, 502] on img at bounding box center [220, 479] width 139 height 92
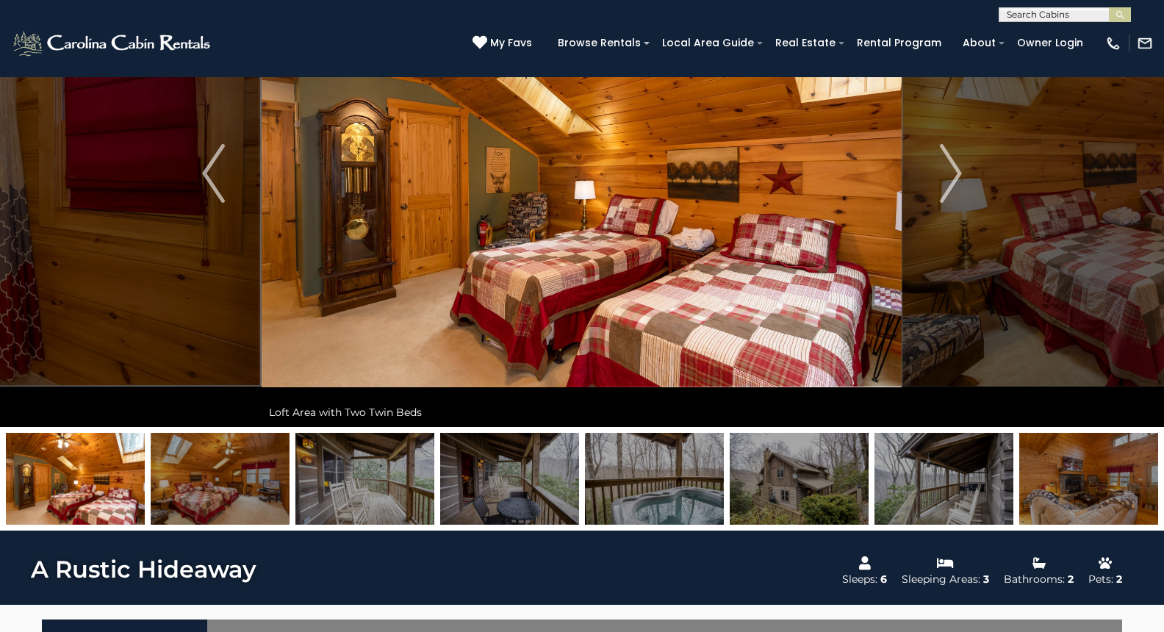
click at [237, 502] on img at bounding box center [220, 479] width 139 height 92
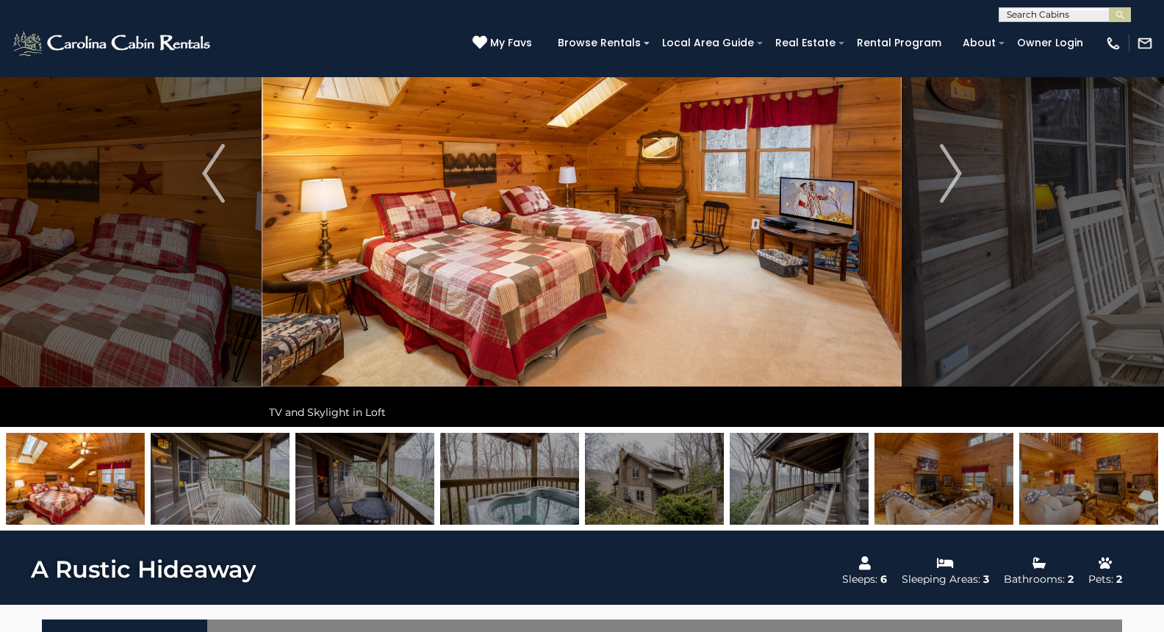
click at [237, 504] on img at bounding box center [220, 479] width 139 height 92
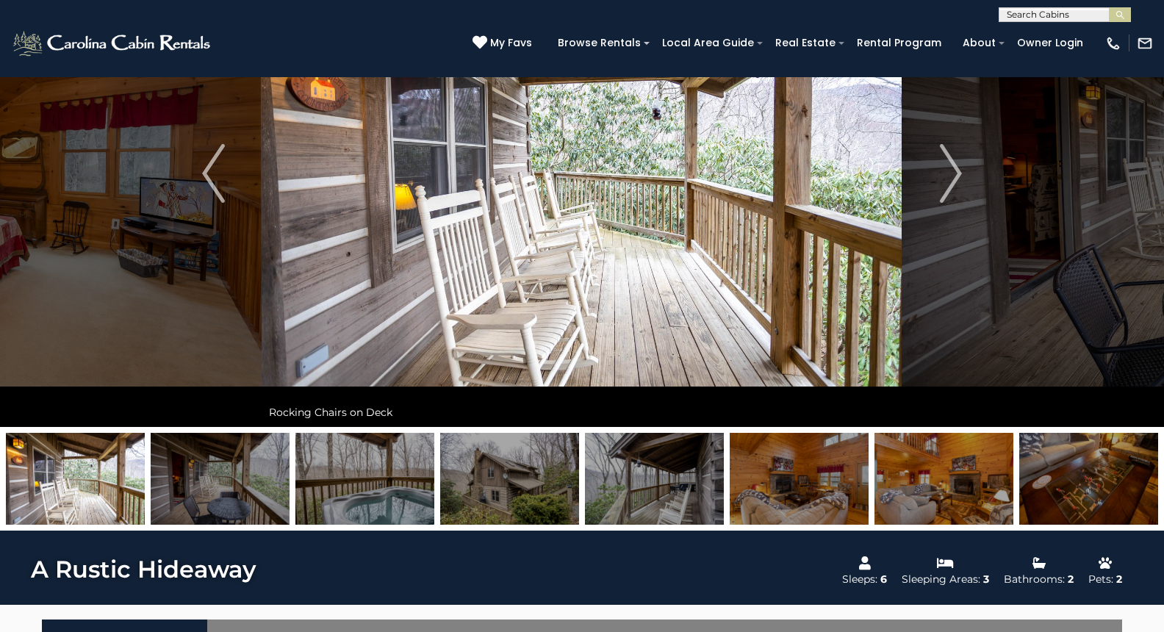
click at [237, 505] on img at bounding box center [220, 479] width 139 height 92
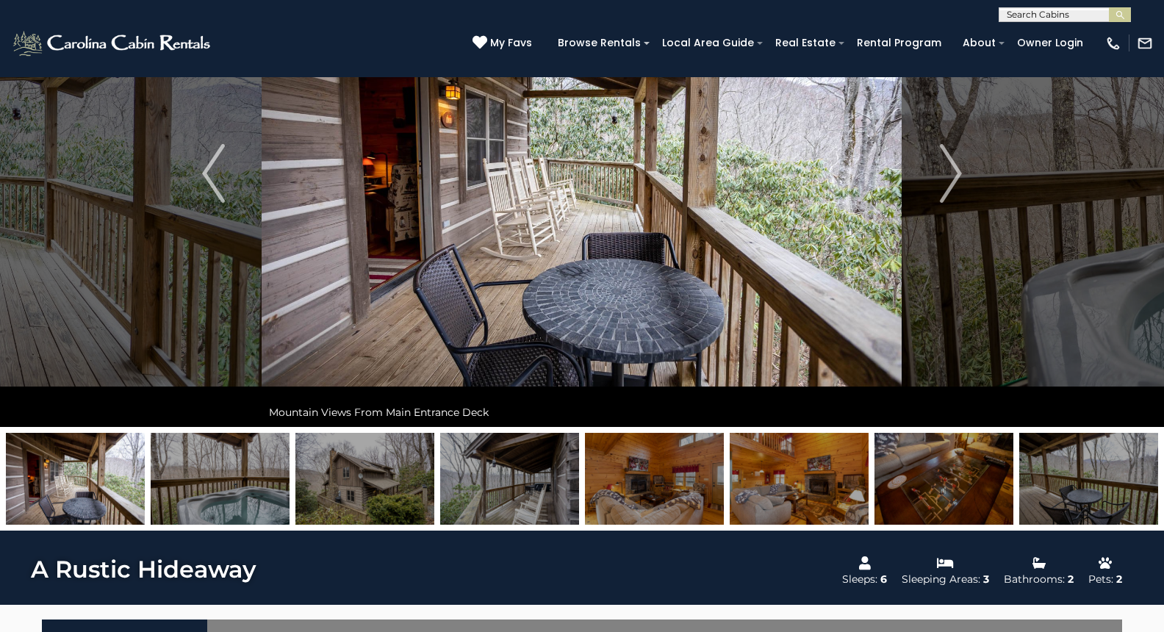
click at [237, 505] on img at bounding box center [220, 479] width 139 height 92
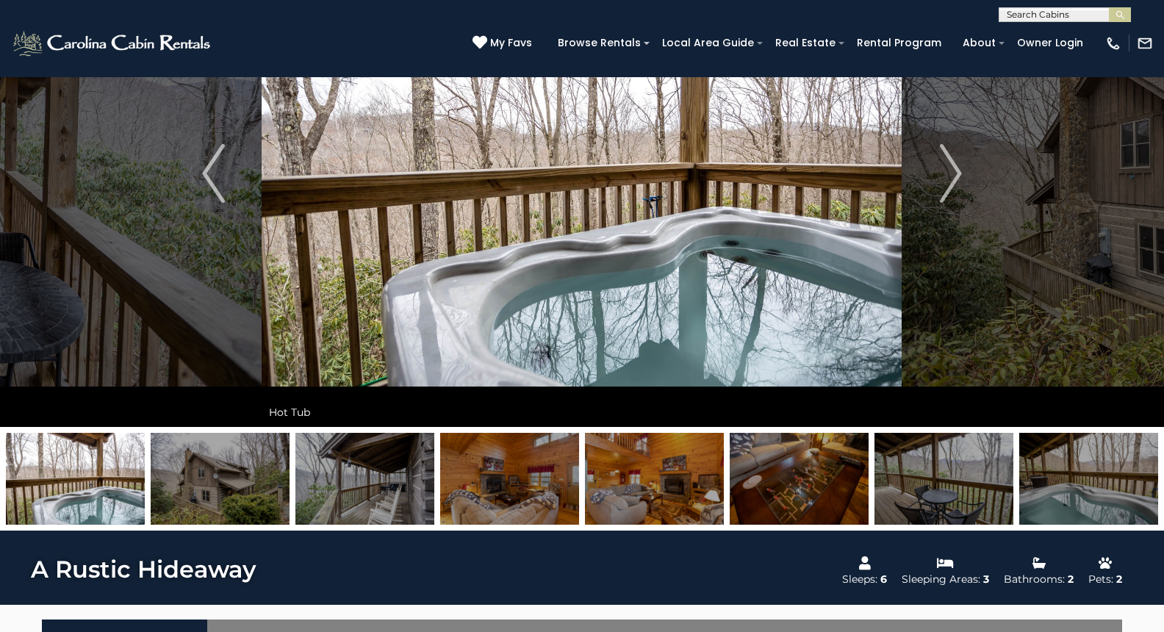
click at [237, 505] on img at bounding box center [220, 479] width 139 height 92
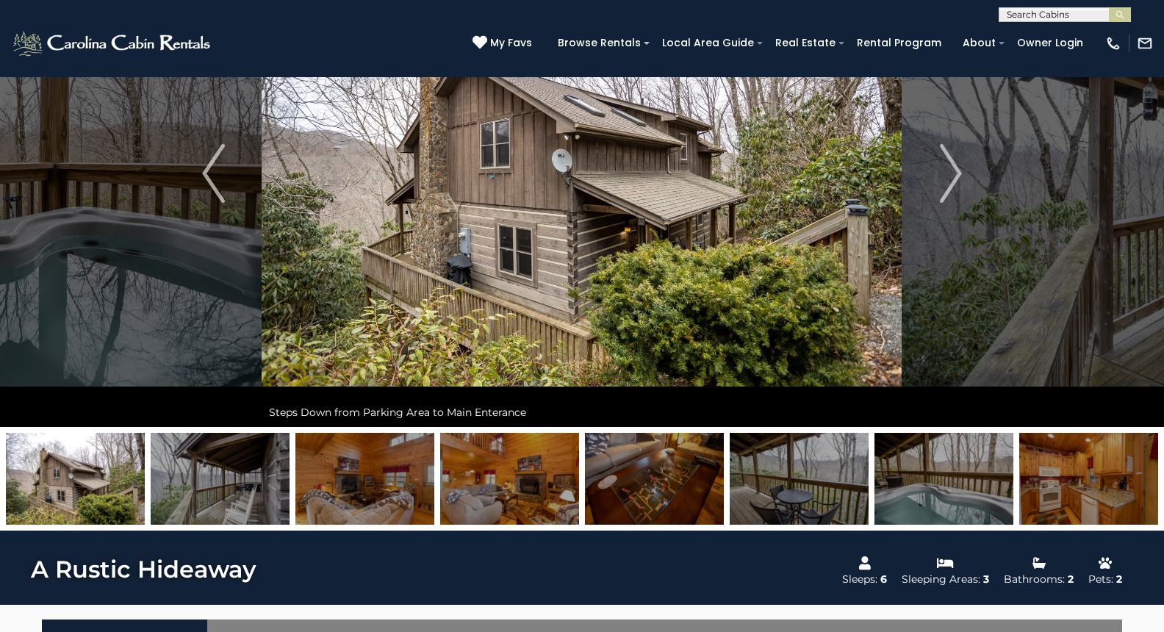
click at [237, 505] on img at bounding box center [220, 479] width 139 height 92
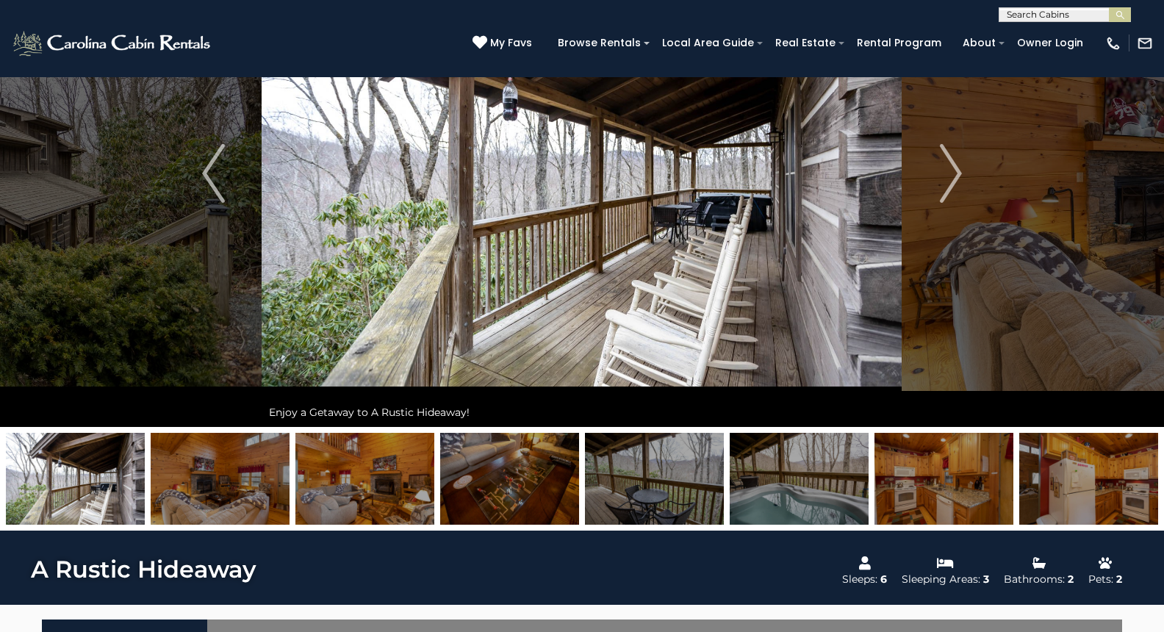
click at [247, 509] on img at bounding box center [220, 479] width 139 height 92
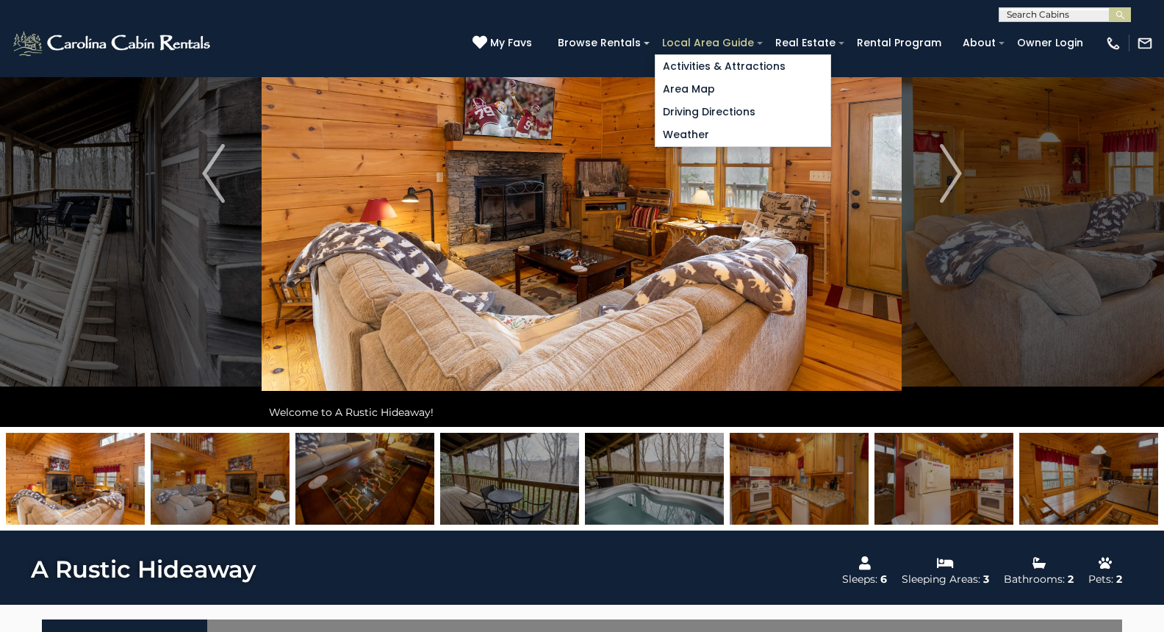
click at [688, 42] on link "Local Area Guide" at bounding box center [708, 43] width 107 height 23
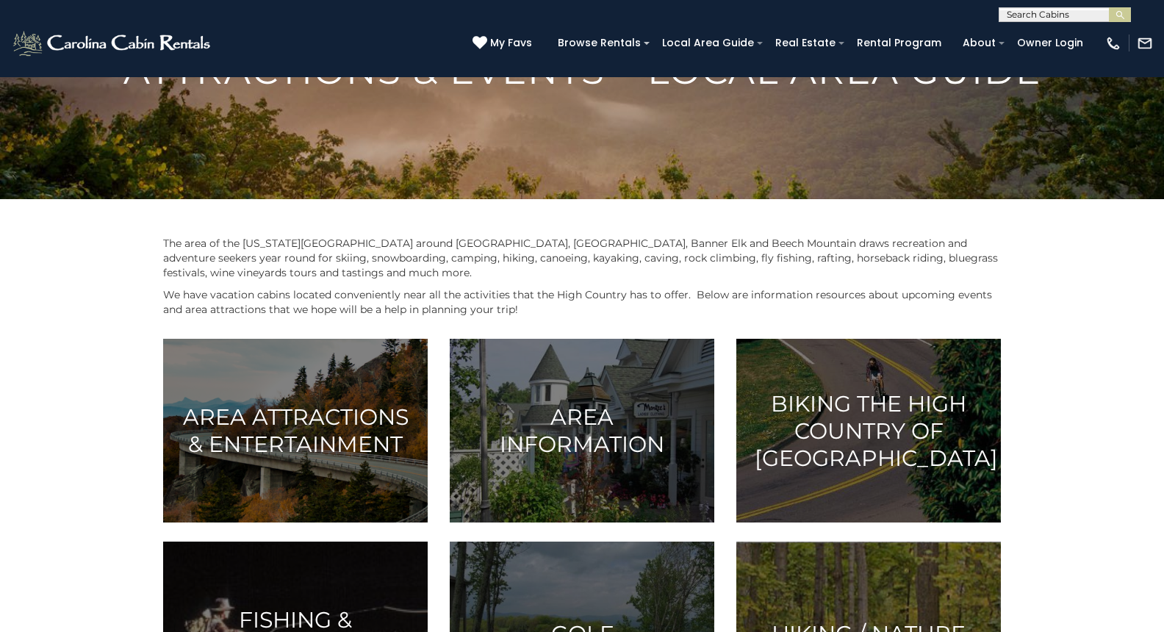
scroll to position [189, 0]
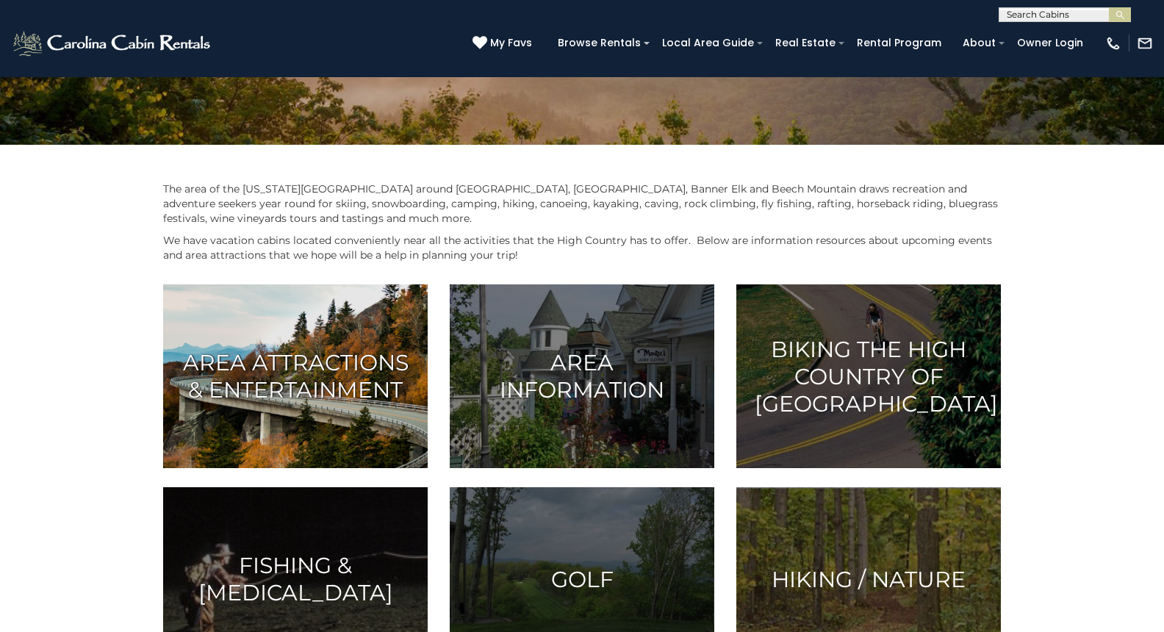
click at [276, 353] on h3 "Area Attractions & Entertainment" at bounding box center [295, 376] width 228 height 54
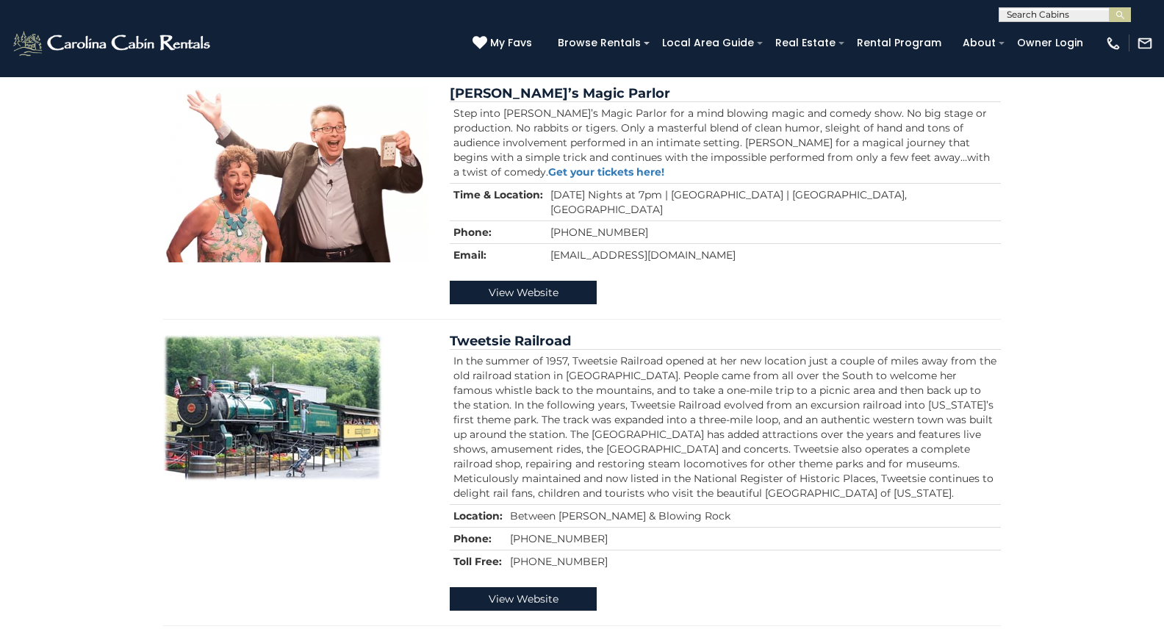
scroll to position [361, 0]
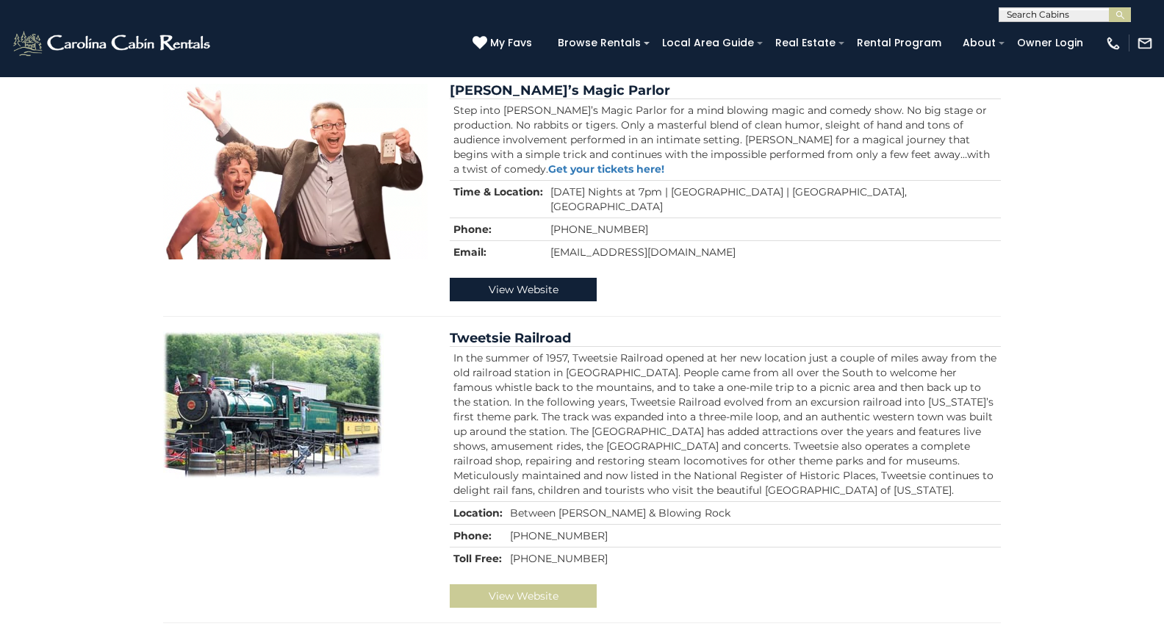
click at [502, 584] on link "View Website" at bounding box center [523, 596] width 147 height 24
